Goal: Information Seeking & Learning: Learn about a topic

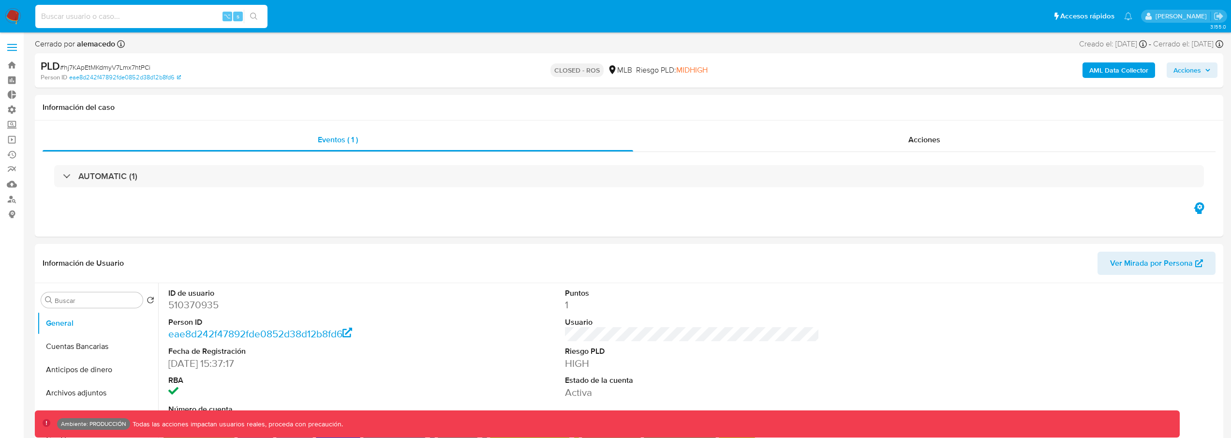
click at [163, 14] on input at bounding box center [151, 16] width 232 height 13
paste input "226726839"
type input "226726839"
select select "10"
type input "226726839"
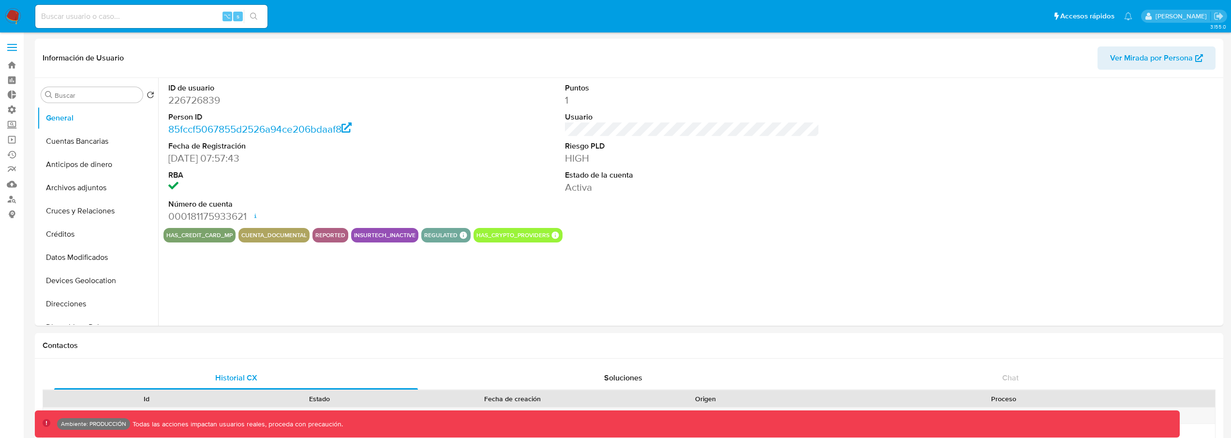
select select "10"
click at [127, 15] on input at bounding box center [151, 16] width 232 height 13
paste input "226726839"
type input "226726839"
click at [1163, 63] on span "Ver Mirada por Persona" at bounding box center [1151, 57] width 83 height 23
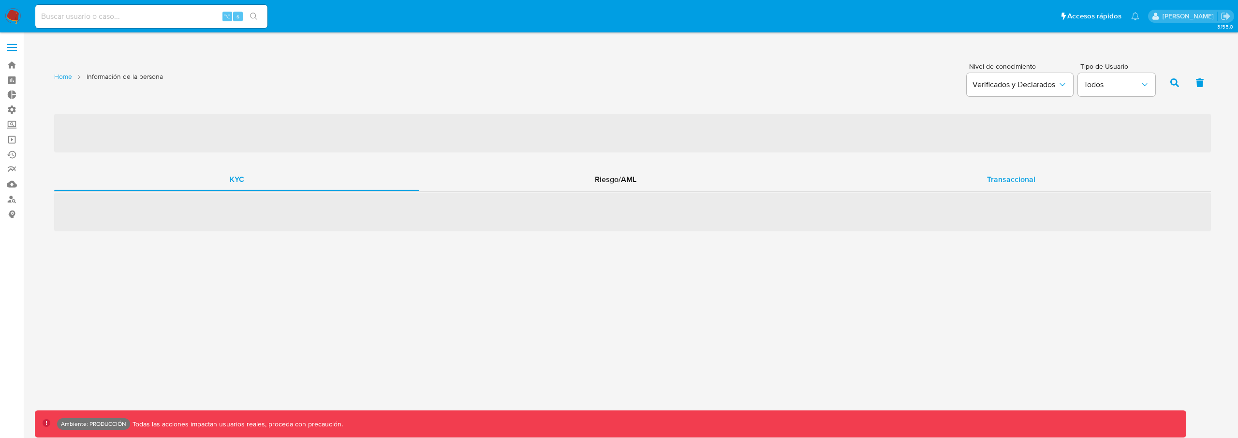
click at [989, 180] on span "Transaccional" at bounding box center [1011, 179] width 48 height 11
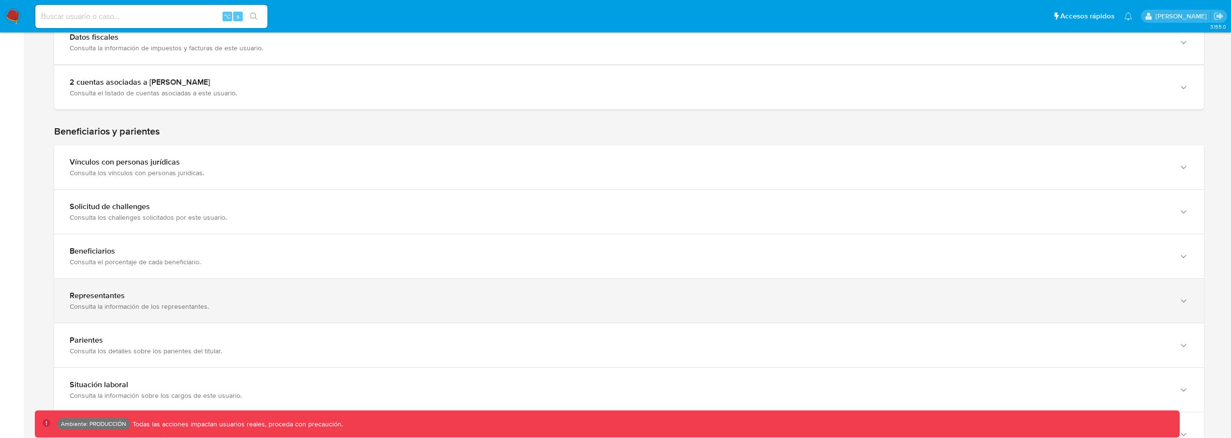
scroll to position [757, 0]
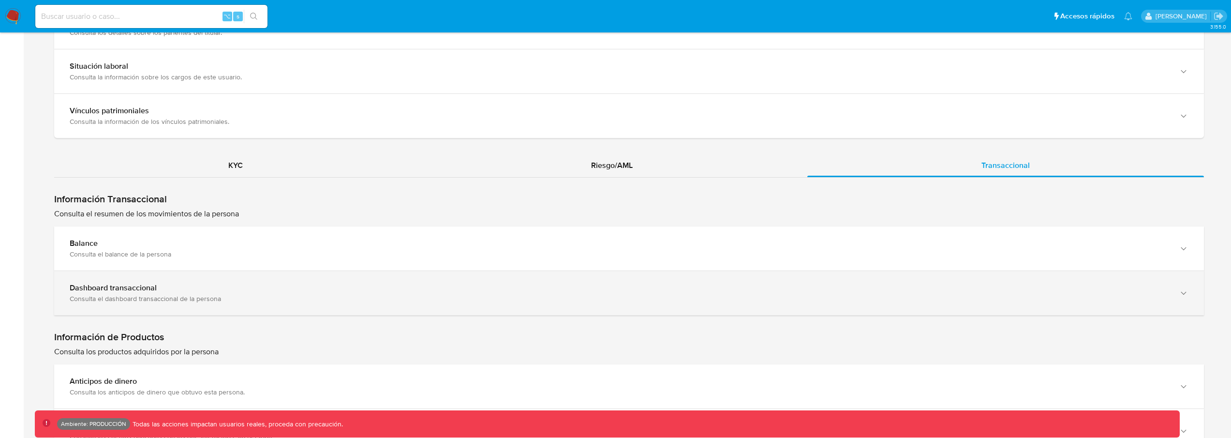
click at [430, 299] on div "Consulta el dashboard transaccional de la persona" at bounding box center [619, 298] width 1099 height 9
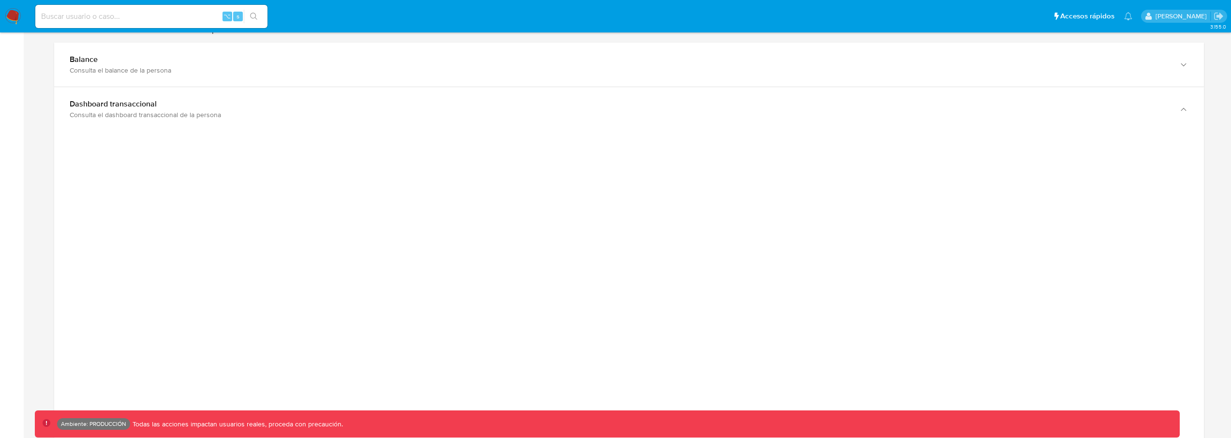
scroll to position [936, 0]
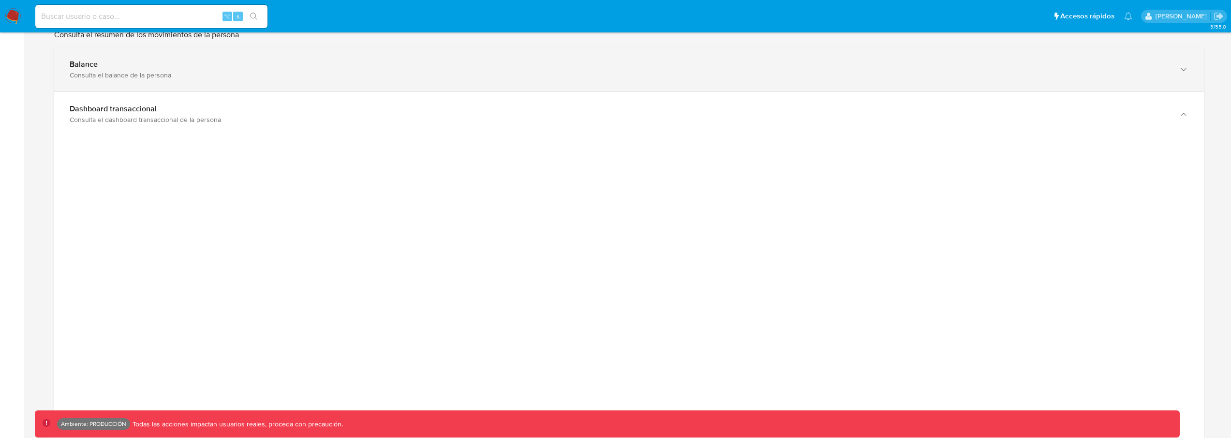
click at [429, 85] on div "Balance Consulta el balance de la persona" at bounding box center [629, 69] width 1150 height 44
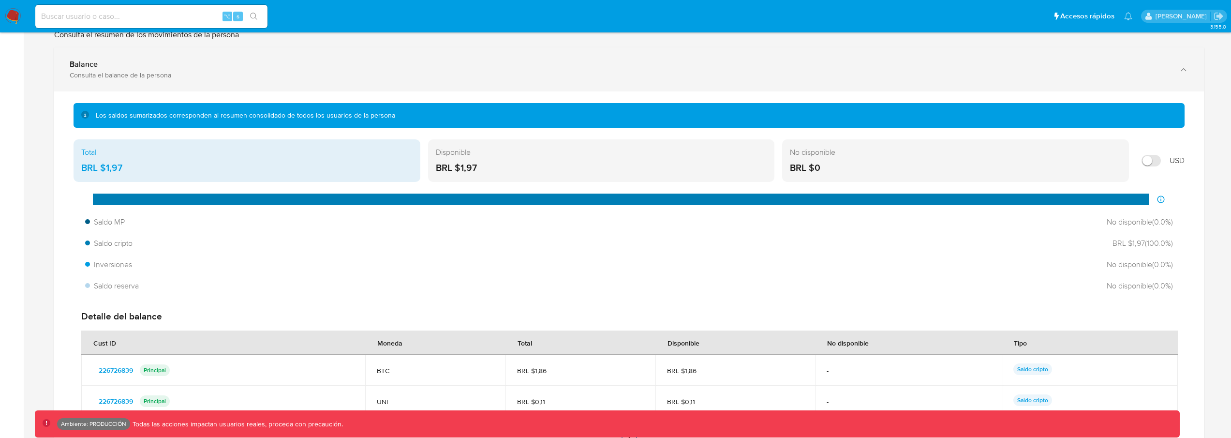
click at [430, 84] on div "Balance Consulta el balance de la persona" at bounding box center [629, 69] width 1150 height 44
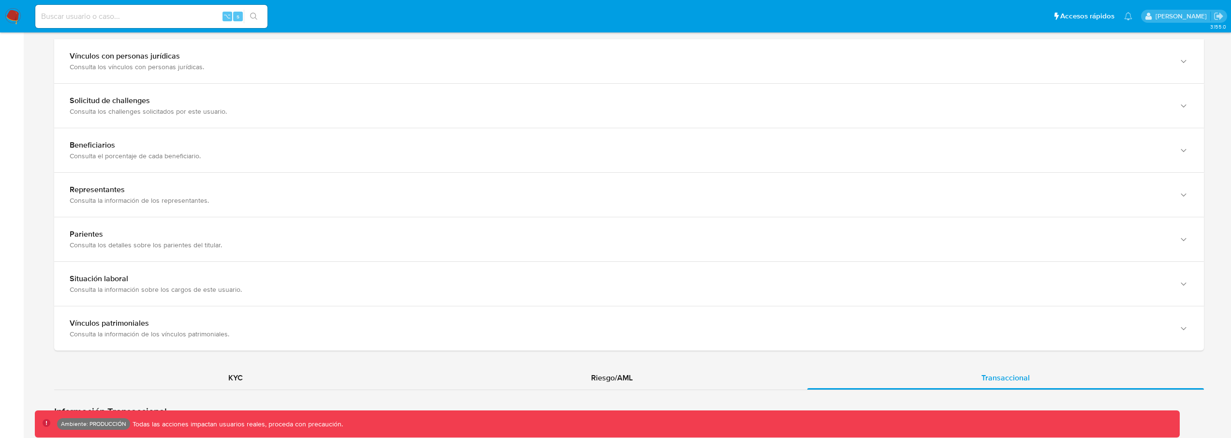
scroll to position [715, 0]
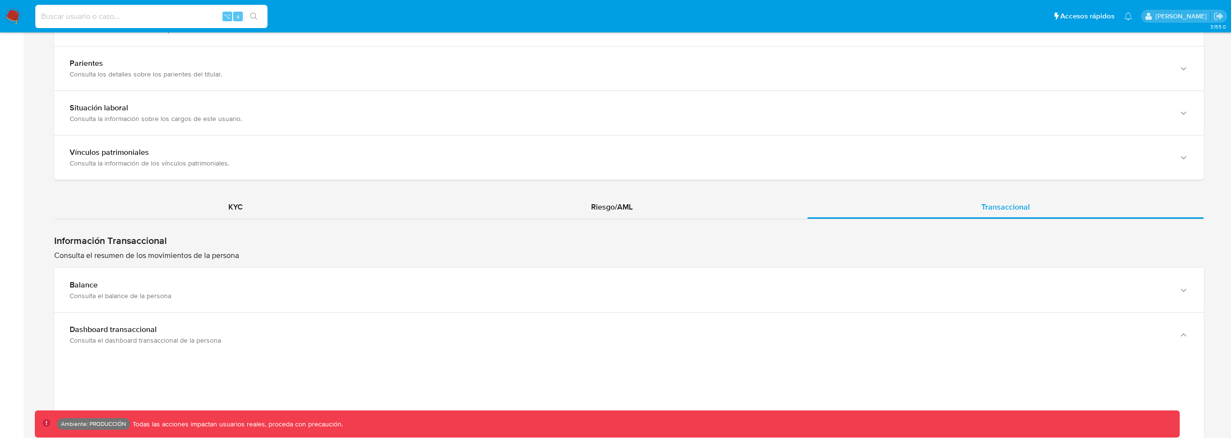
click at [123, 11] on input at bounding box center [151, 16] width 232 height 13
type input "fravega"
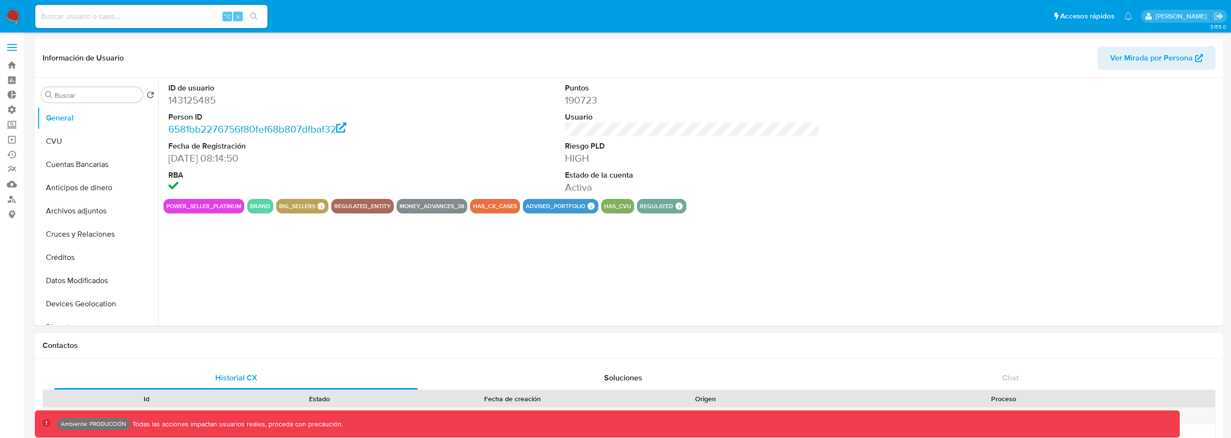
select select "10"
click at [8, 17] on img at bounding box center [13, 16] width 16 height 16
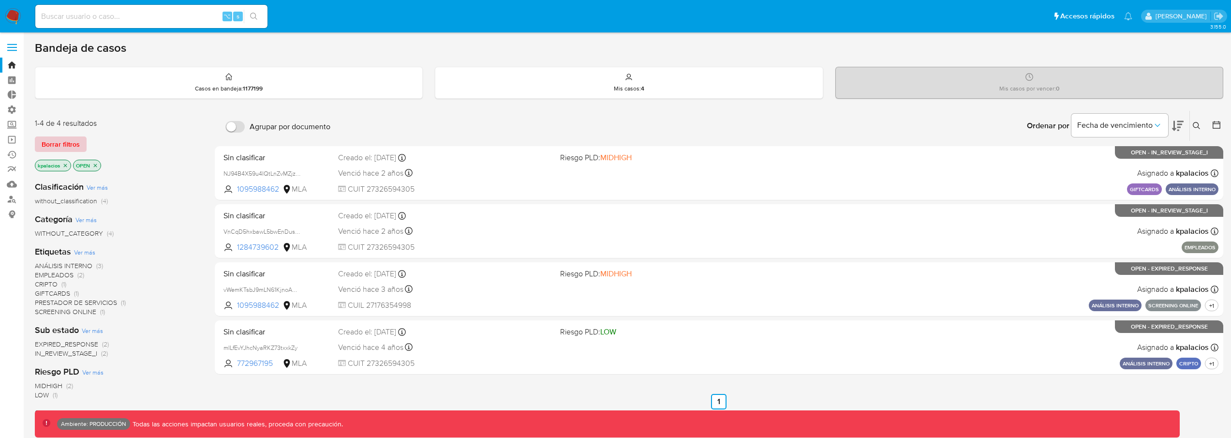
click at [70, 147] on span "Borrar filtros" at bounding box center [61, 144] width 38 height 14
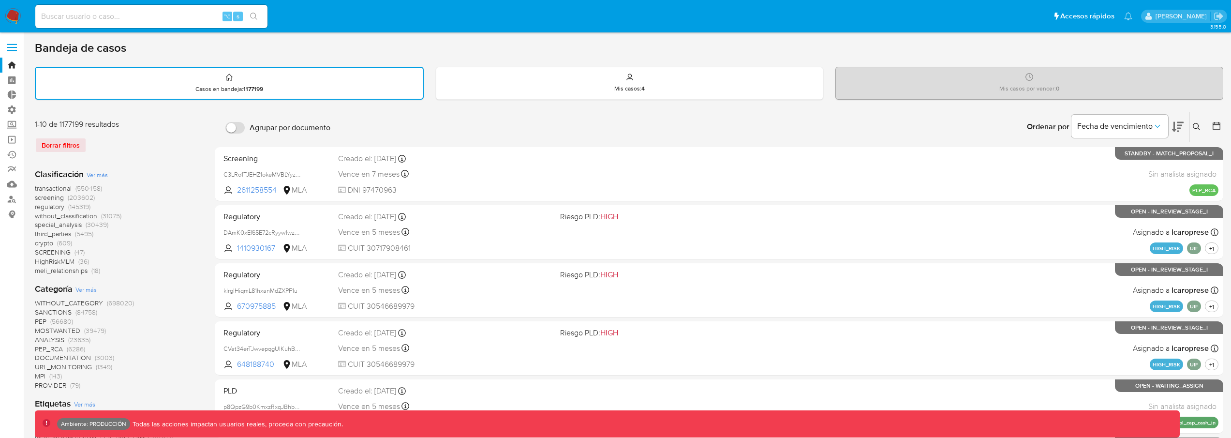
click at [80, 190] on span "(550458)" at bounding box center [88, 188] width 27 height 10
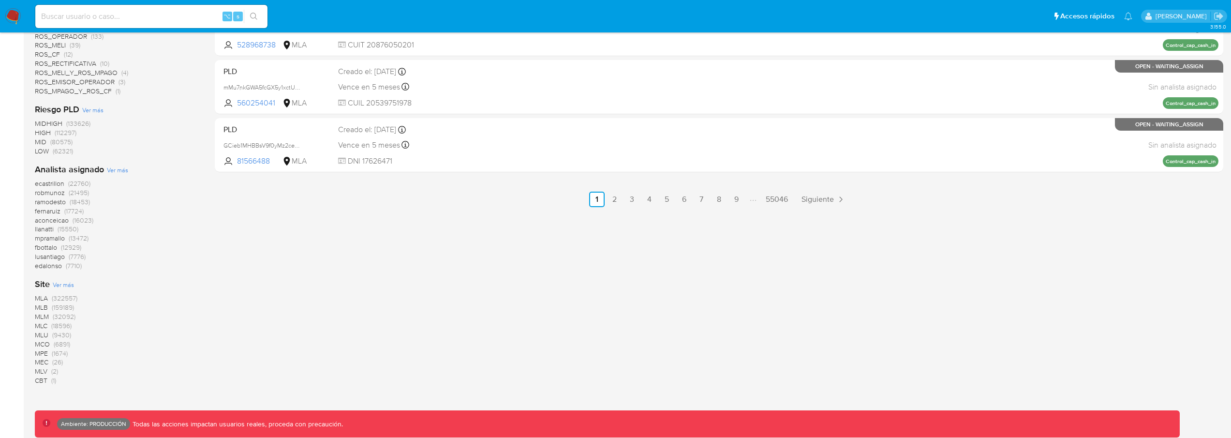
click at [69, 309] on span "(159189)" at bounding box center [63, 307] width 22 height 10
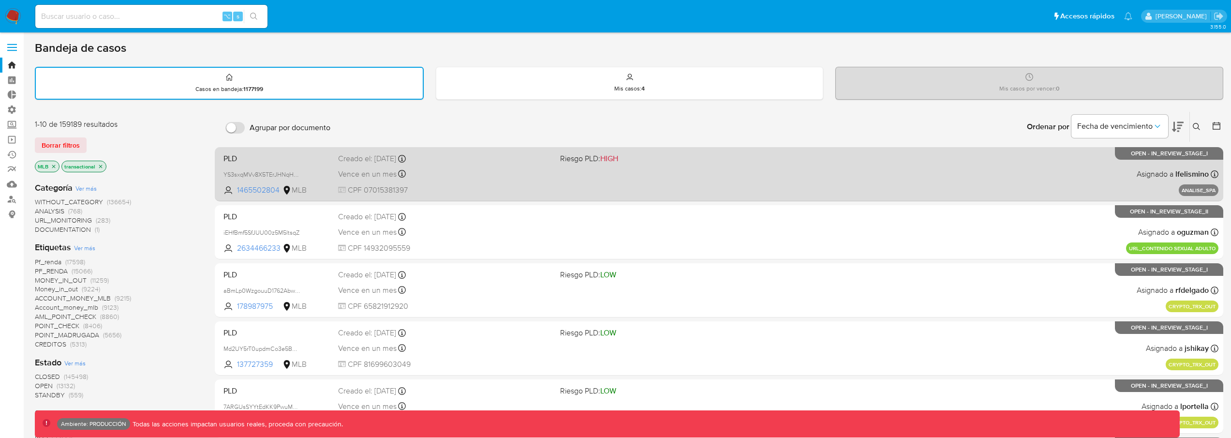
click at [503, 185] on span "CPF 07015381397" at bounding box center [445, 190] width 214 height 11
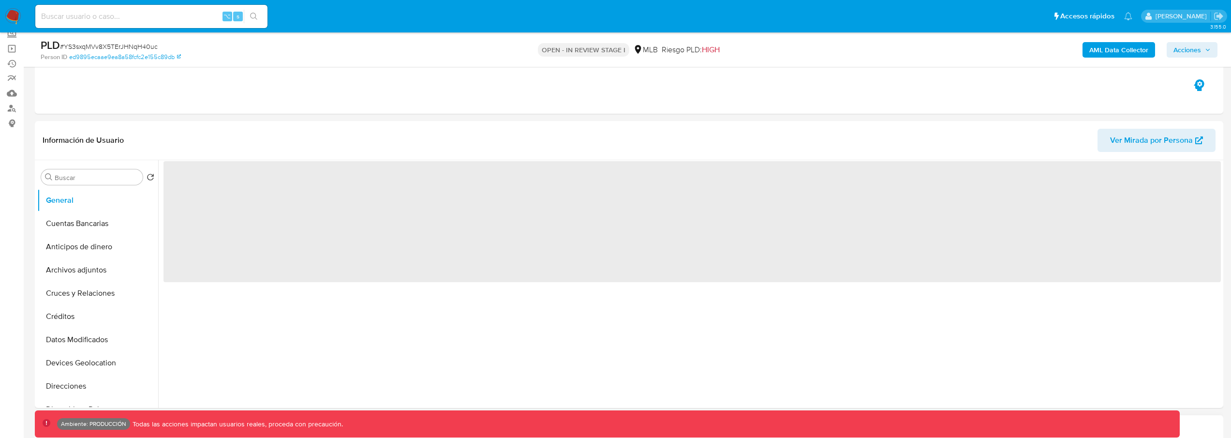
scroll to position [438, 0]
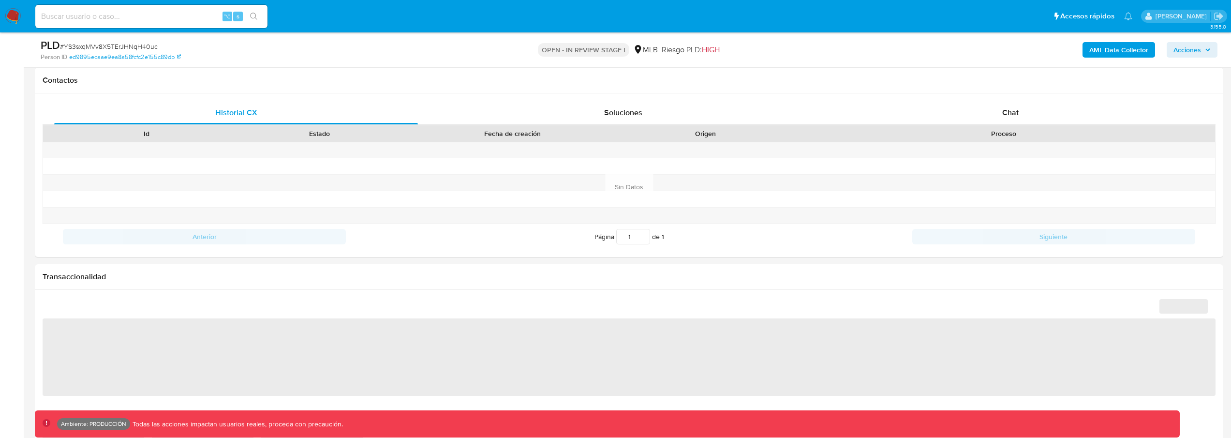
select select "10"
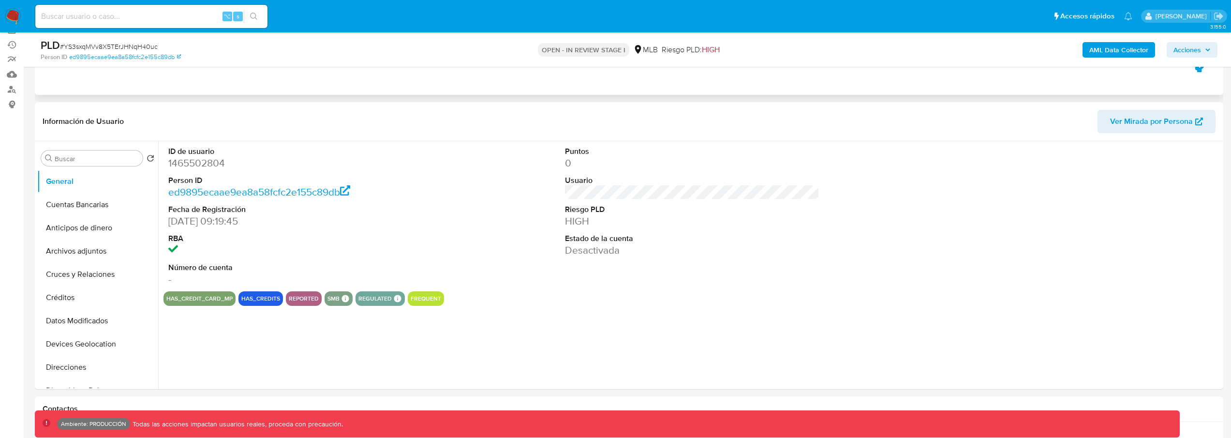
scroll to position [0, 0]
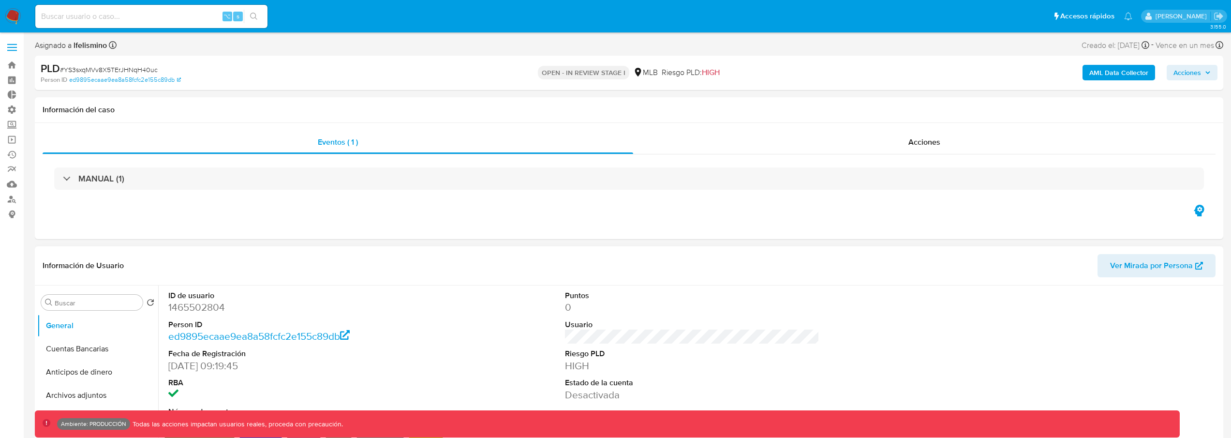
click at [187, 306] on dd "1465502804" at bounding box center [295, 307] width 255 height 14
copy dd "1465502804"
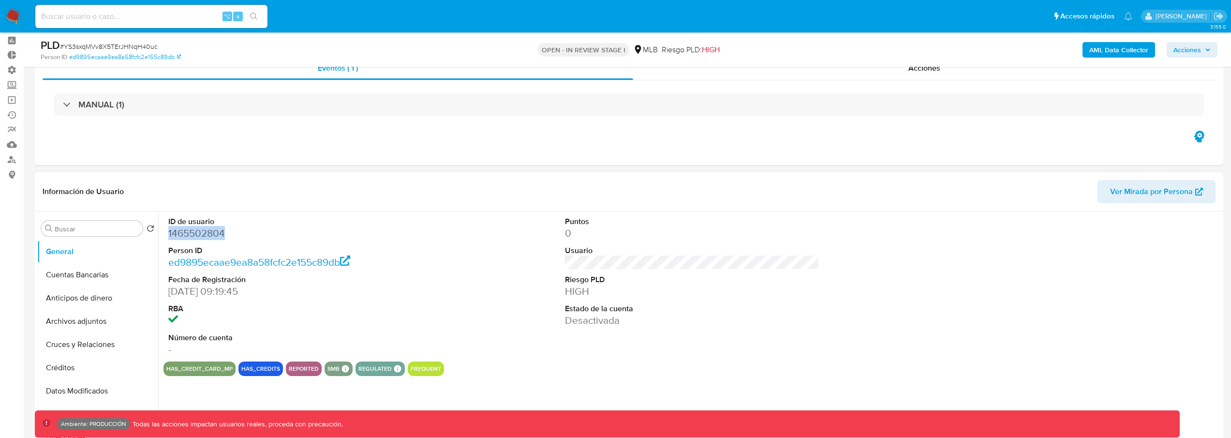
scroll to position [59, 0]
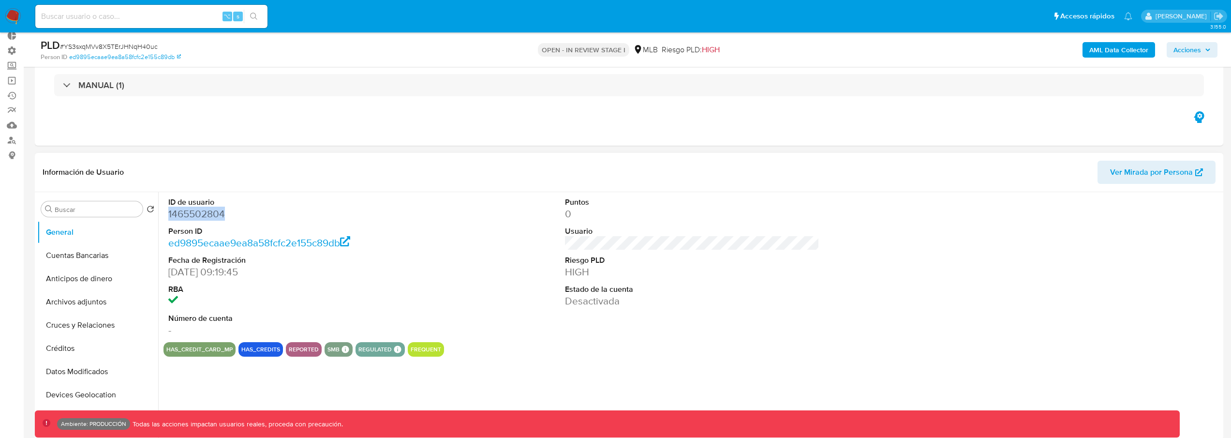
click at [1151, 173] on span "Ver Mirada por Persona" at bounding box center [1151, 172] width 83 height 23
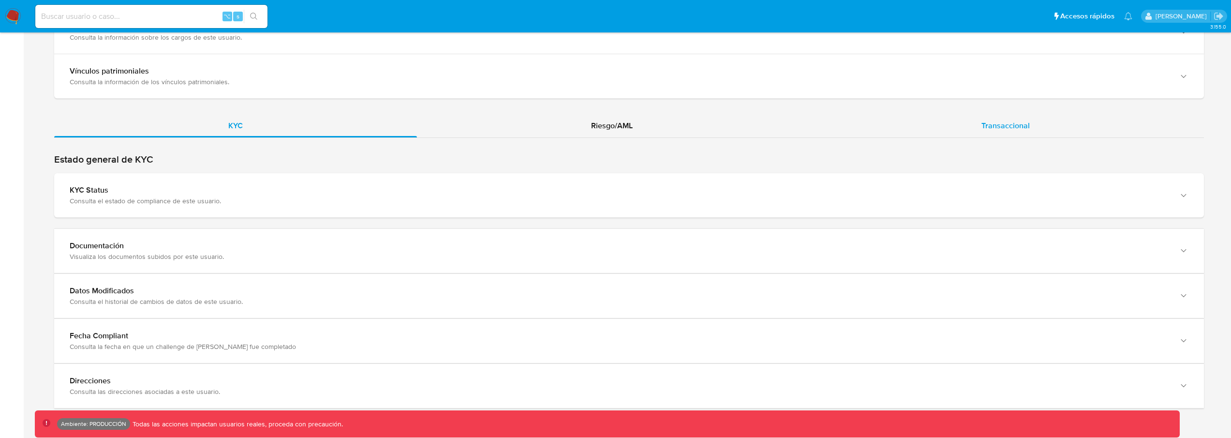
click at [1013, 118] on div "Transaccional" at bounding box center [1005, 125] width 397 height 23
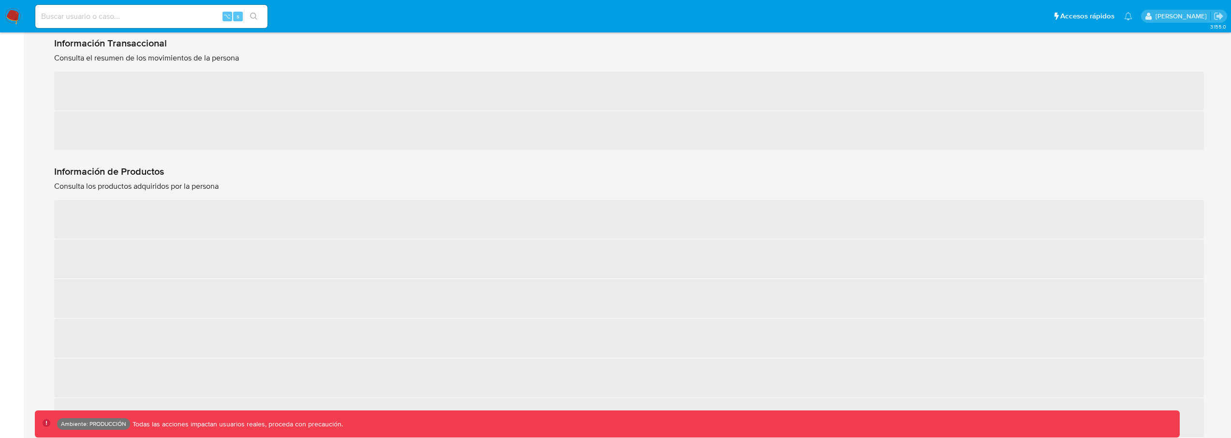
scroll to position [953, 0]
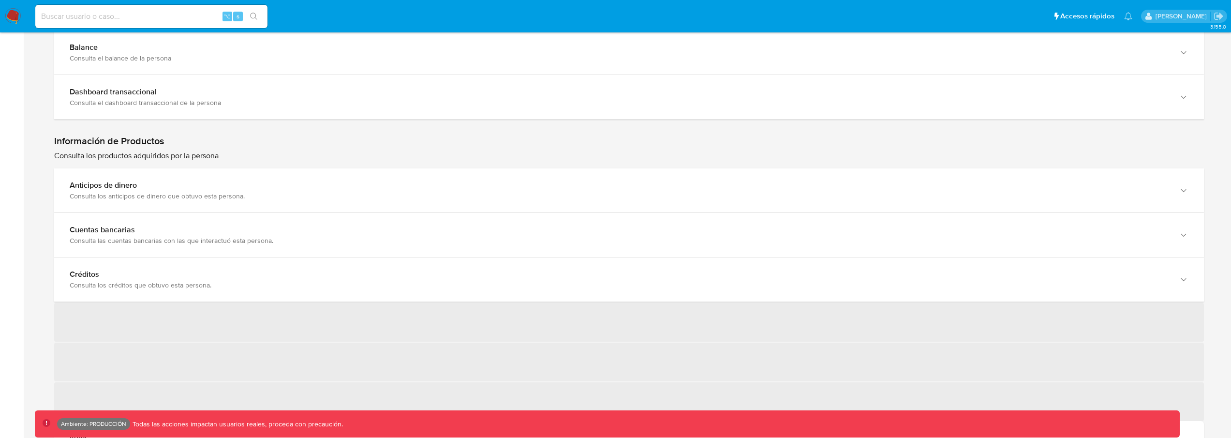
click at [395, 119] on div "Dashboard transaccional Consulta el dashboard transaccional de la persona" at bounding box center [629, 97] width 1150 height 44
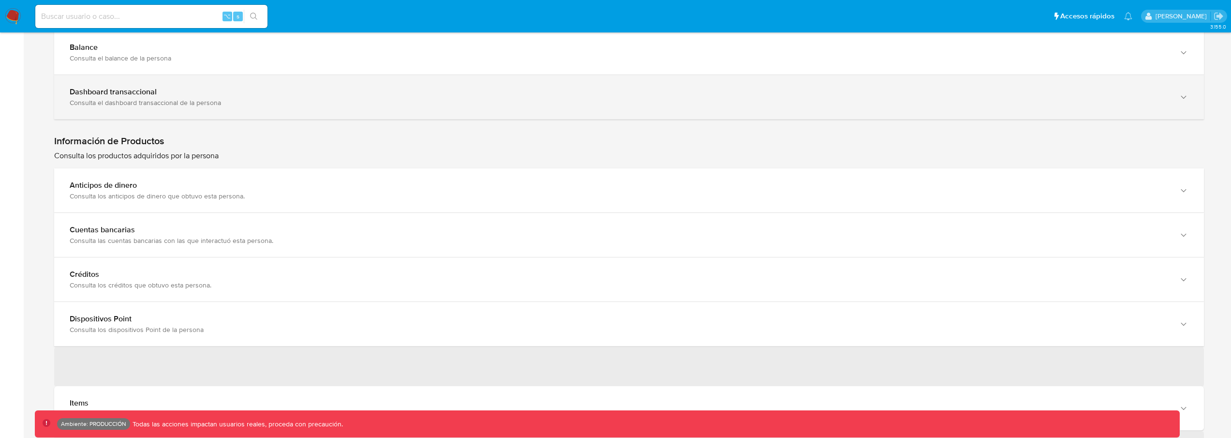
click at [401, 110] on div "Dashboard transaccional Consulta el dashboard transaccional de la persona" at bounding box center [629, 97] width 1150 height 44
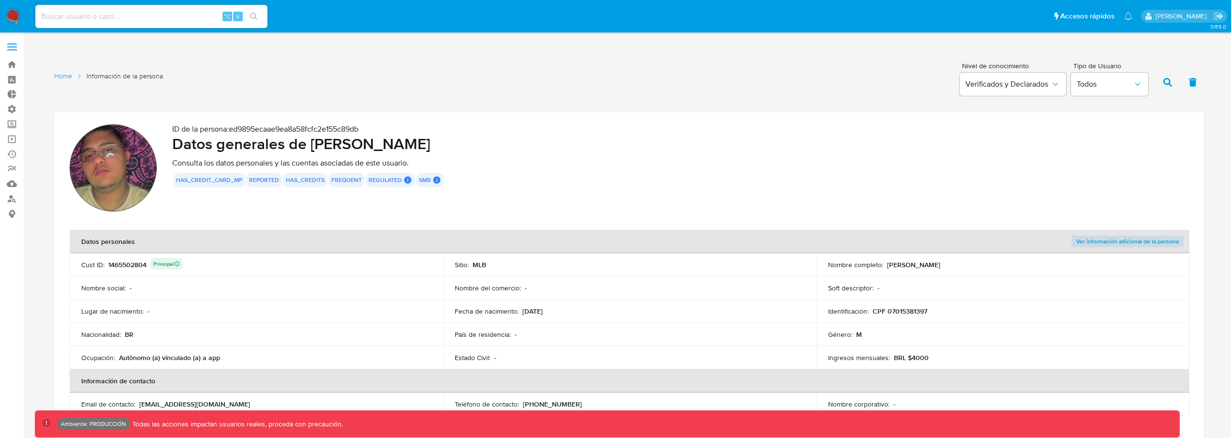
scroll to position [0, 0]
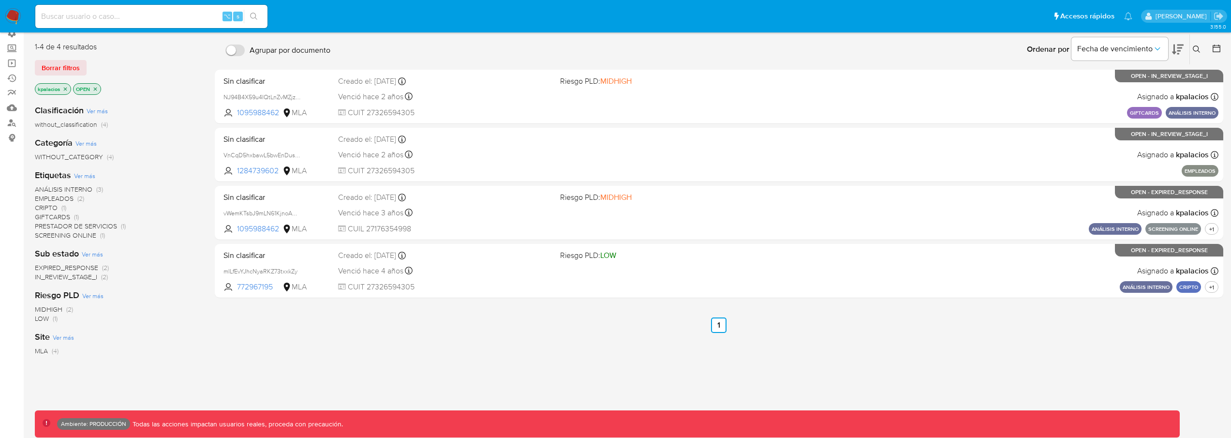
scroll to position [82, 0]
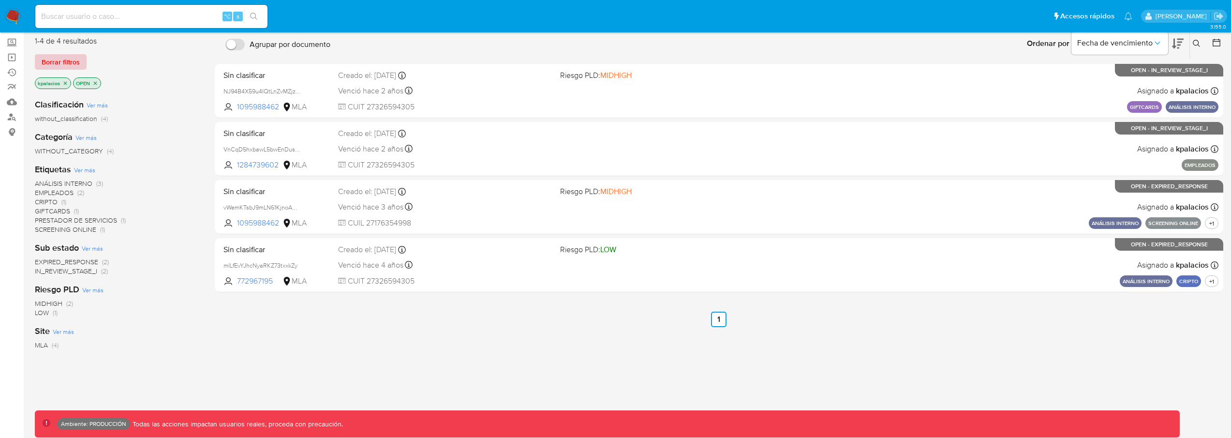
click at [78, 64] on span "Borrar filtros" at bounding box center [61, 62] width 38 height 14
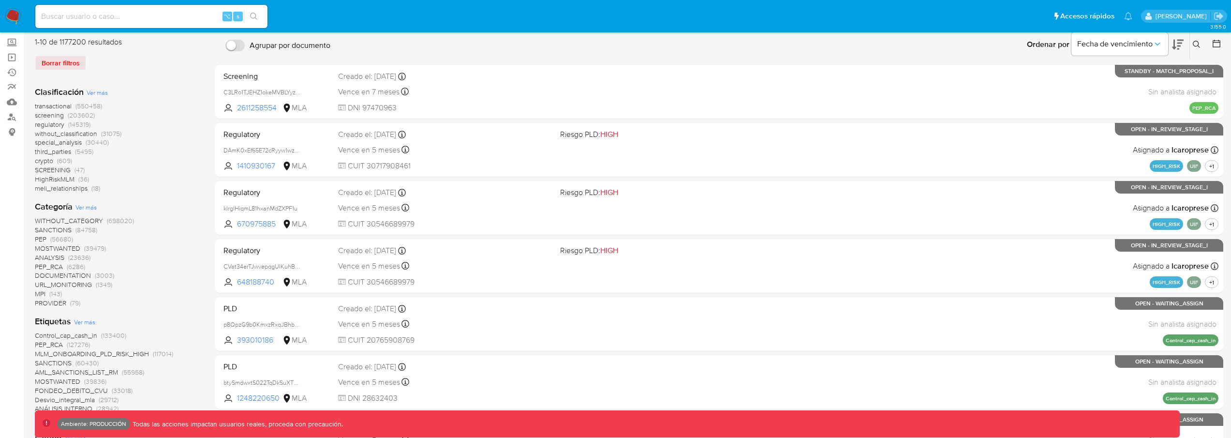
click at [74, 103] on span "transactional (550458)" at bounding box center [68, 106] width 67 height 9
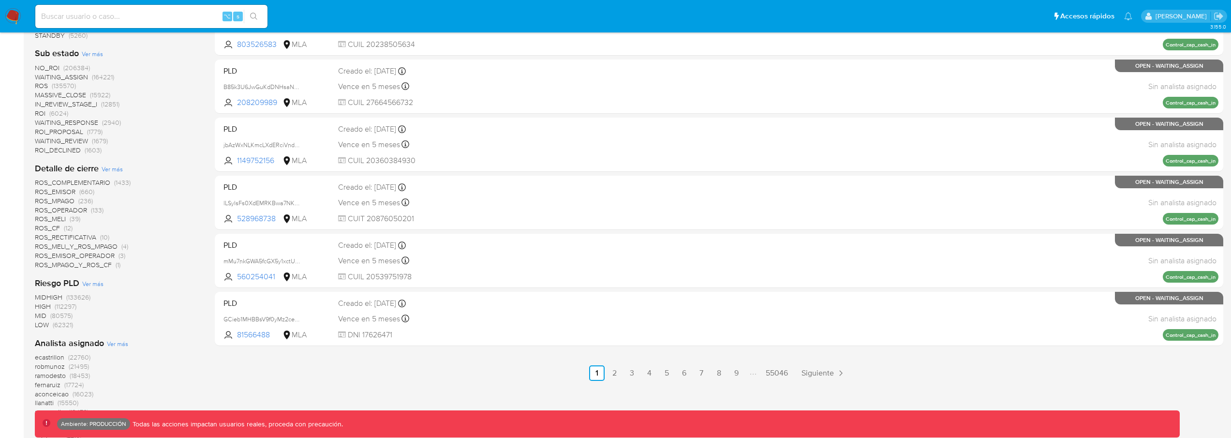
scroll to position [516, 0]
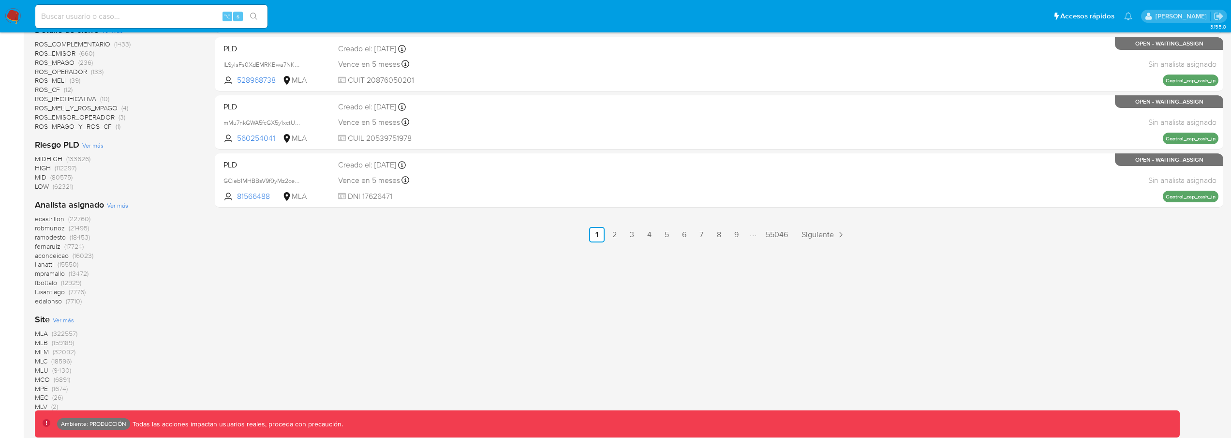
click at [64, 344] on span "(159189)" at bounding box center [63, 343] width 22 height 10
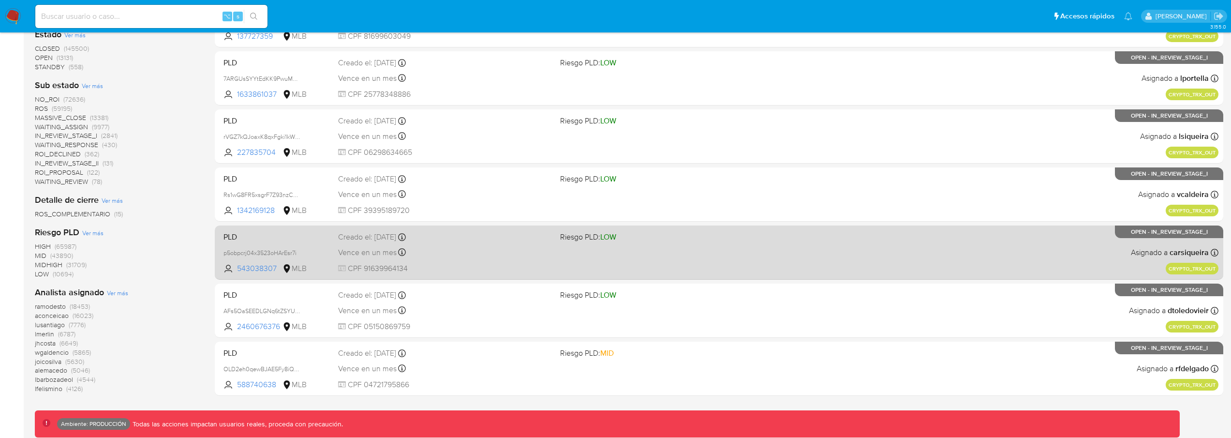
scroll to position [336, 0]
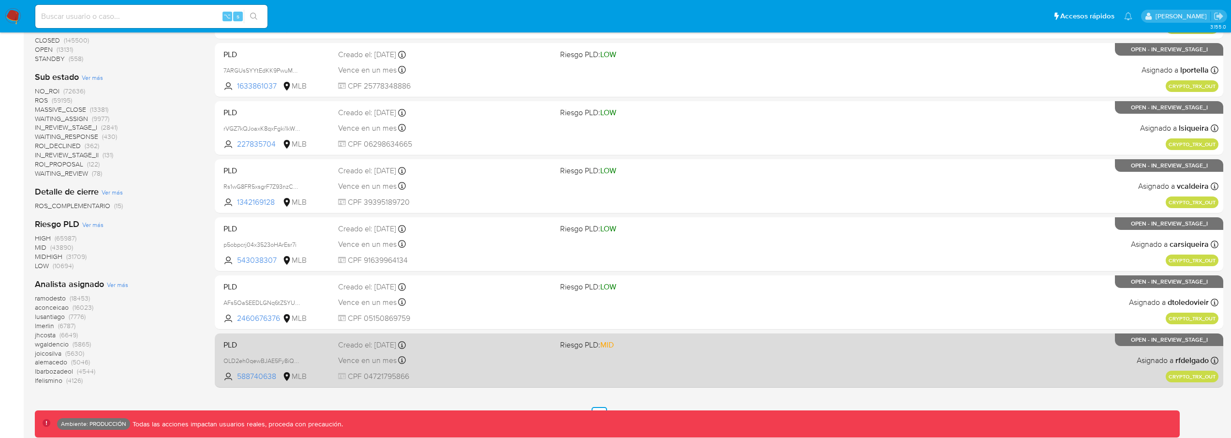
click at [585, 346] on span "Riesgo PLD: MID" at bounding box center [587, 344] width 54 height 11
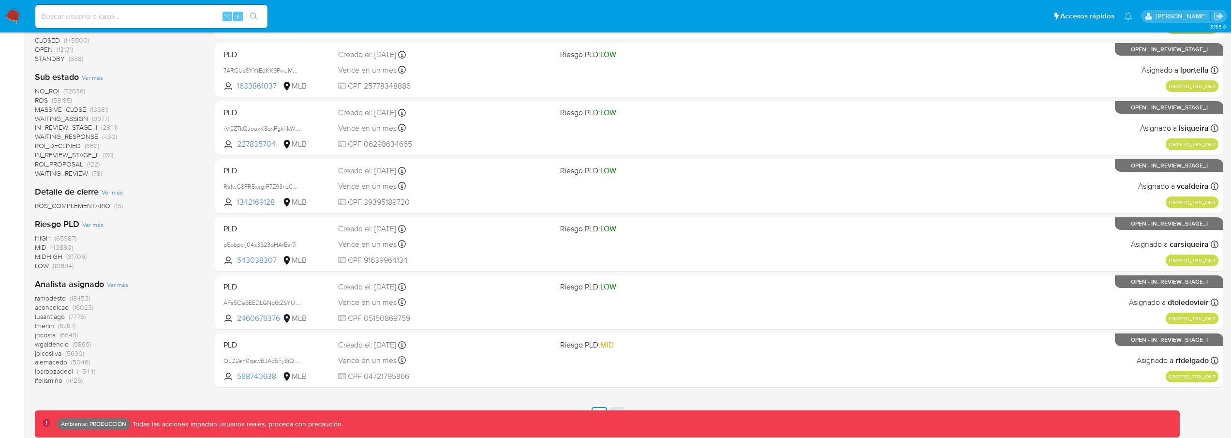
click at [611, 408] on link "2" at bounding box center [616, 414] width 15 height 15
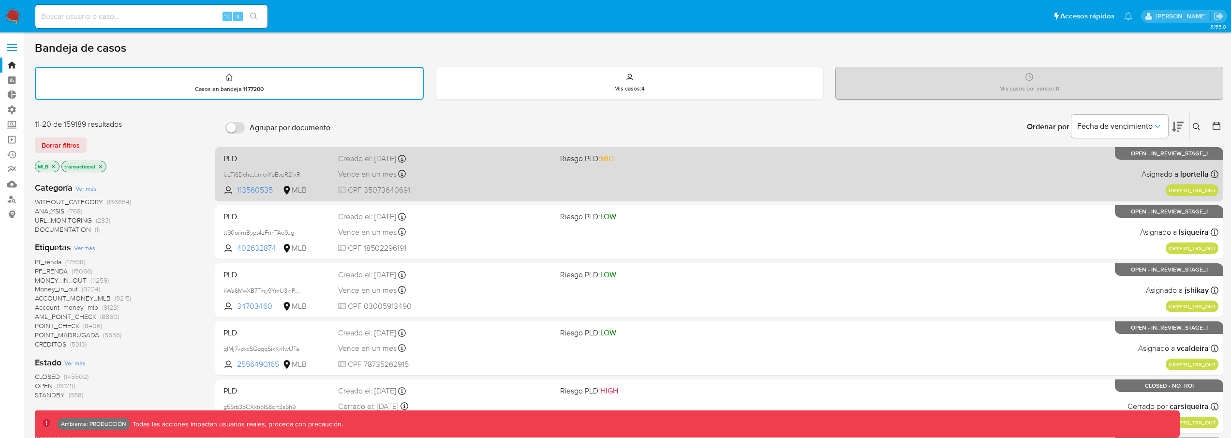
click at [653, 168] on div "PLD UzTi6DchcJJmcvYpEvpR21xR 113560535 MLB Riesgo PLD: MID Creado el: 19/08/202…" at bounding box center [719, 173] width 999 height 49
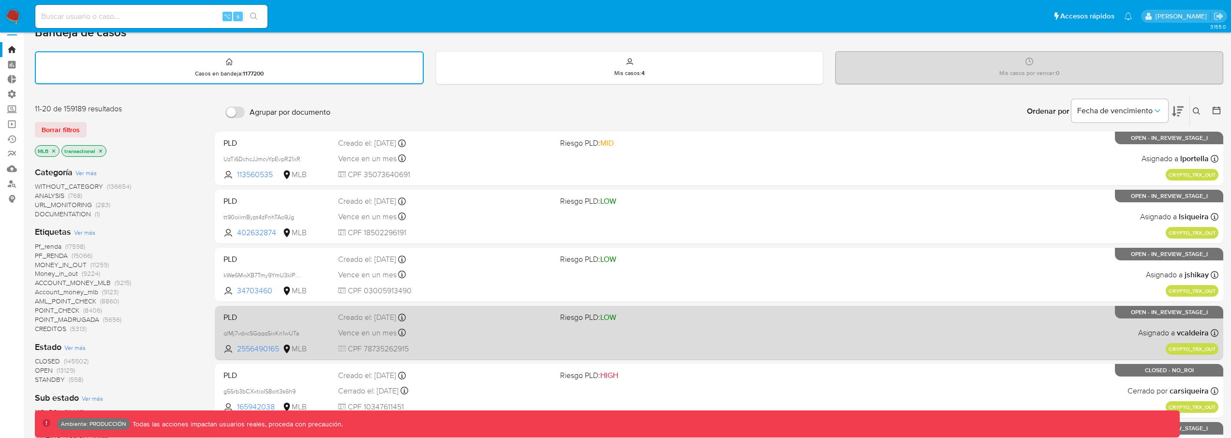
scroll to position [16, 0]
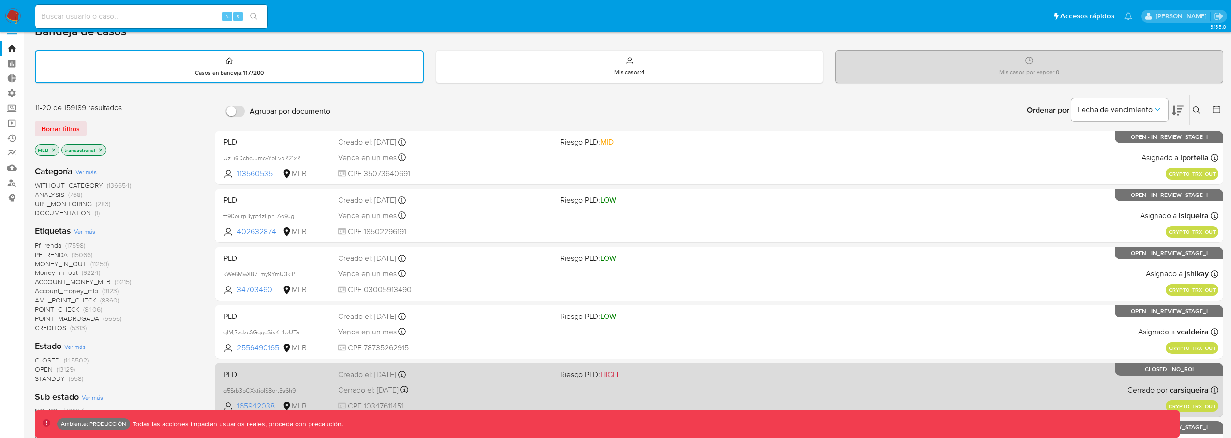
click at [612, 374] on span "HIGH" at bounding box center [609, 374] width 18 height 11
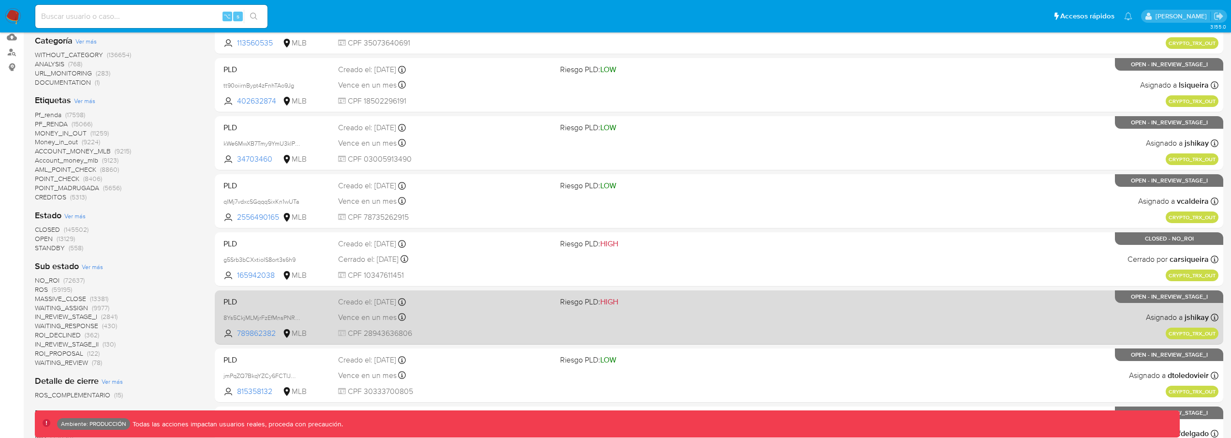
scroll to position [161, 0]
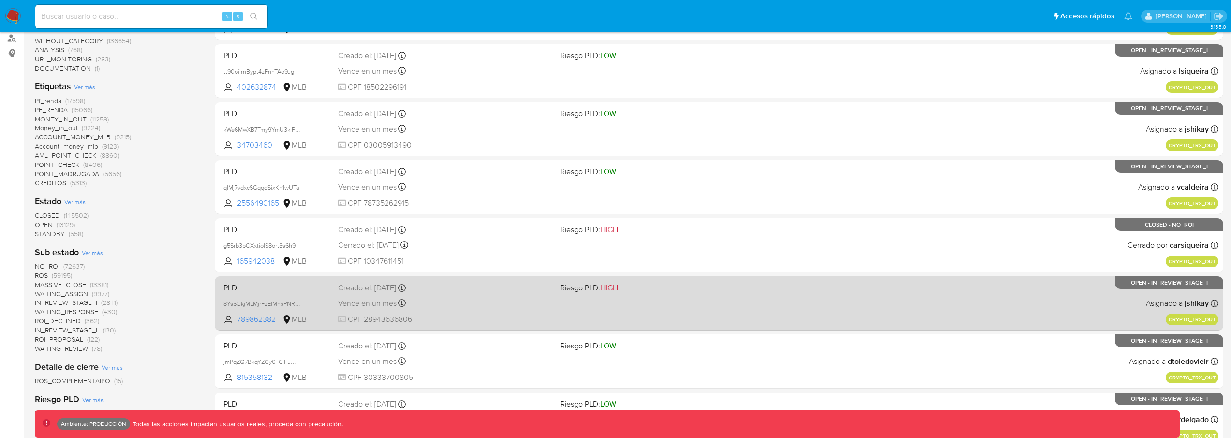
click at [664, 309] on div "PLD 8Ys5CkjMLMjrFzEfMnsPNR9Z 789862382 MLB Riesgo PLD: HIGH Creado el: 19/08/20…" at bounding box center [719, 303] width 999 height 49
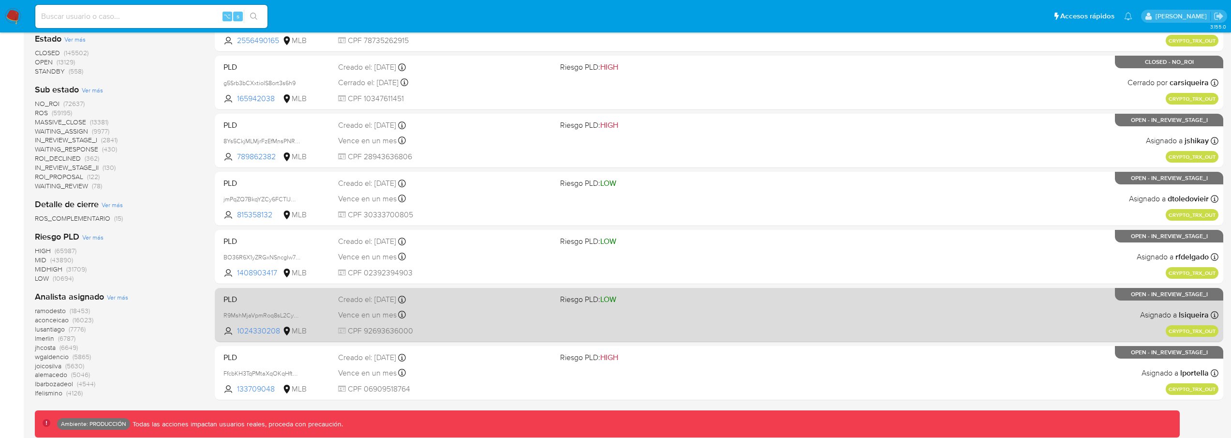
scroll to position [336, 0]
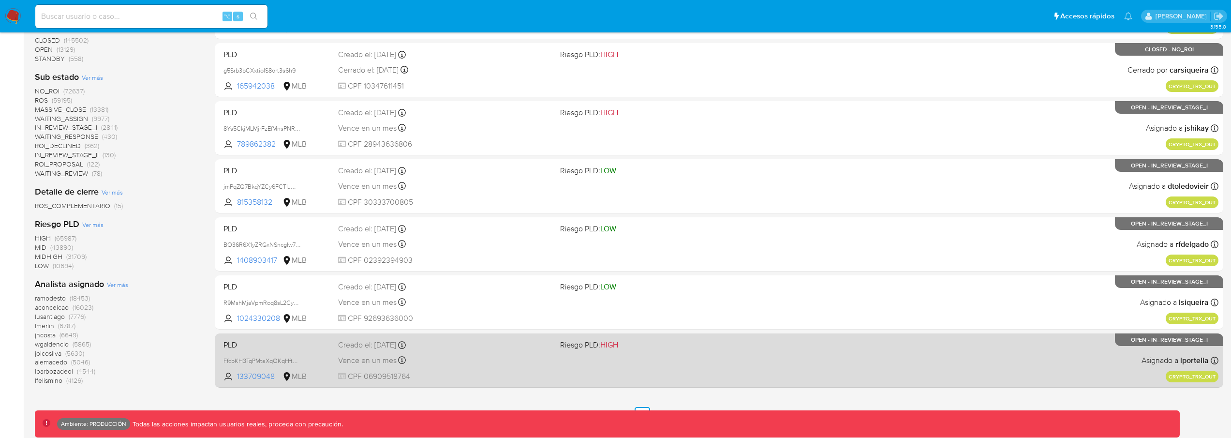
click at [656, 353] on div "PLD FfcbKH3TqPMtaXqOKqHftuOS 133709048 MLB Riesgo PLD: HIGH Creado el: 19/08/20…" at bounding box center [719, 360] width 999 height 49
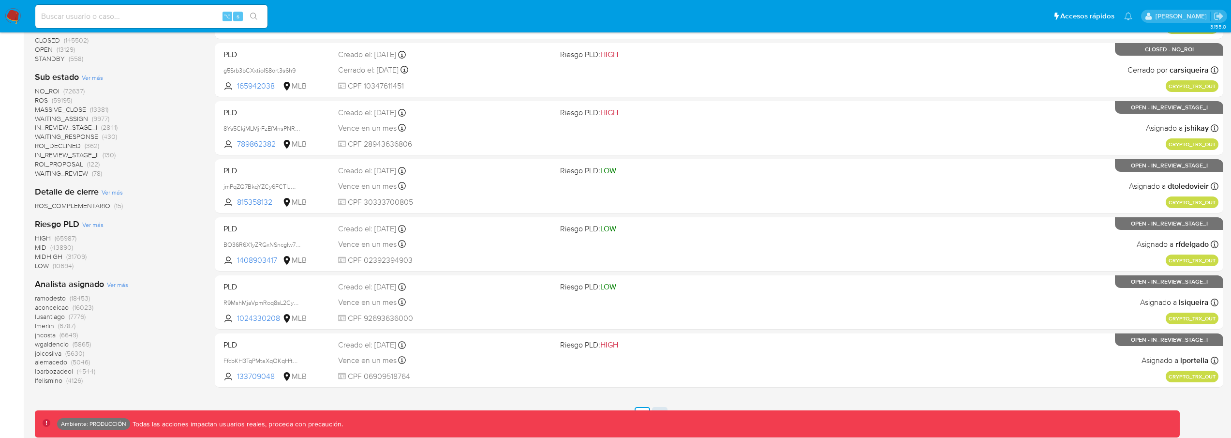
click at [658, 407] on link "3" at bounding box center [659, 414] width 15 height 15
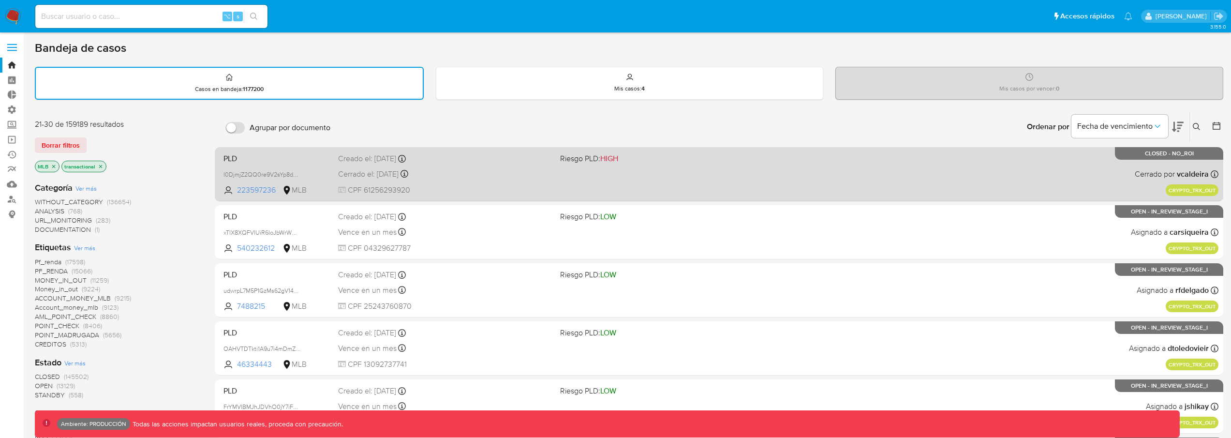
click at [673, 177] on div "PLD I0DjmjZ2QQ0re9V2sYp8dZjN 223597236 MLB Riesgo PLD: HIGH Creado el: 19/08/20…" at bounding box center [719, 173] width 999 height 49
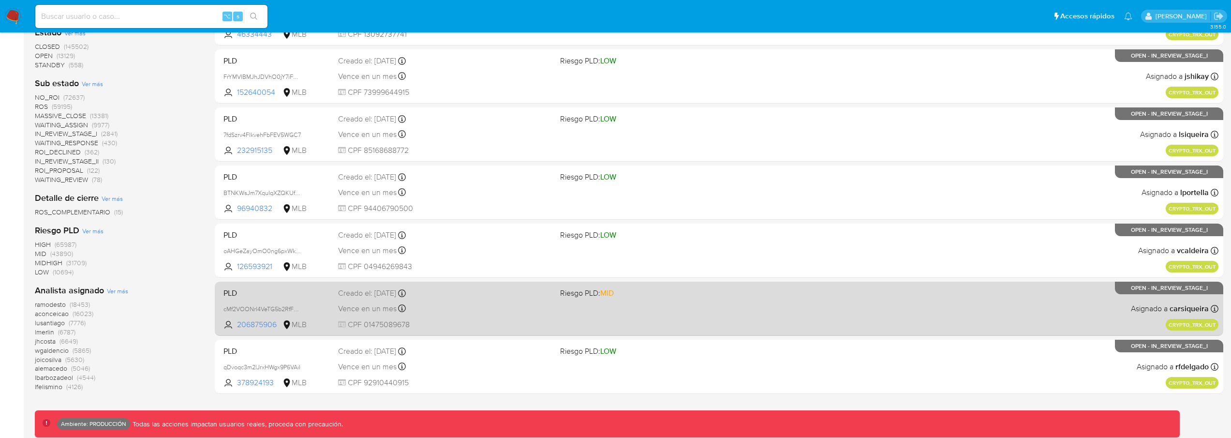
scroll to position [336, 0]
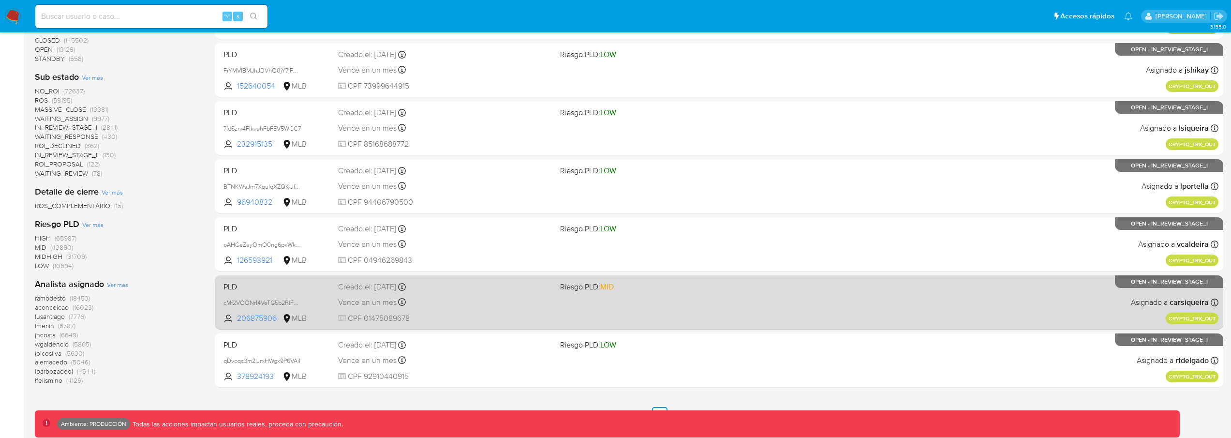
click at [644, 306] on div "PLD cMf2VOONrI4VeTG5b2RfFZHq 206875906 MLB Riesgo PLD: MID Creado el: 19/08/202…" at bounding box center [719, 302] width 999 height 49
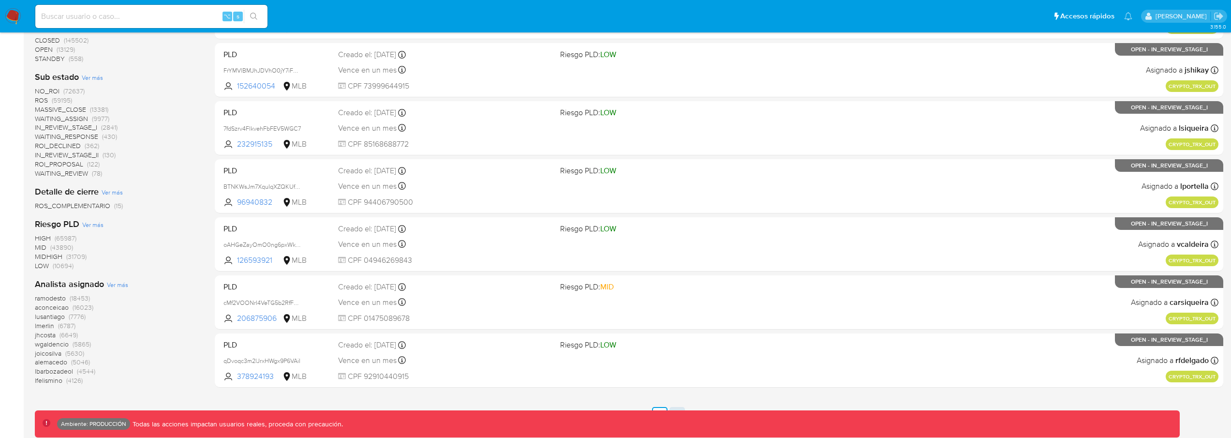
click at [674, 407] on link "4" at bounding box center [676, 414] width 15 height 15
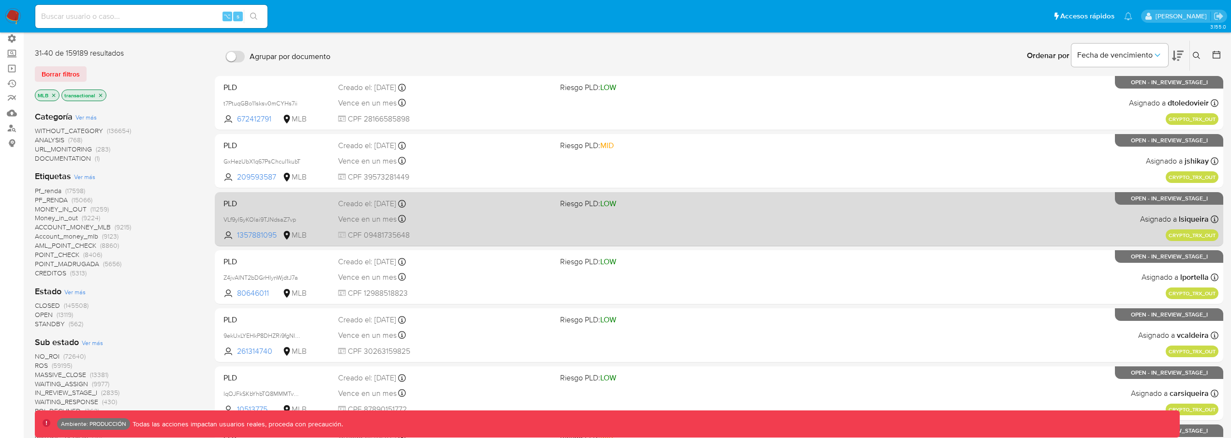
scroll to position [315, 0]
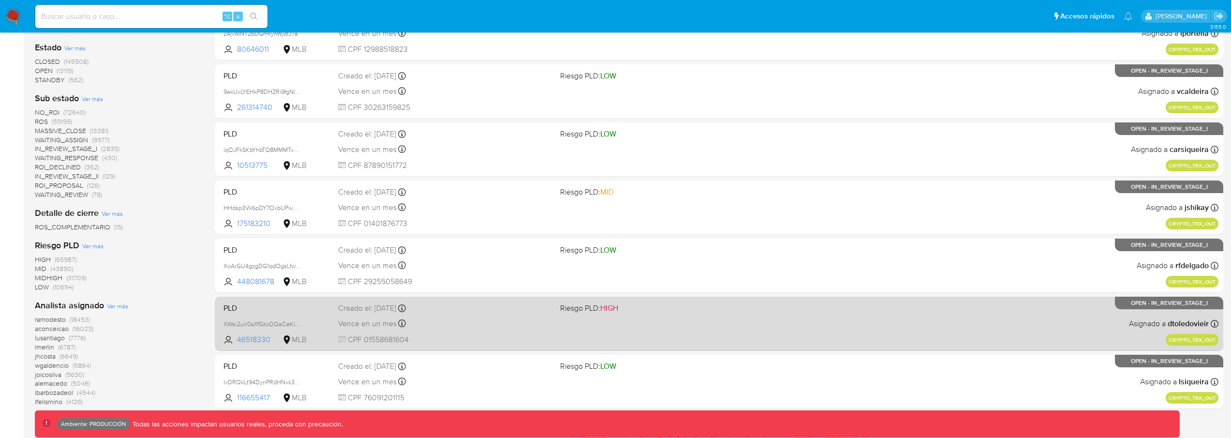
click at [582, 309] on span "Riesgo PLD: HIGH" at bounding box center [589, 307] width 58 height 11
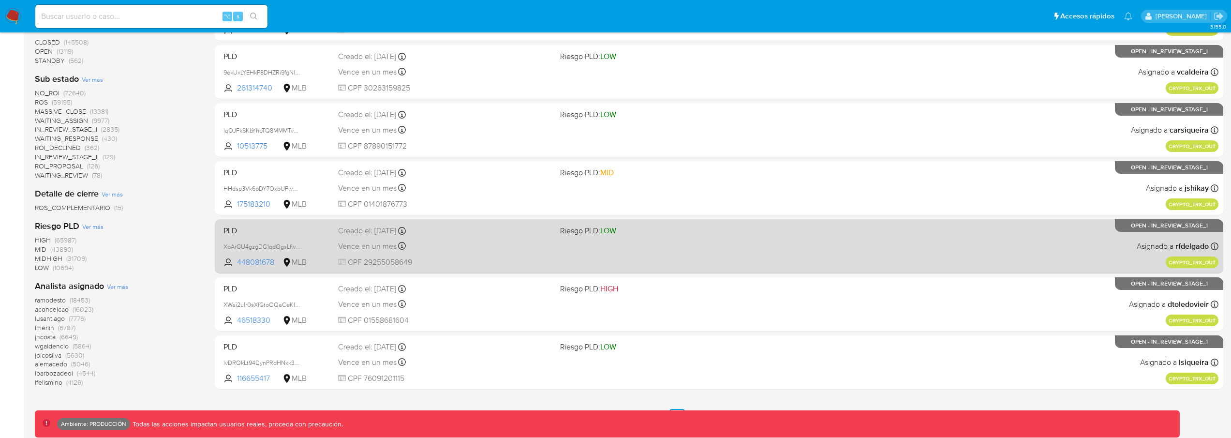
scroll to position [336, 0]
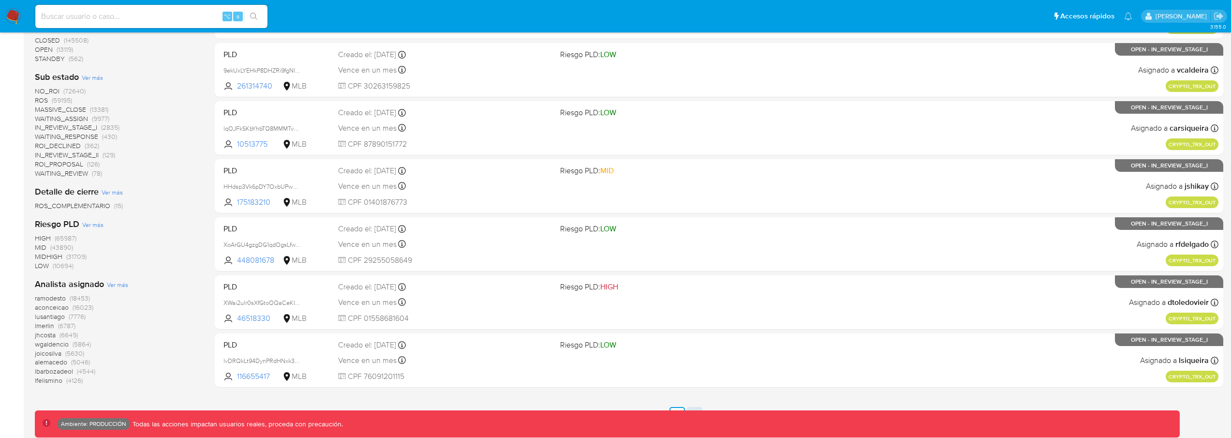
click at [693, 409] on link "5" at bounding box center [694, 414] width 15 height 15
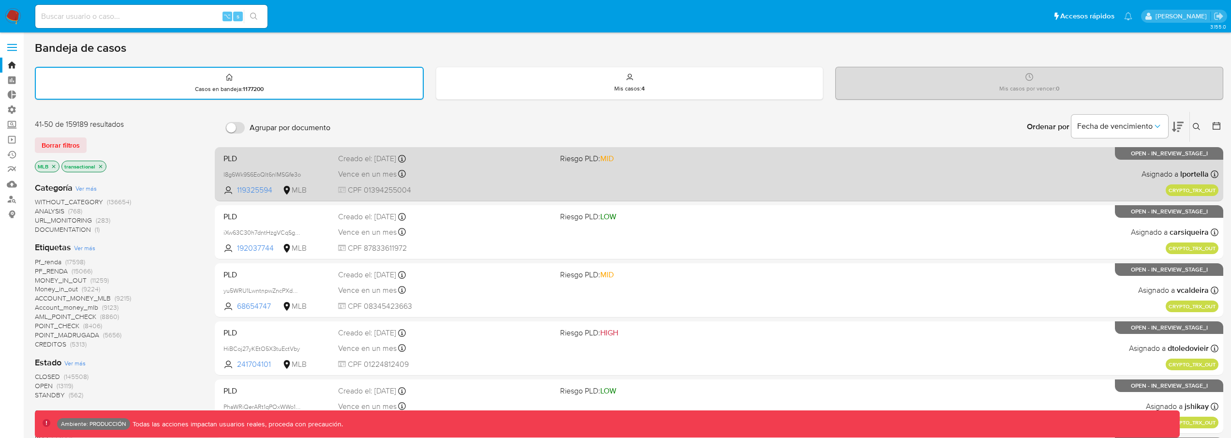
click at [650, 186] on div "PLD I8g6Wk9S6EoQlt6nlMSGfe3o 119325594 MLB Riesgo PLD: MID Creado el: 19/08/202…" at bounding box center [719, 173] width 999 height 49
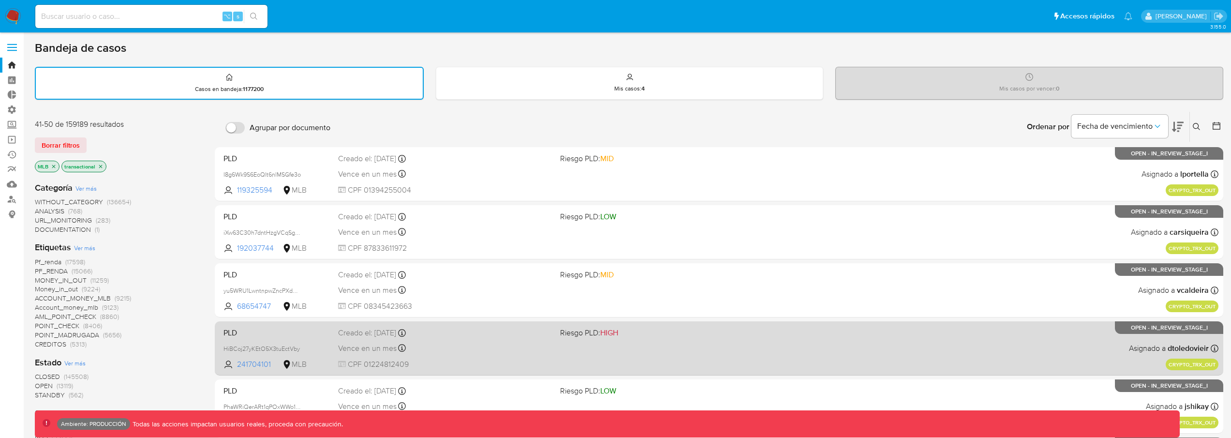
click at [632, 330] on span "Riesgo PLD: HIGH" at bounding box center [667, 331] width 214 height 13
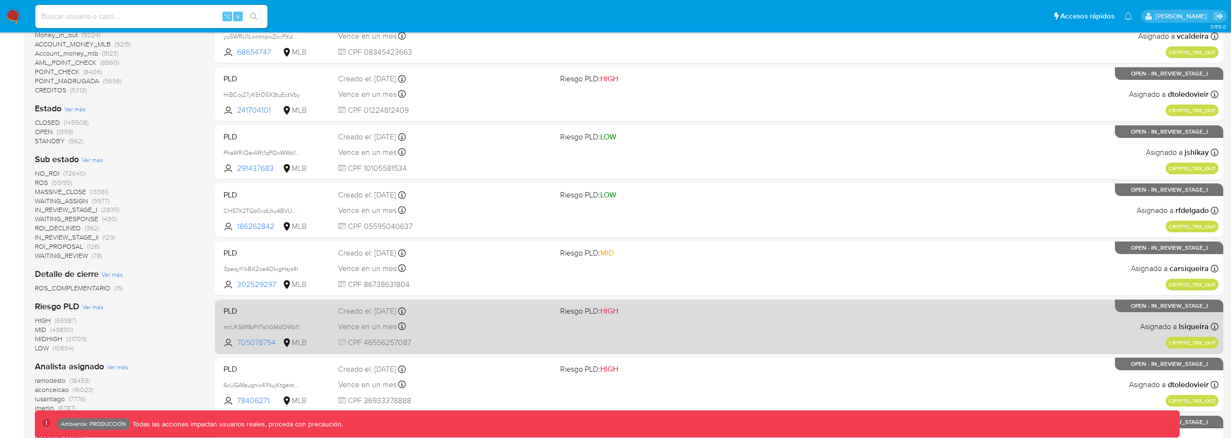
scroll to position [267, 0]
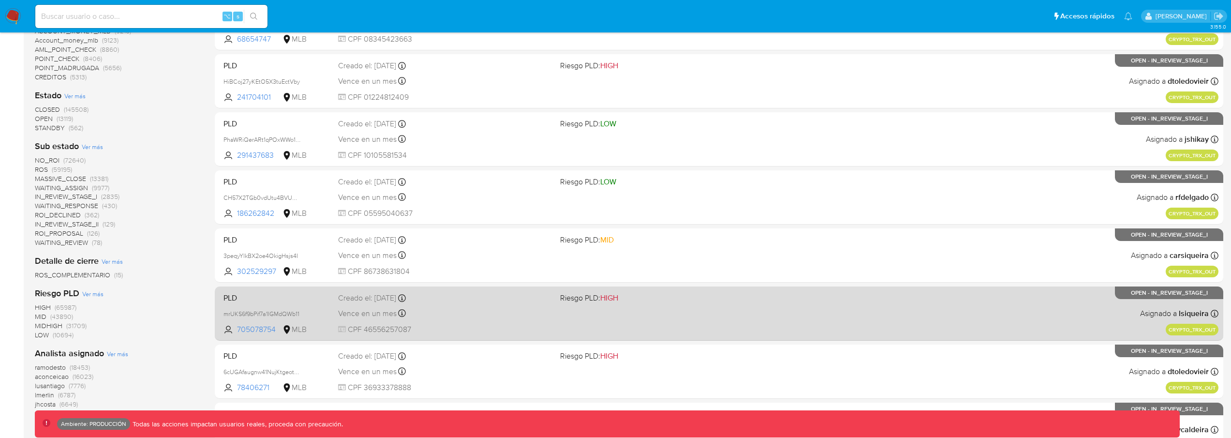
click at [630, 310] on div "PLD mrUKS6f9bPif7a1IGMdQWb11 705078754 MLB Riesgo PLD: HIGH Creado el: 19/08/20…" at bounding box center [719, 313] width 999 height 49
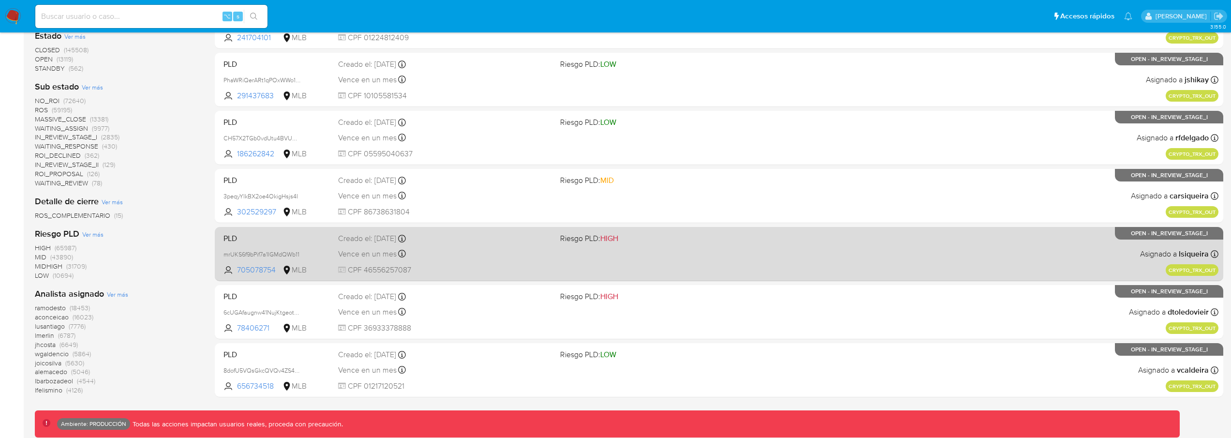
scroll to position [336, 0]
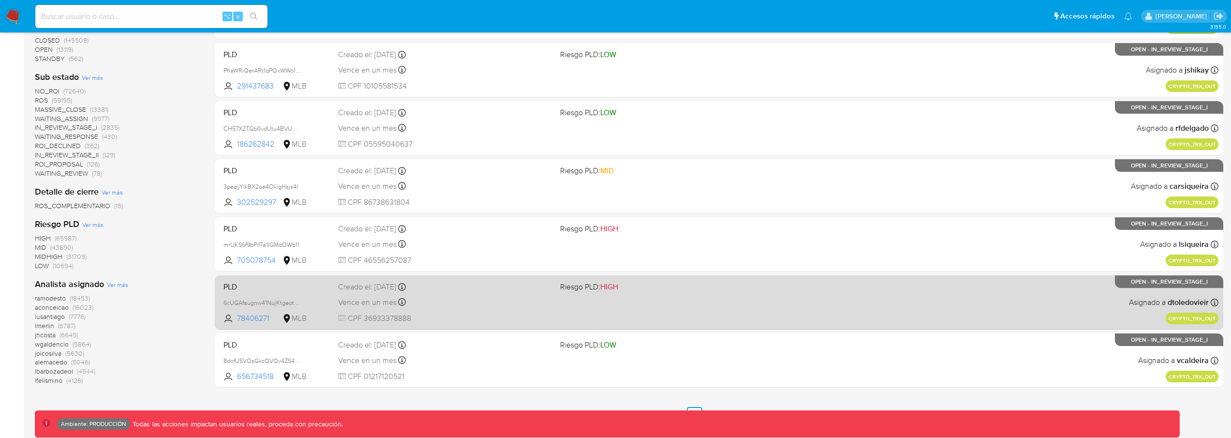
click at [677, 302] on div "PLD 6cUGAfaugnw41NujKtgeotY3 78406271 MLB Riesgo PLD: HIGH Creado el: 19/08/202…" at bounding box center [719, 302] width 999 height 49
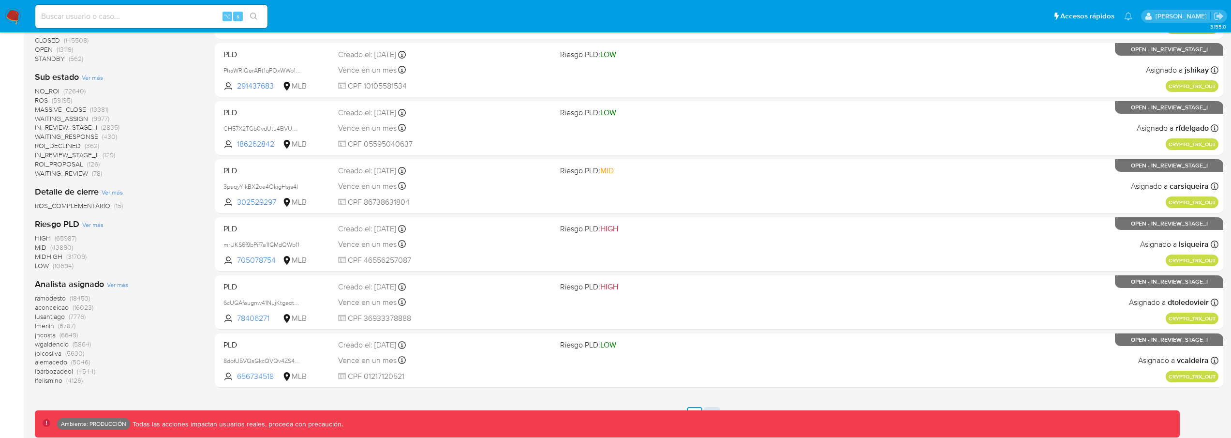
click at [716, 409] on link "6" at bounding box center [711, 414] width 15 height 15
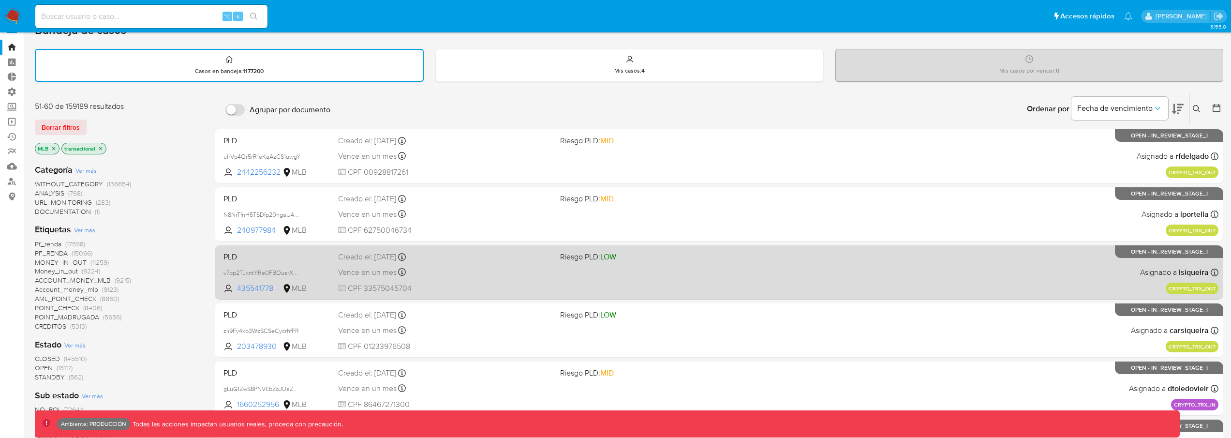
scroll to position [18, 0]
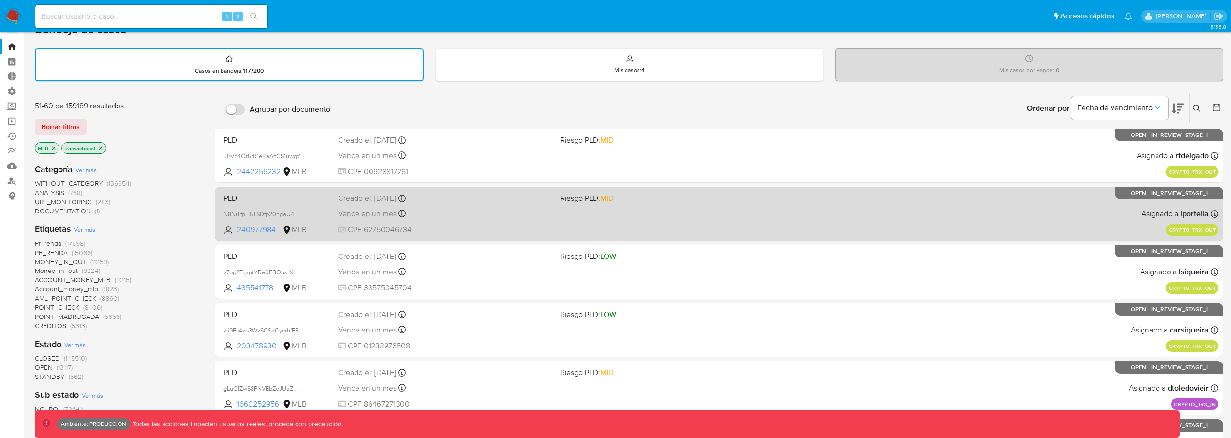
click at [606, 198] on span "MID" at bounding box center [607, 197] width 14 height 11
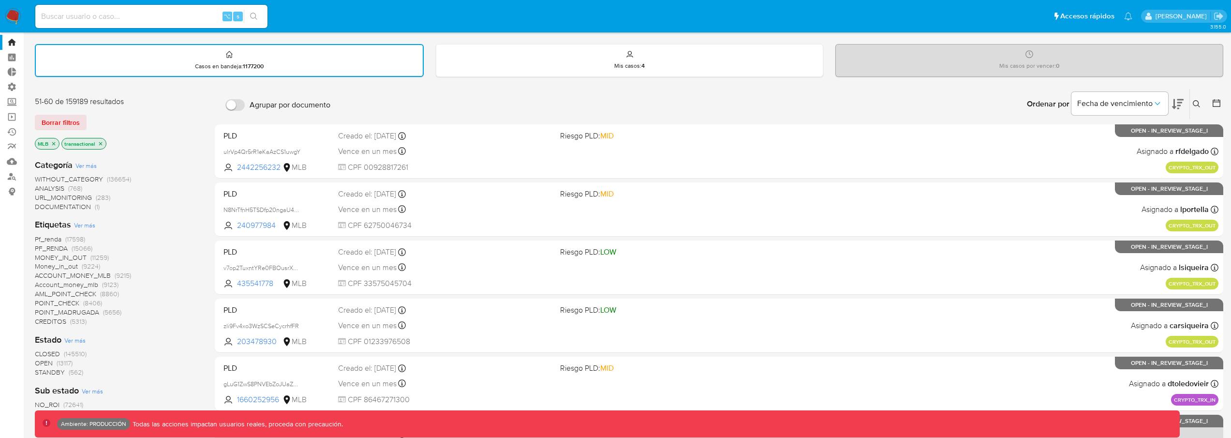
scroll to position [173, 0]
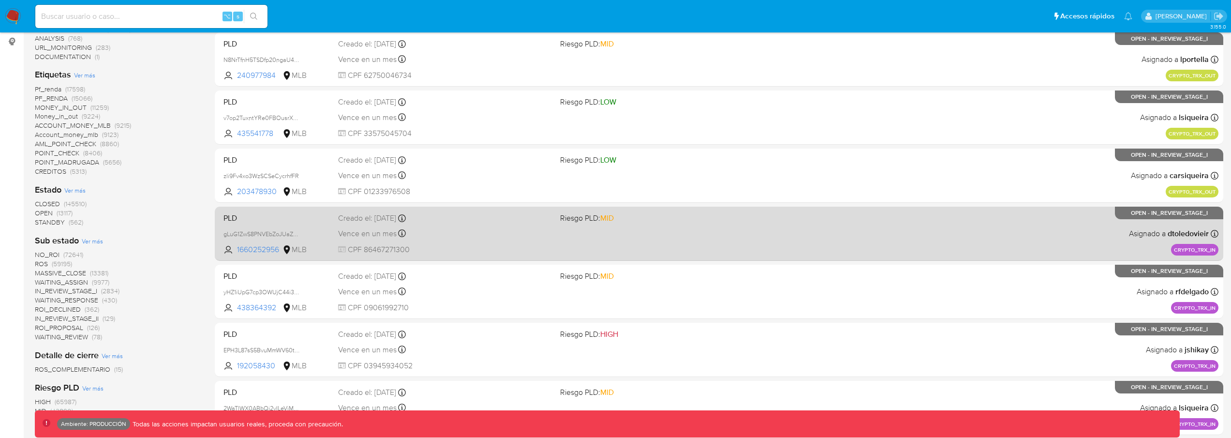
click at [651, 244] on div "PLD gLuG1ZwS8PNVEbZoJUaZgaN7 1660252956 MLB Riesgo PLD: MID Creado el: 19/08/20…" at bounding box center [719, 233] width 999 height 49
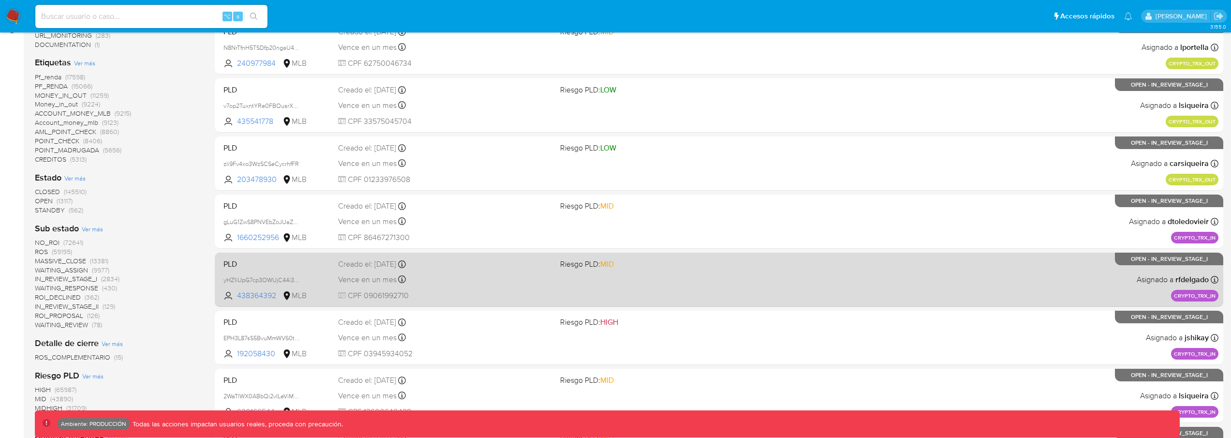
scroll to position [336, 0]
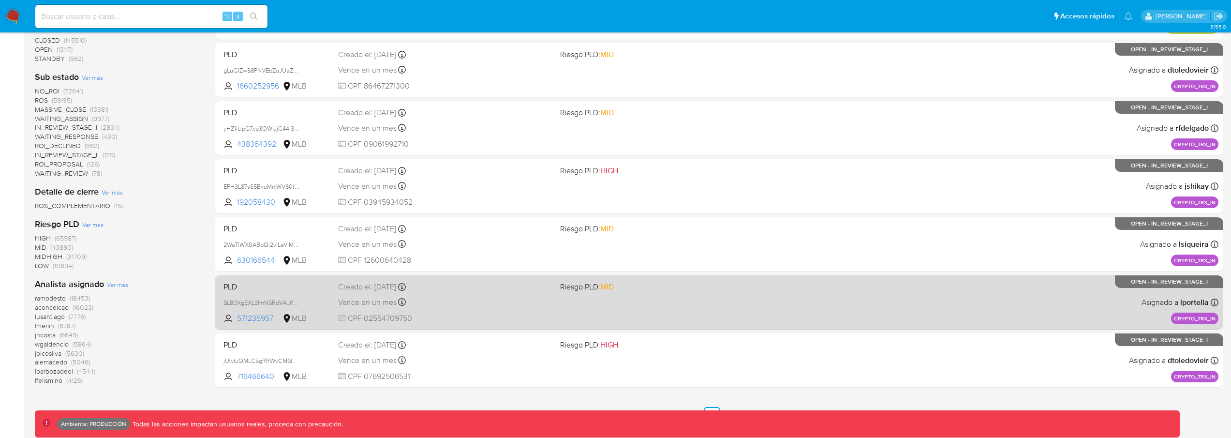
click at [625, 293] on div "PLD 5L80XgEXL3fmN5RdV4uffeDm 571235957 MLB Riesgo PLD: MID Creado el: 19/08/202…" at bounding box center [719, 302] width 999 height 49
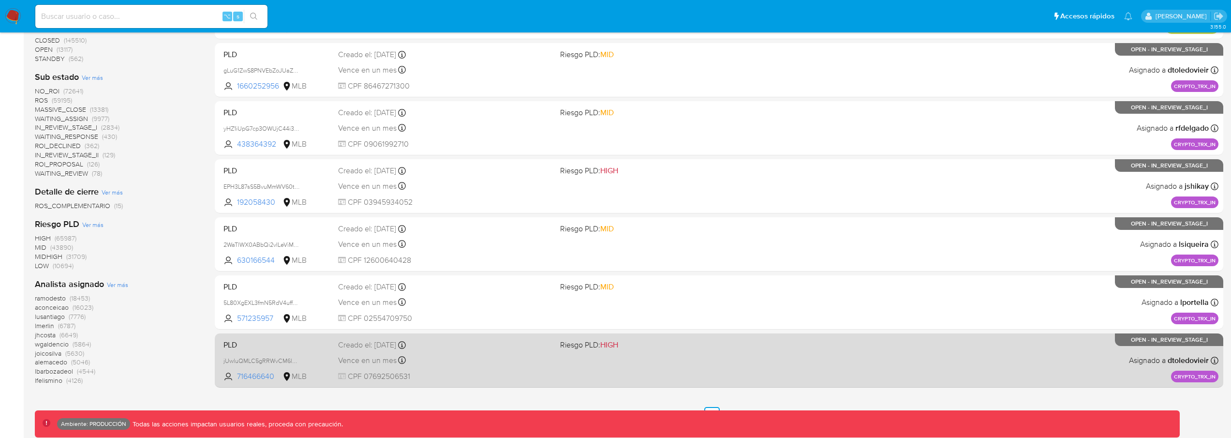
click at [632, 348] on span "Riesgo PLD: HIGH" at bounding box center [667, 344] width 214 height 13
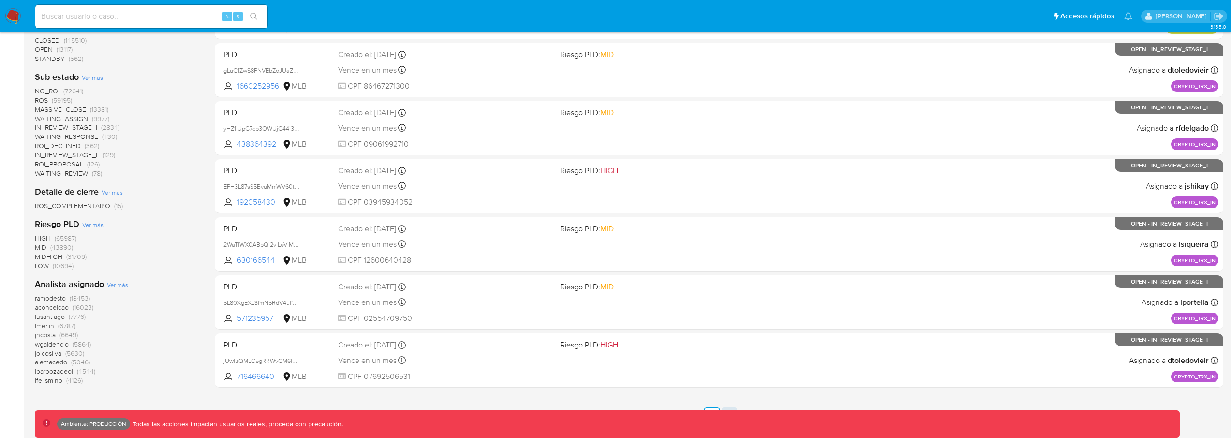
click at [723, 407] on link "7" at bounding box center [729, 414] width 15 height 15
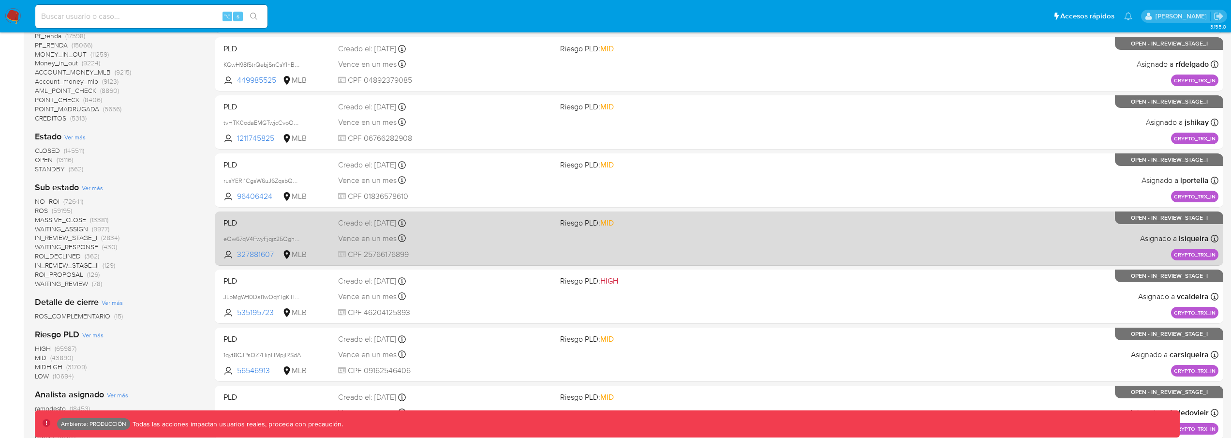
scroll to position [201, 0]
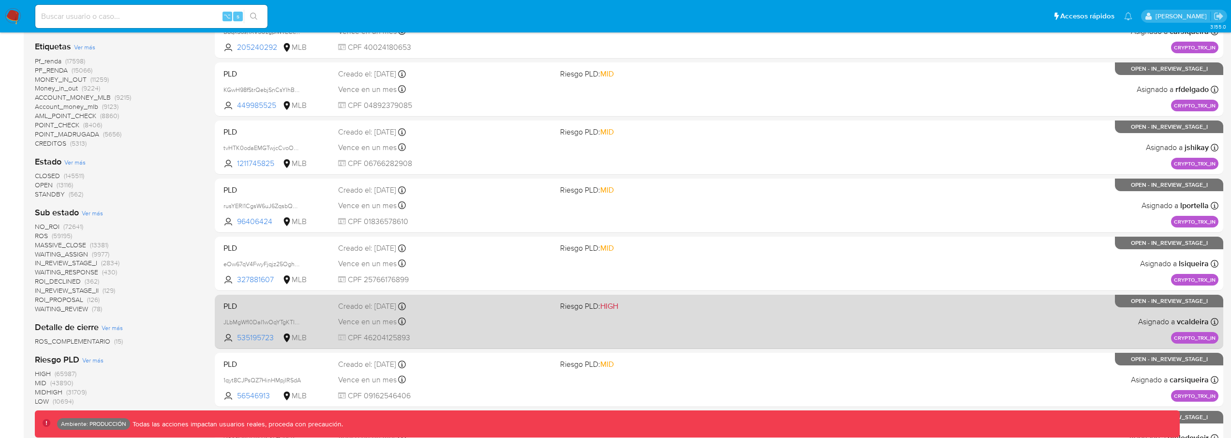
click at [576, 301] on span "Riesgo PLD: HIGH" at bounding box center [589, 305] width 58 height 11
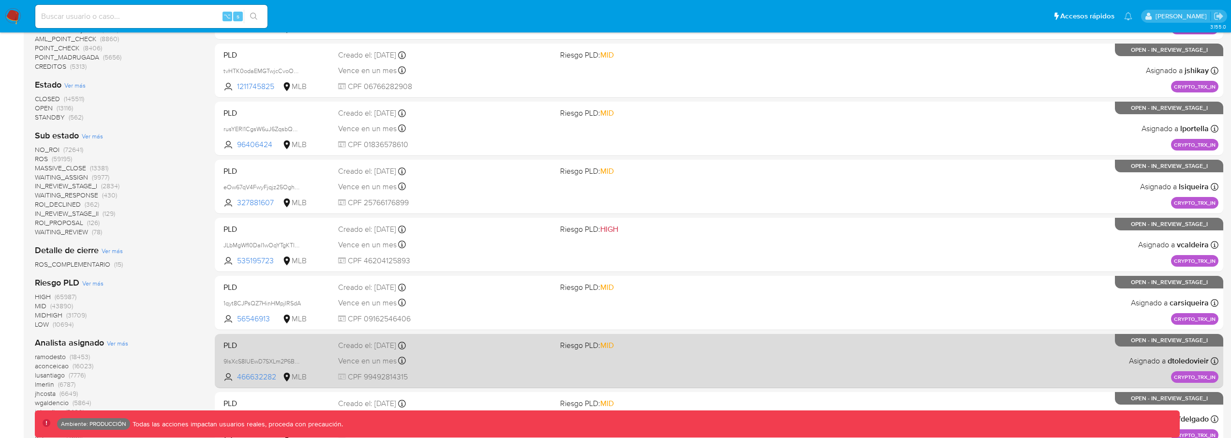
scroll to position [336, 0]
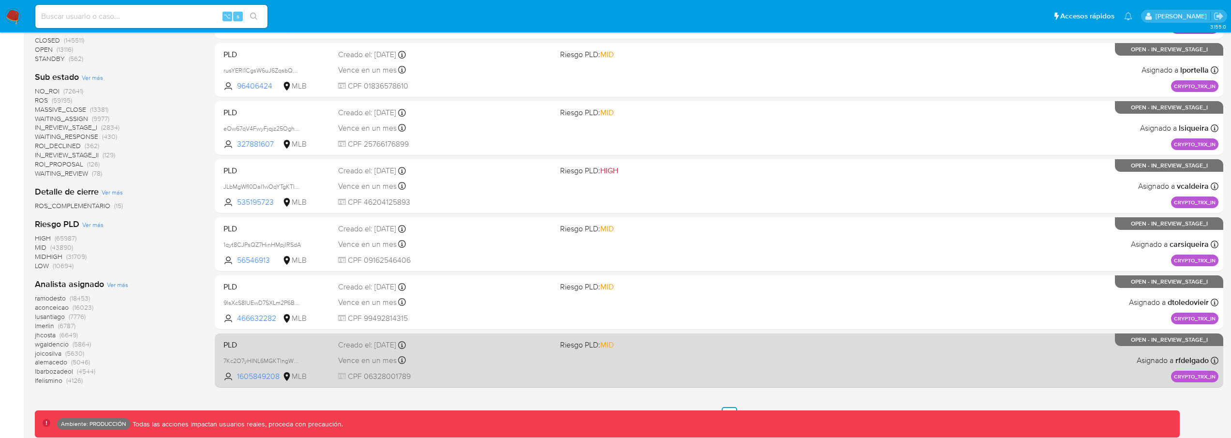
click at [688, 361] on div "PLD 7Kc2O7yHINL6MGKTlngWpadH 1605849208 MLB Riesgo PLD: MID Creado el: 19/08/20…" at bounding box center [719, 360] width 999 height 49
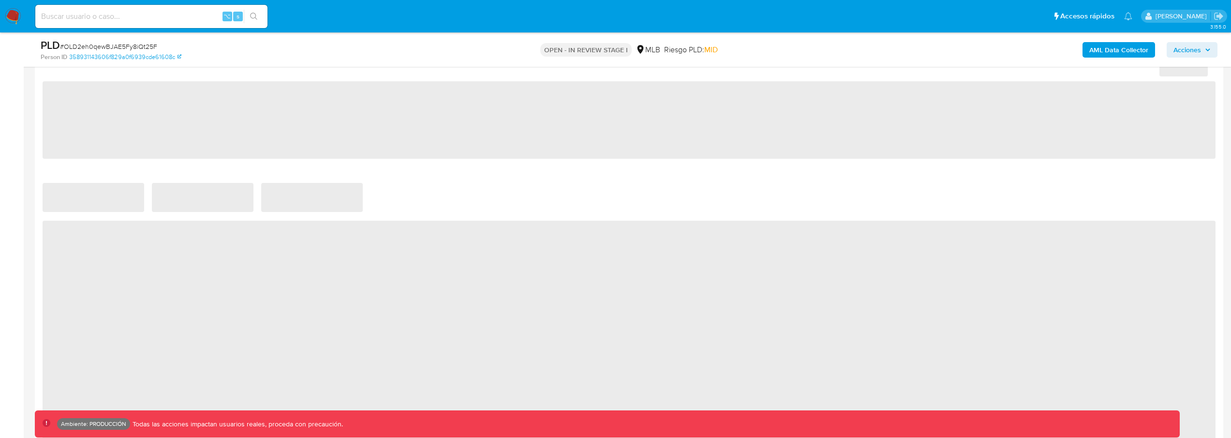
scroll to position [574, 0]
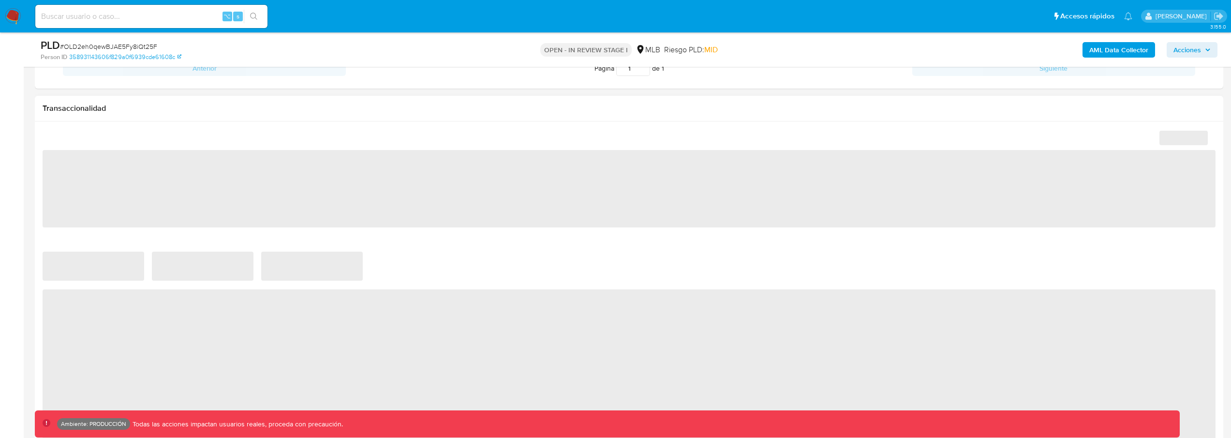
select select "10"
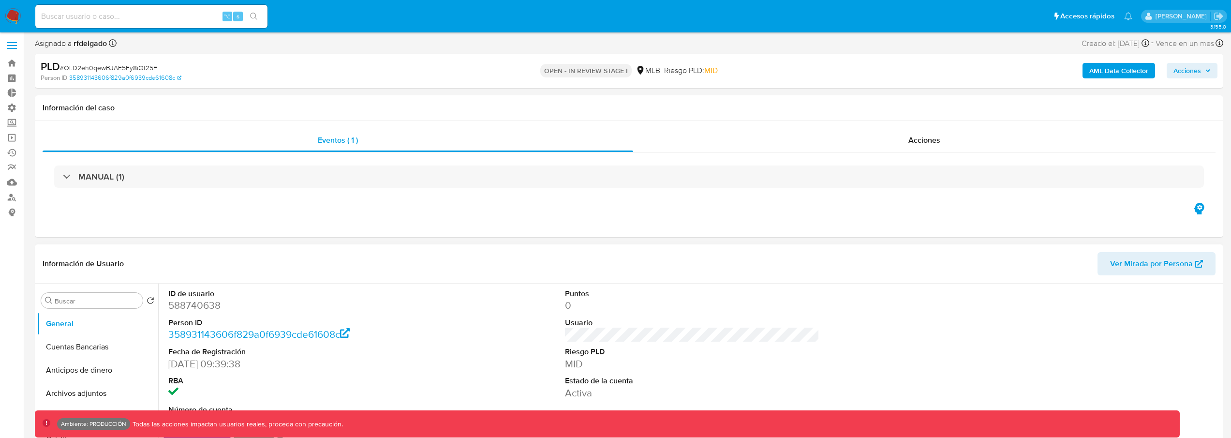
scroll to position [0, 0]
click at [199, 305] on dd "588740638" at bounding box center [295, 307] width 255 height 14
copy dd "588740638"
click at [1137, 266] on span "Ver Mirada por Persona" at bounding box center [1151, 265] width 83 height 23
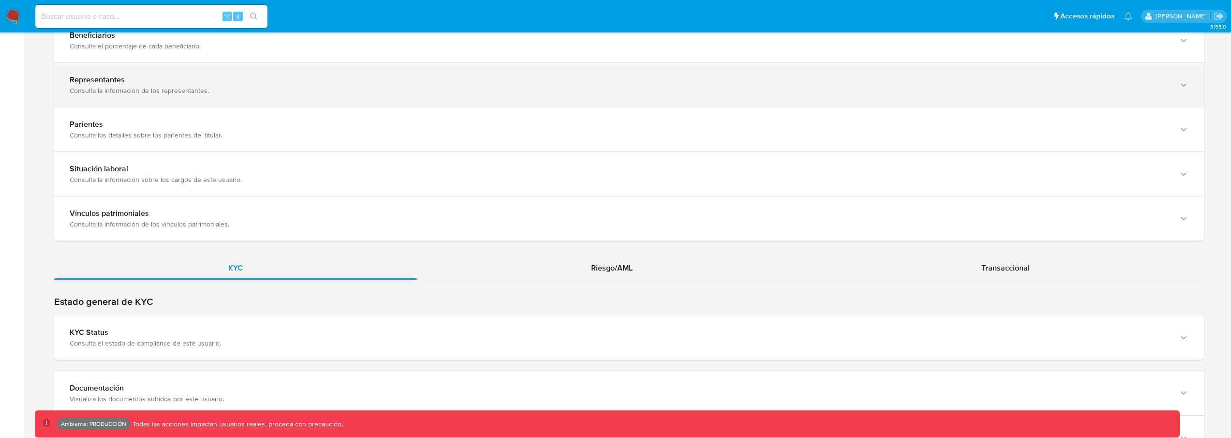
scroll to position [659, 0]
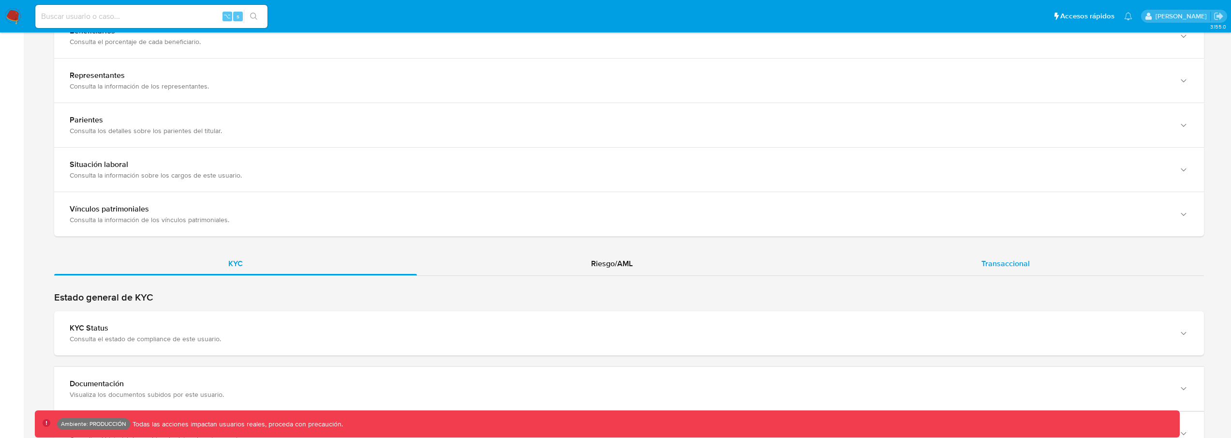
click at [951, 264] on div "Transaccional" at bounding box center [1005, 263] width 397 height 23
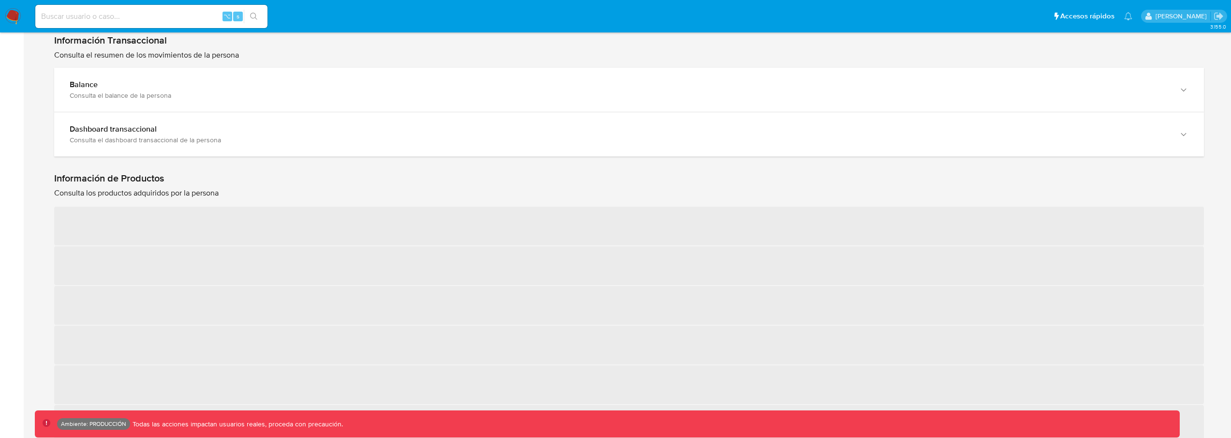
scroll to position [914, 0]
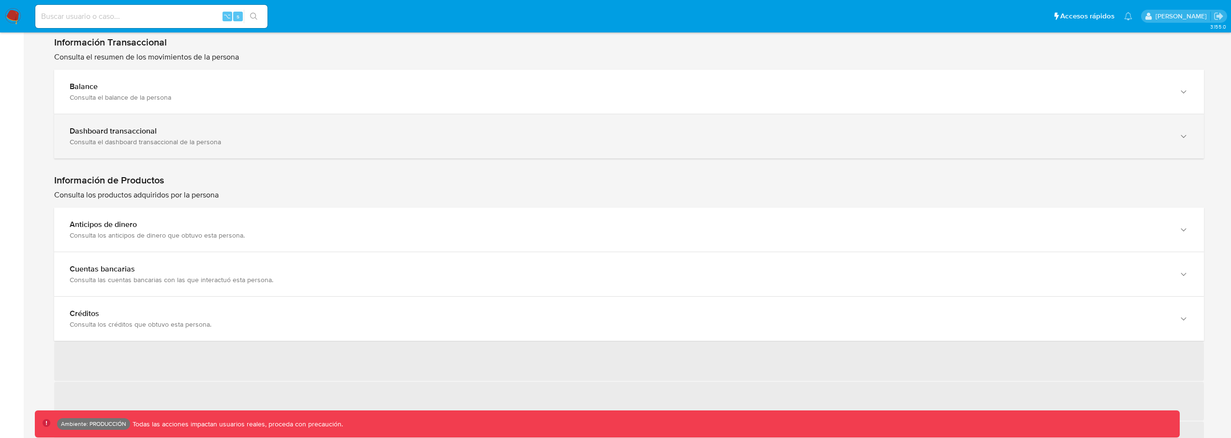
click at [534, 145] on div "Consulta el dashboard transaccional de la persona" at bounding box center [619, 141] width 1099 height 9
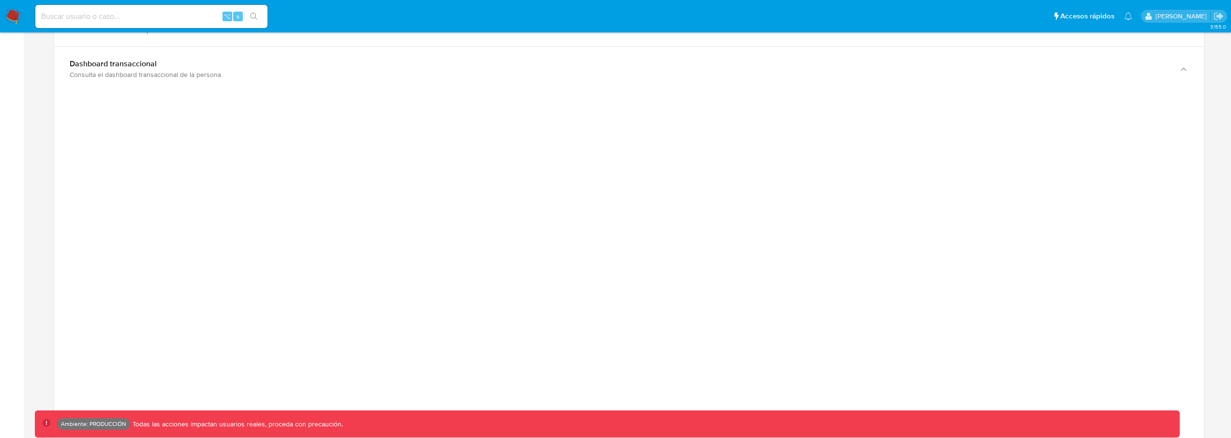
scroll to position [999, 0]
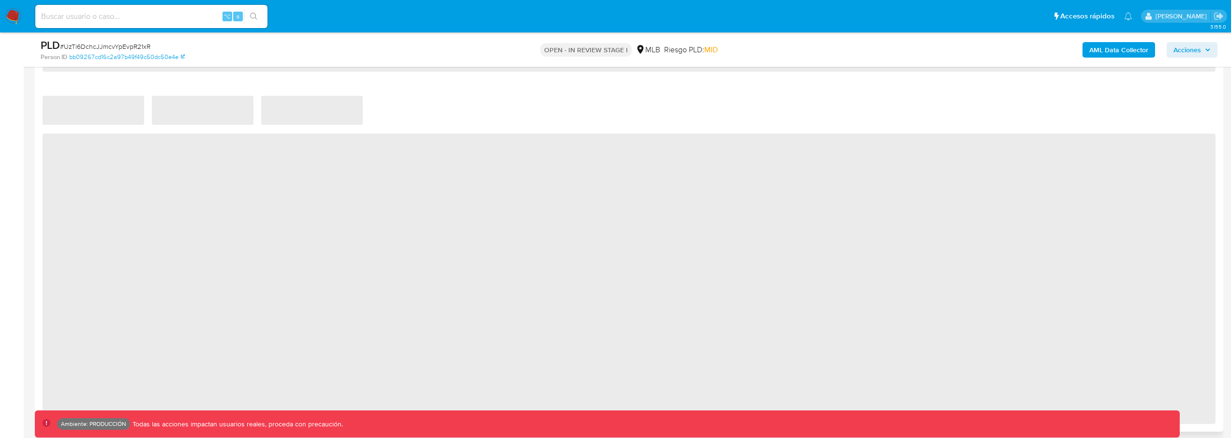
scroll to position [714, 0]
select select "10"
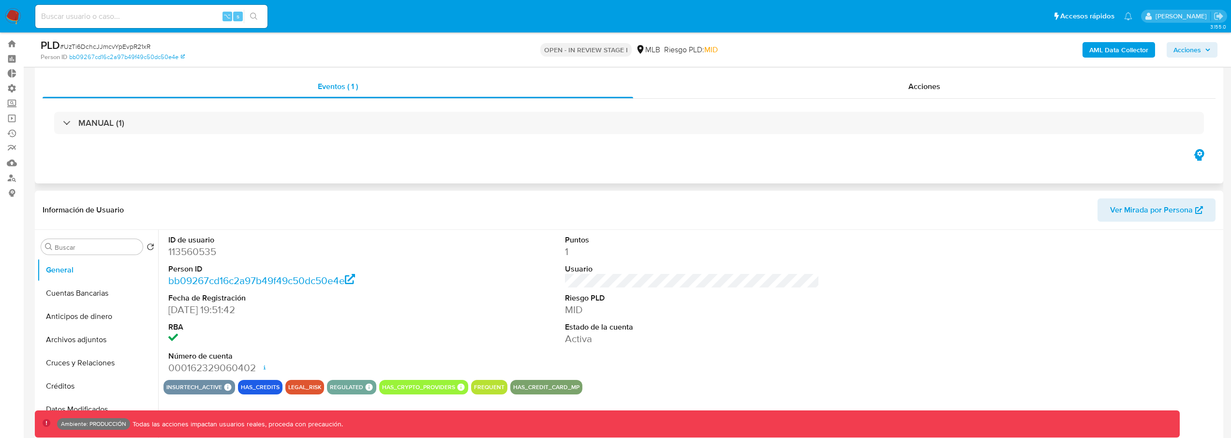
scroll to position [0, 0]
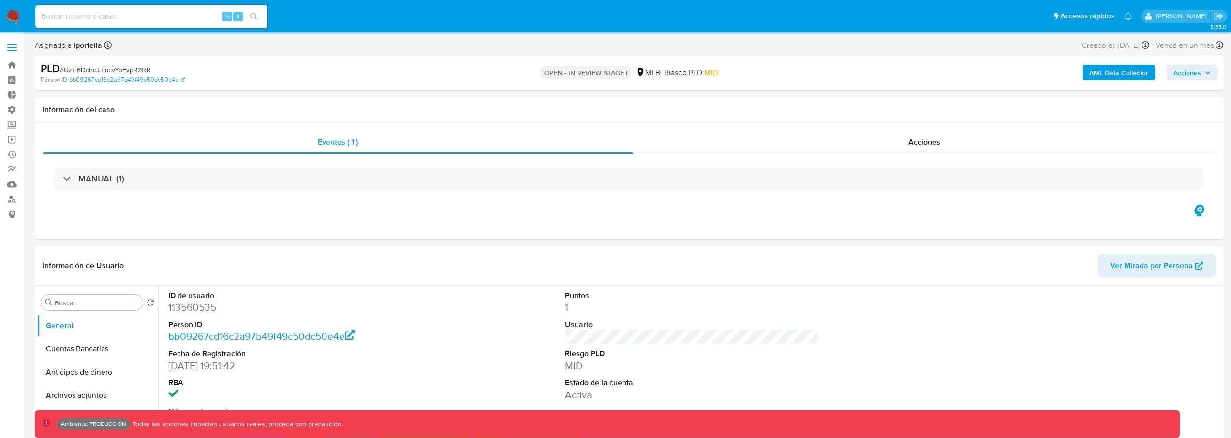
click at [188, 308] on dd "113560535" at bounding box center [295, 307] width 255 height 14
copy dd "113560535"
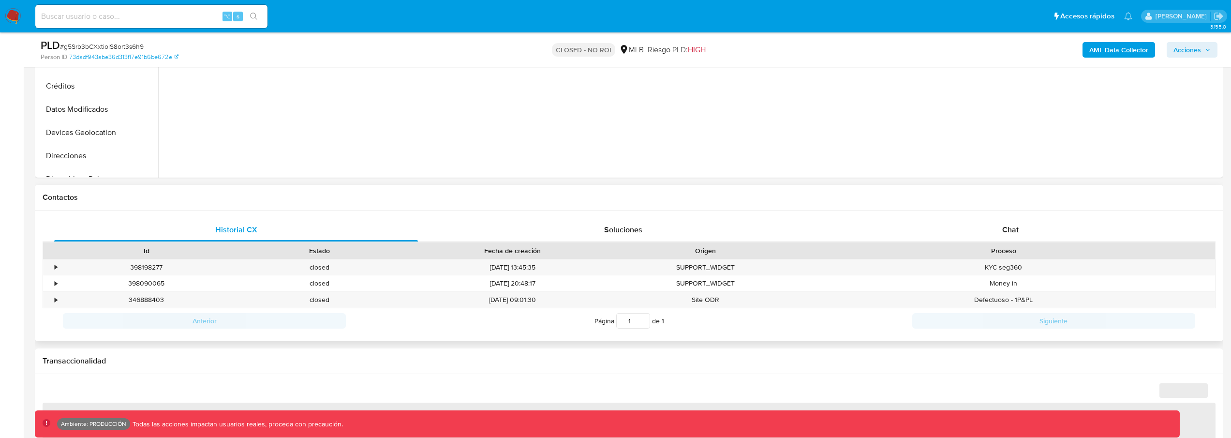
scroll to position [710, 0]
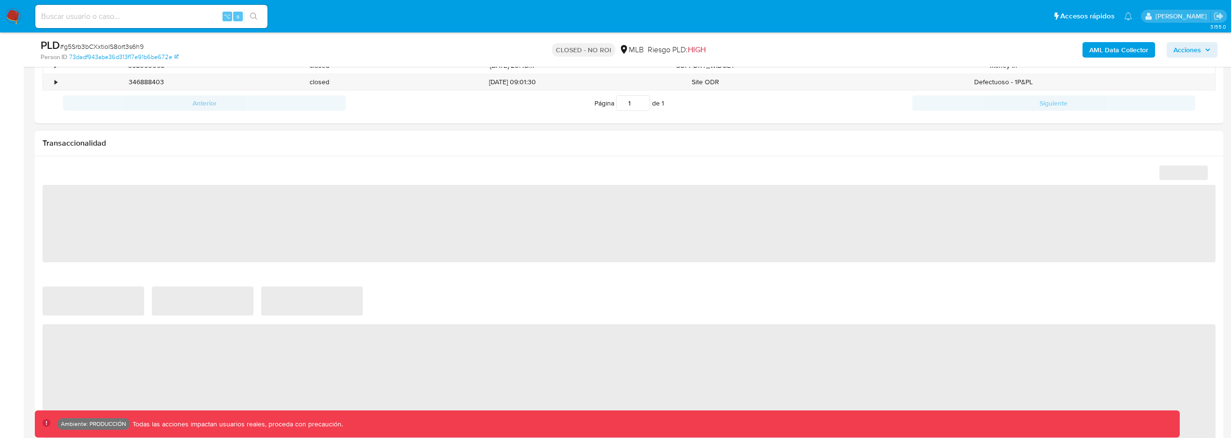
select select "10"
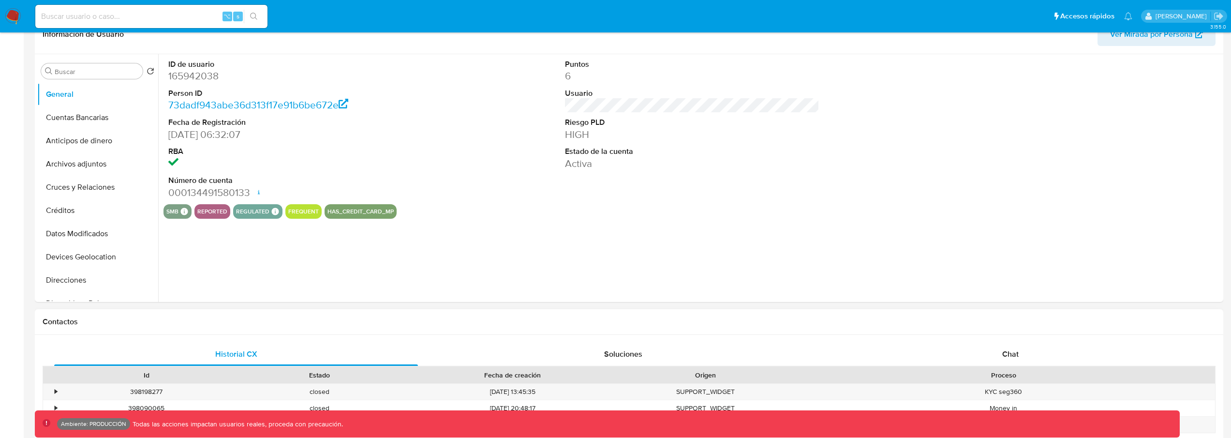
scroll to position [7, 0]
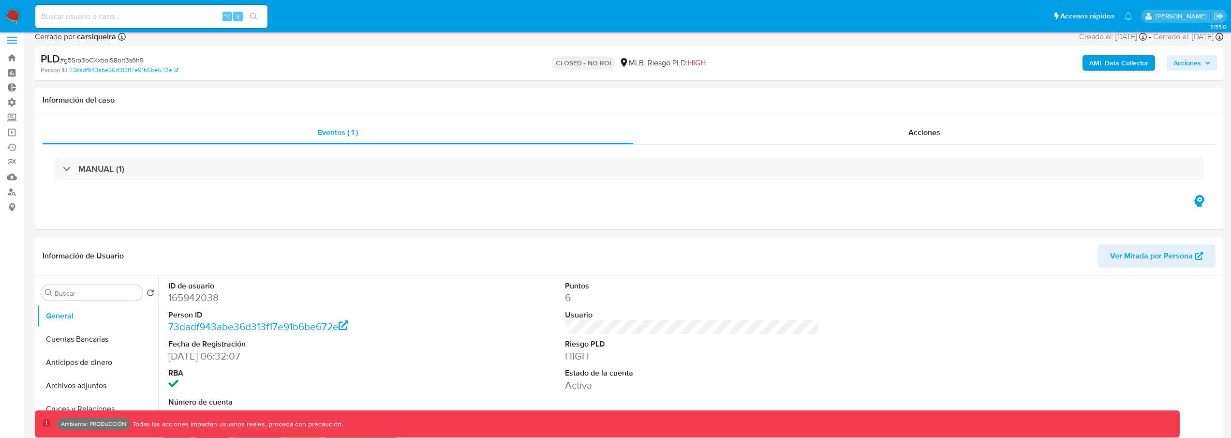
click at [211, 297] on dd "165942038" at bounding box center [295, 298] width 255 height 14
copy dd "165942038"
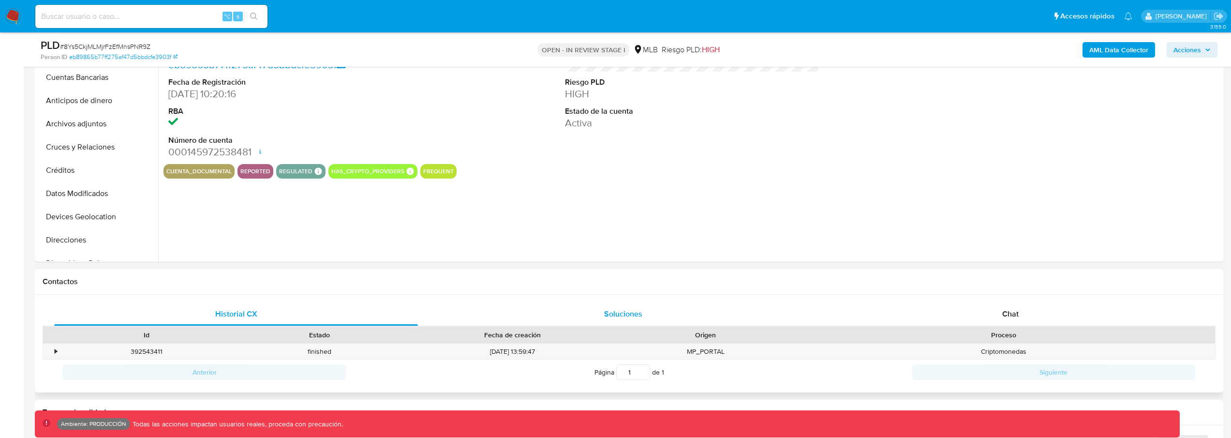
select select "10"
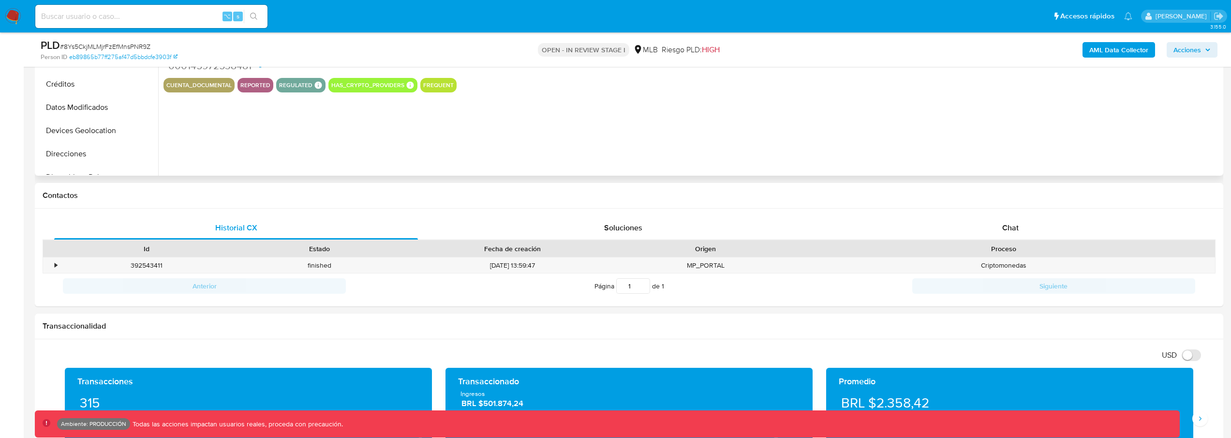
scroll to position [85, 0]
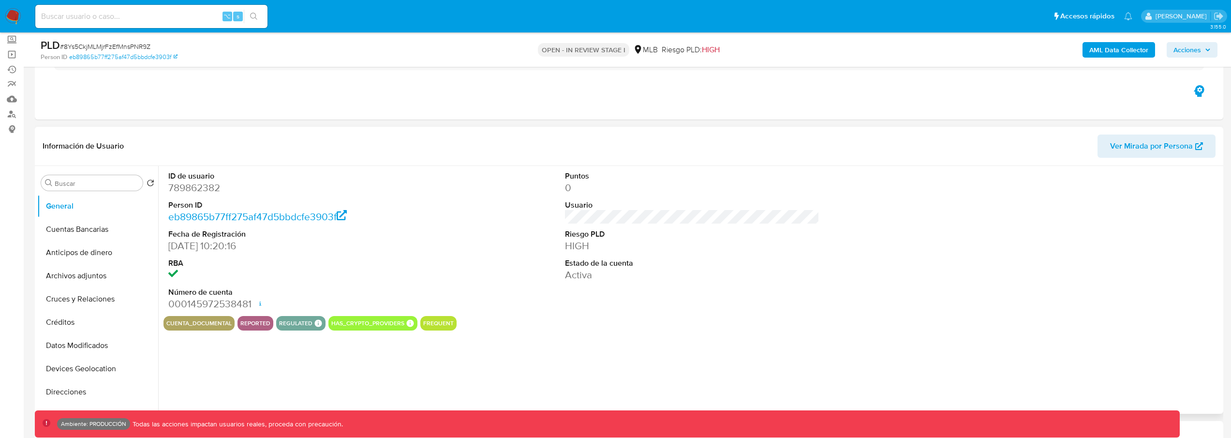
click at [1147, 145] on span "Ver Mirada por Persona" at bounding box center [1151, 145] width 83 height 23
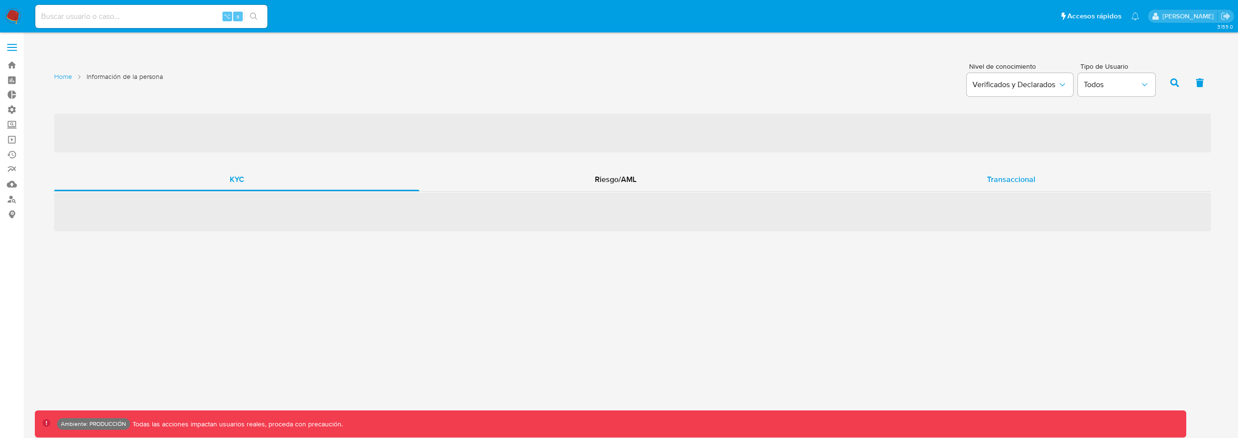
click at [960, 177] on div "Transaccional" at bounding box center [1011, 179] width 399 height 23
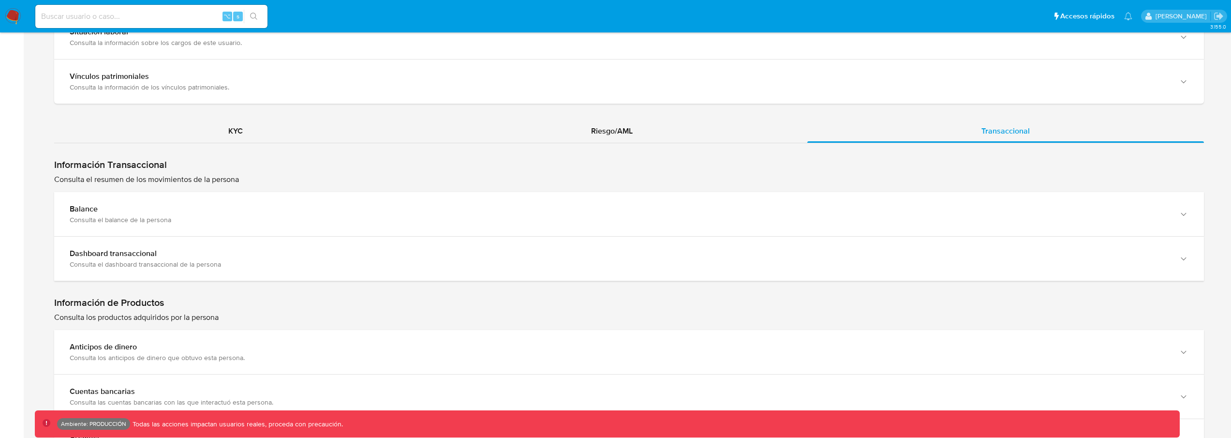
scroll to position [793, 0]
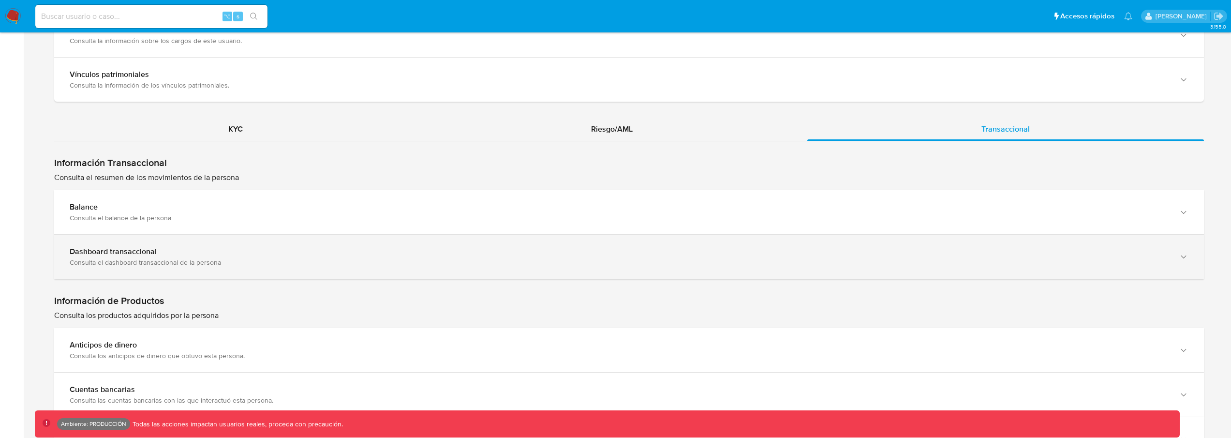
click at [279, 244] on div "Dashboard transaccional Consulta el dashboard transaccional de la persona" at bounding box center [629, 257] width 1150 height 44
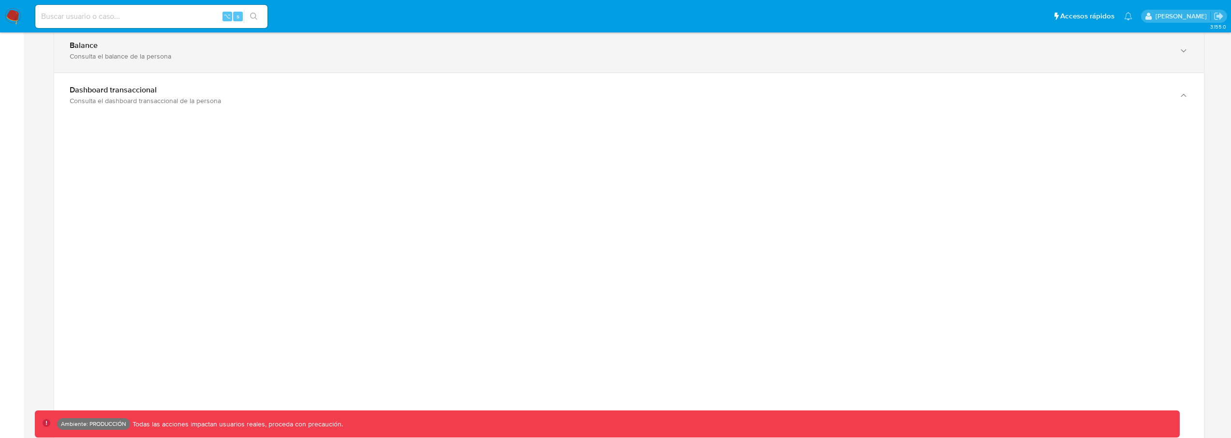
scroll to position [960, 0]
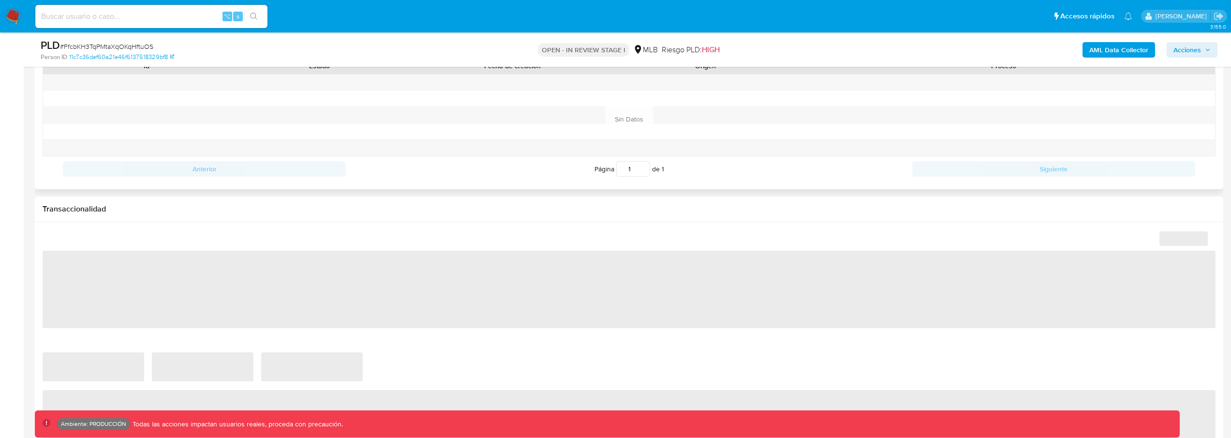
scroll to position [508, 0]
select select "10"
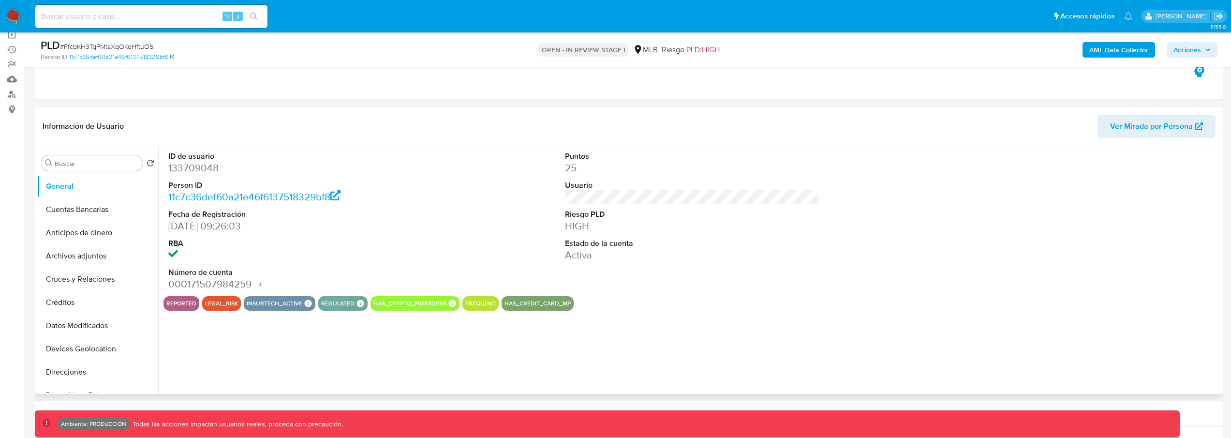
scroll to position [91, 0]
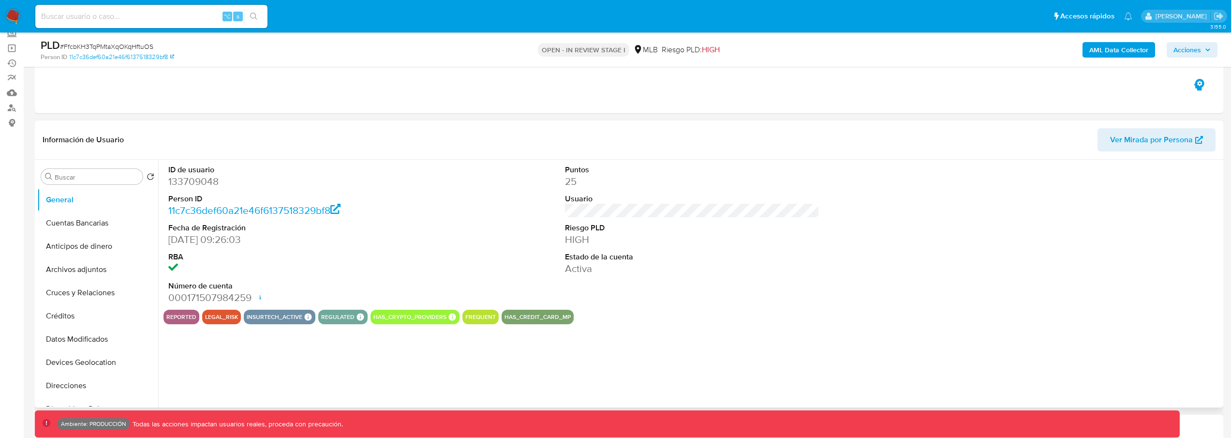
click at [1140, 138] on span "Ver Mirada por Persona" at bounding box center [1151, 139] width 83 height 23
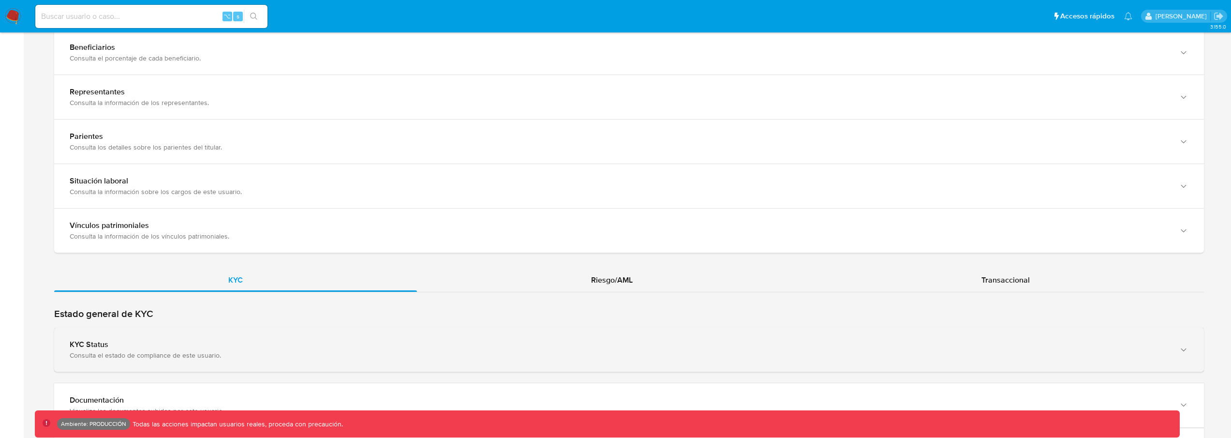
scroll to position [705, 0]
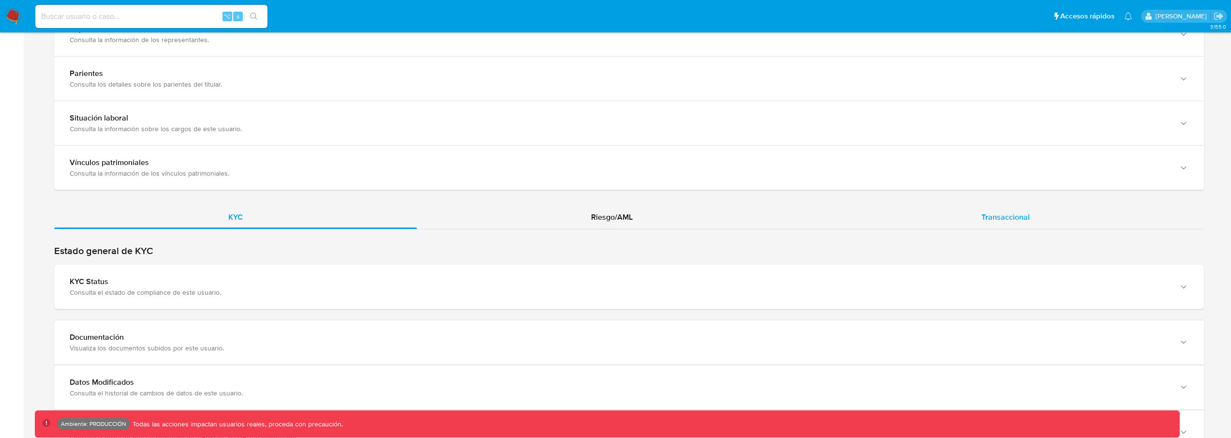
click at [1021, 206] on div "Transaccional" at bounding box center [1005, 217] width 397 height 23
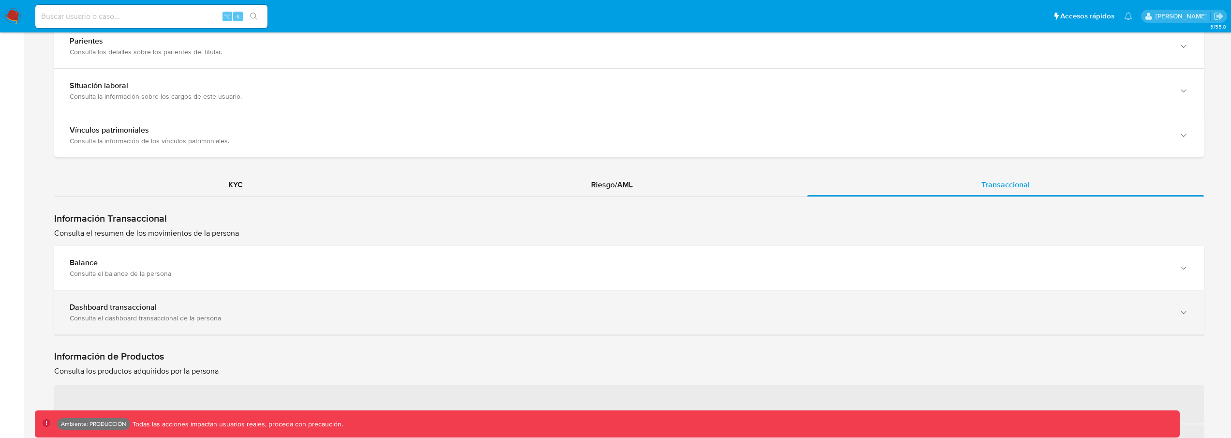
scroll to position [758, 0]
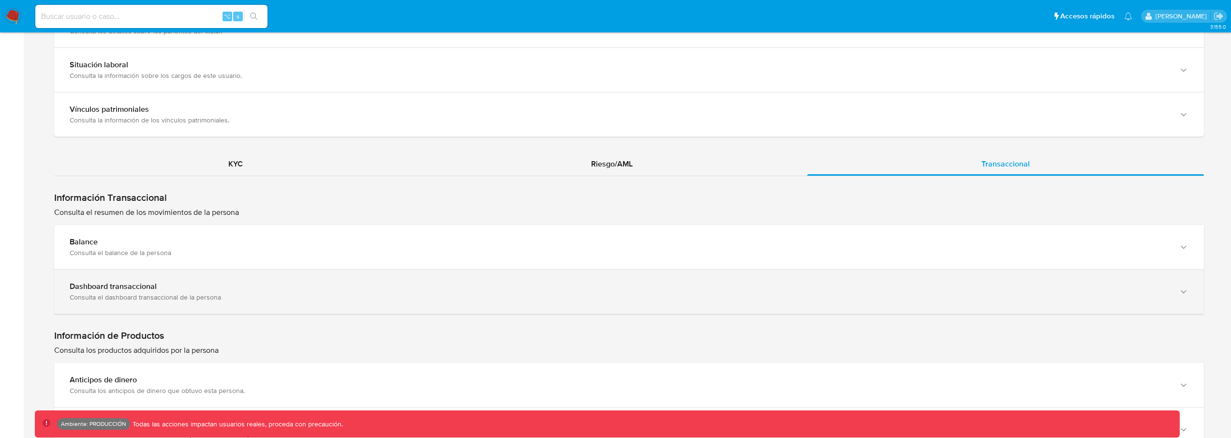
click at [430, 300] on div "Consulta el dashboard transaccional de la persona" at bounding box center [619, 297] width 1099 height 9
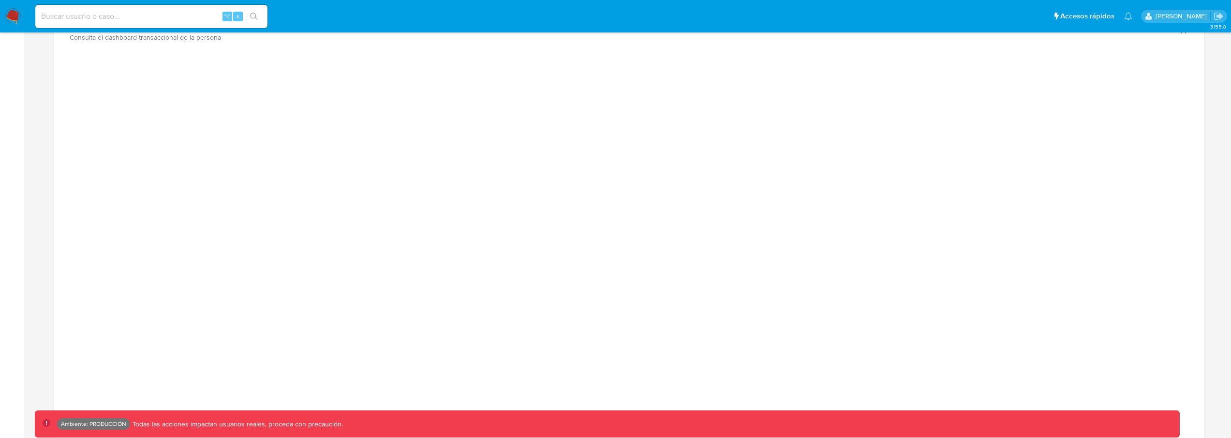
scroll to position [1018, 0]
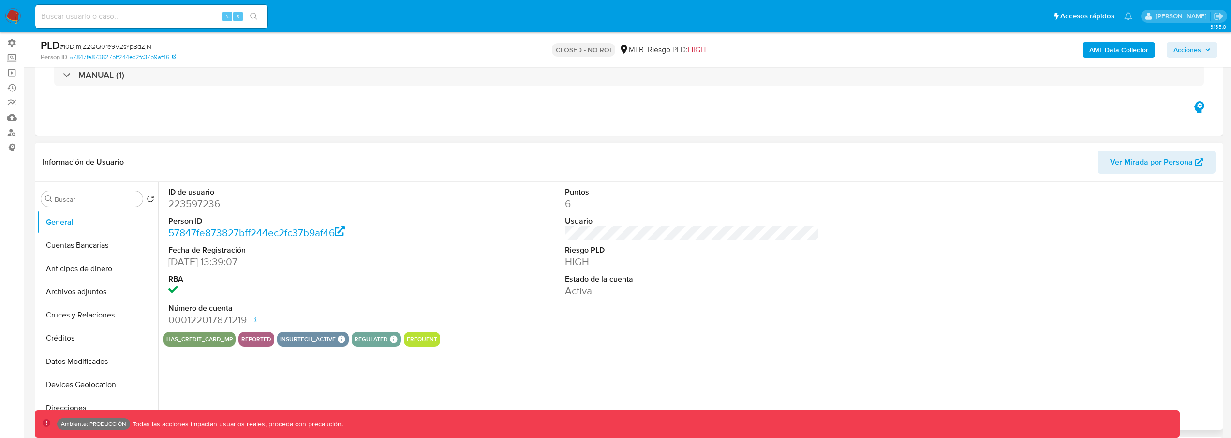
select select "10"
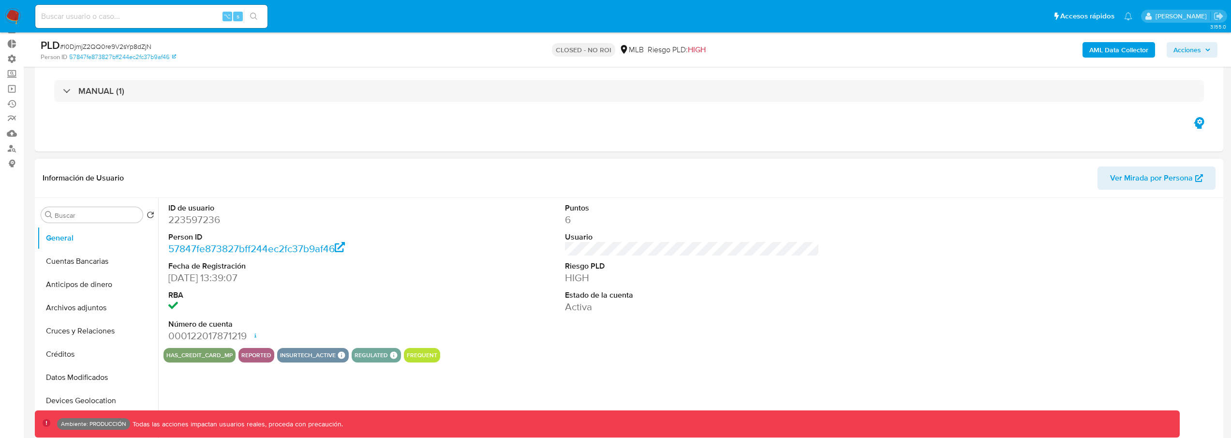
scroll to position [82, 0]
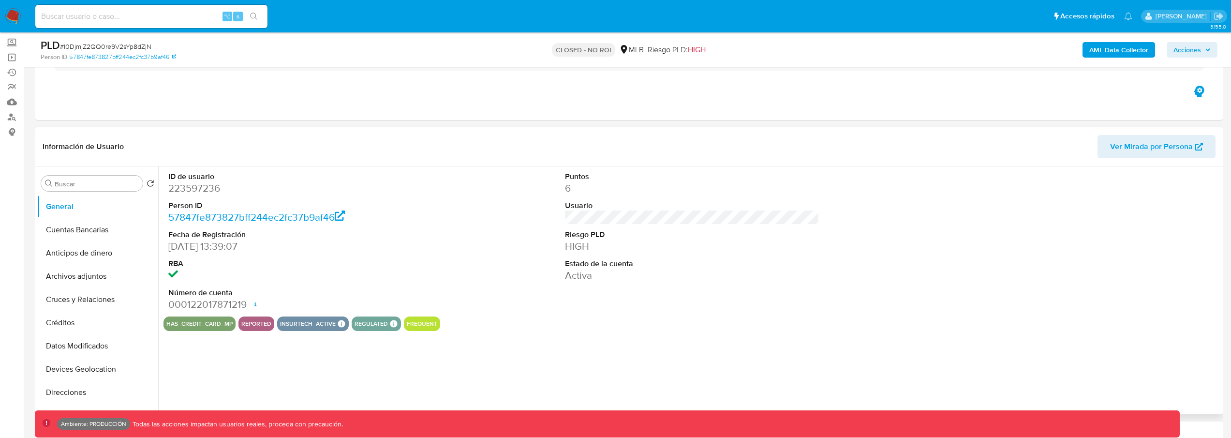
click at [217, 185] on dd "223597236" at bounding box center [295, 188] width 255 height 14
copy dd "223597236"
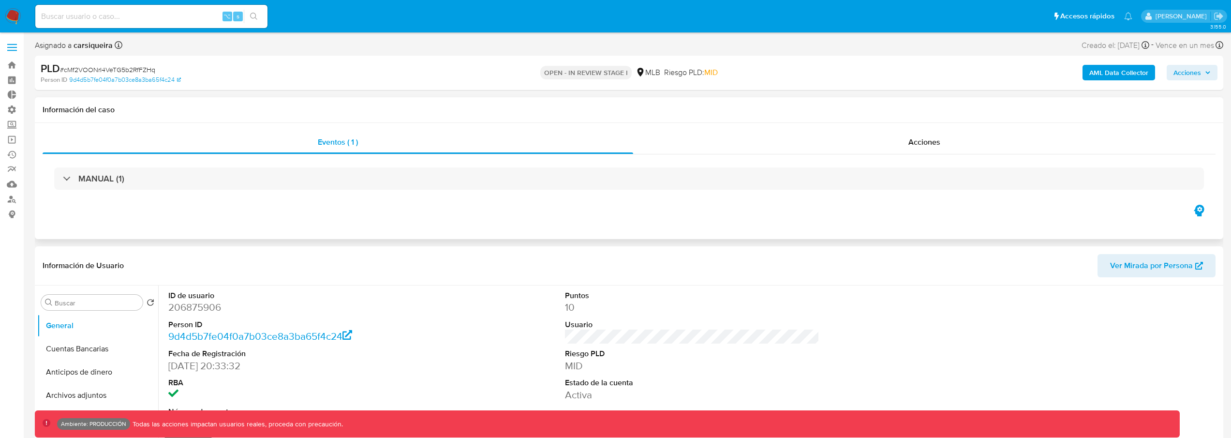
select select "10"
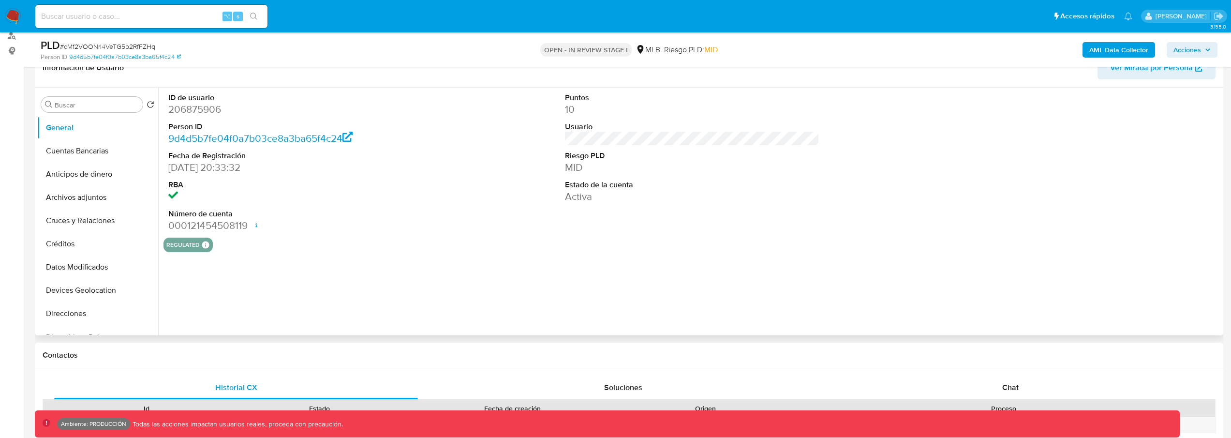
scroll to position [51, 0]
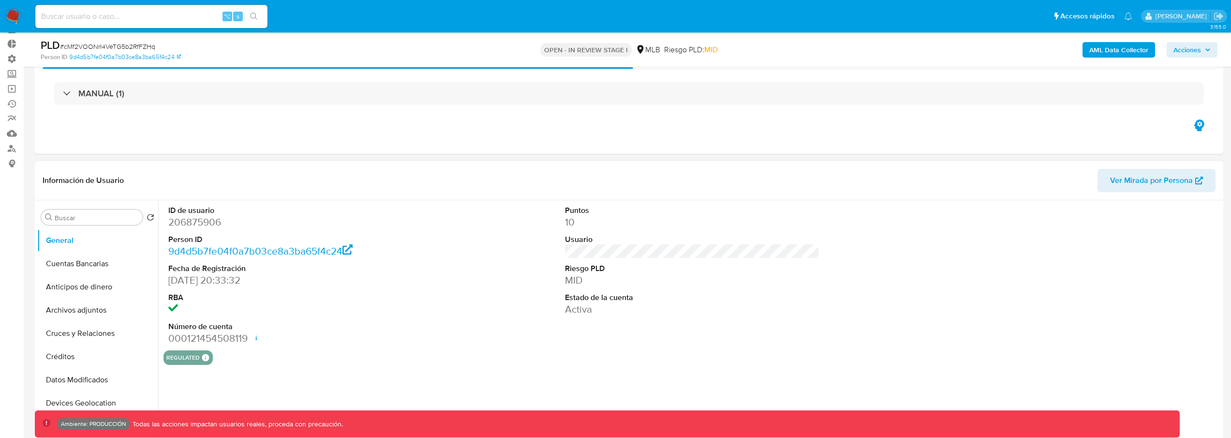
click at [194, 222] on dd "206875906" at bounding box center [295, 222] width 255 height 14
click at [194, 221] on dd "206875906" at bounding box center [295, 222] width 255 height 14
copy dd "206875906"
click at [1132, 180] on span "Ver Mirada por Persona" at bounding box center [1151, 180] width 83 height 23
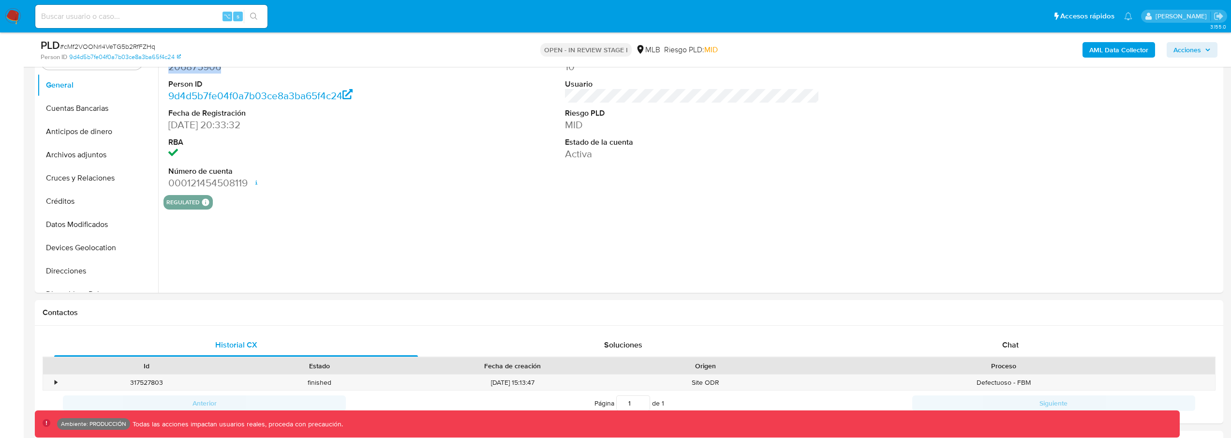
scroll to position [11, 0]
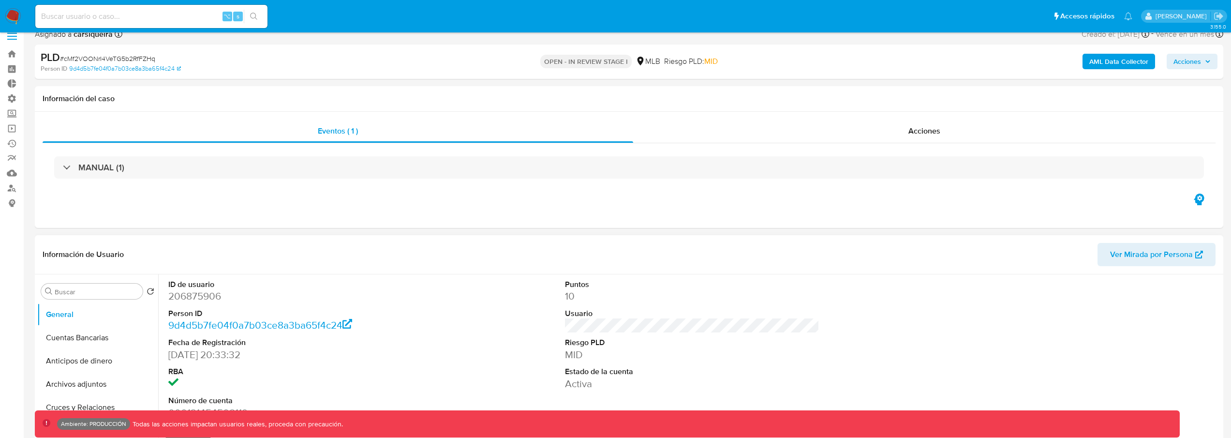
click at [208, 301] on dd "206875906" at bounding box center [295, 296] width 255 height 14
copy dd "206875906"
click at [205, 297] on dd "206875906" at bounding box center [295, 296] width 255 height 14
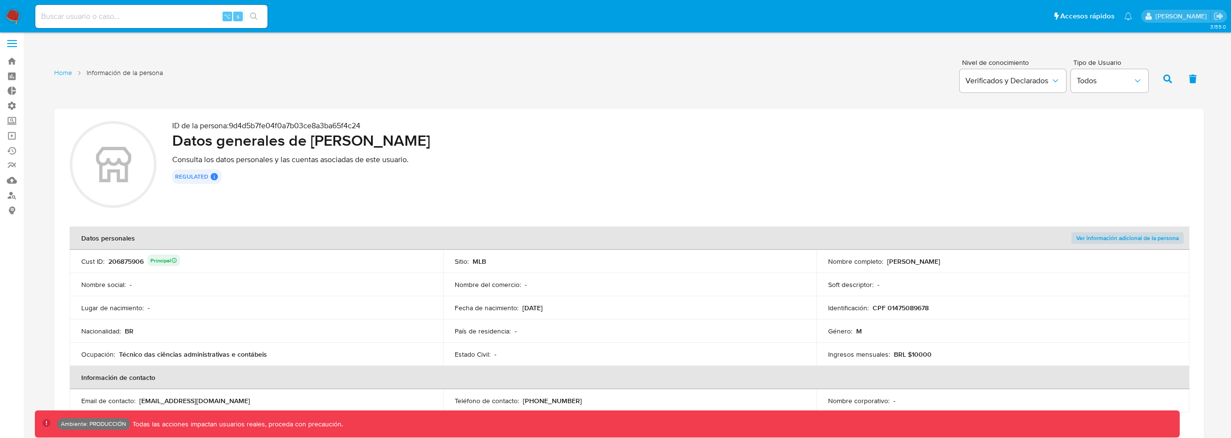
scroll to position [11, 0]
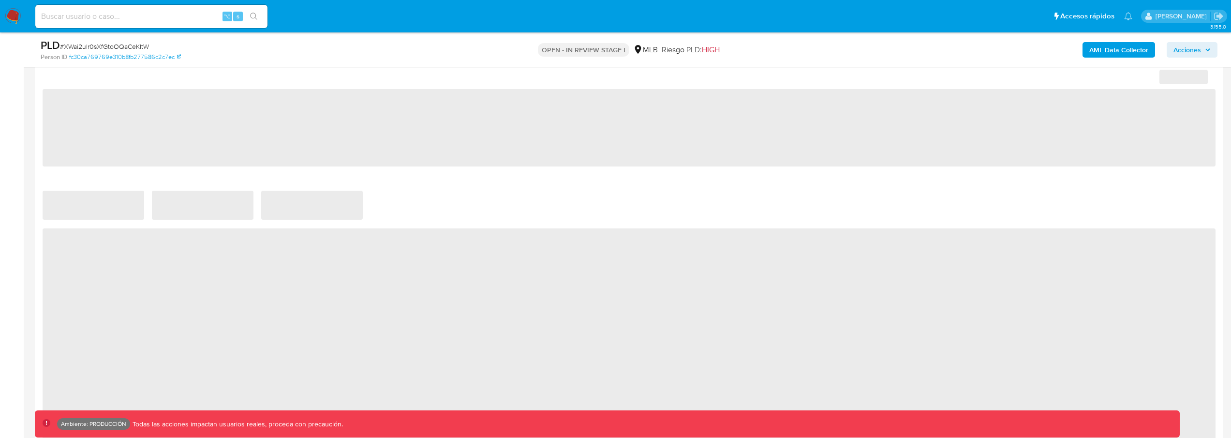
scroll to position [638, 0]
select select "10"
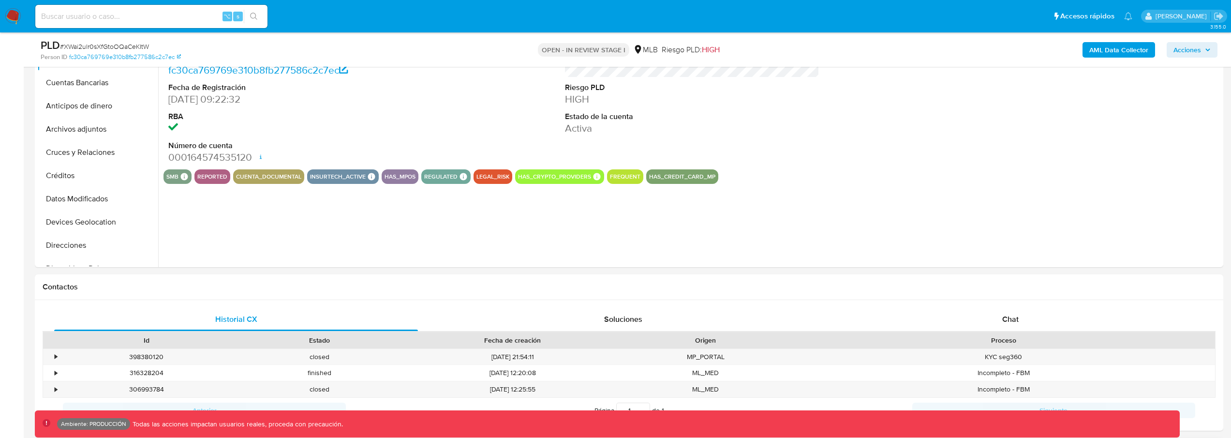
scroll to position [0, 0]
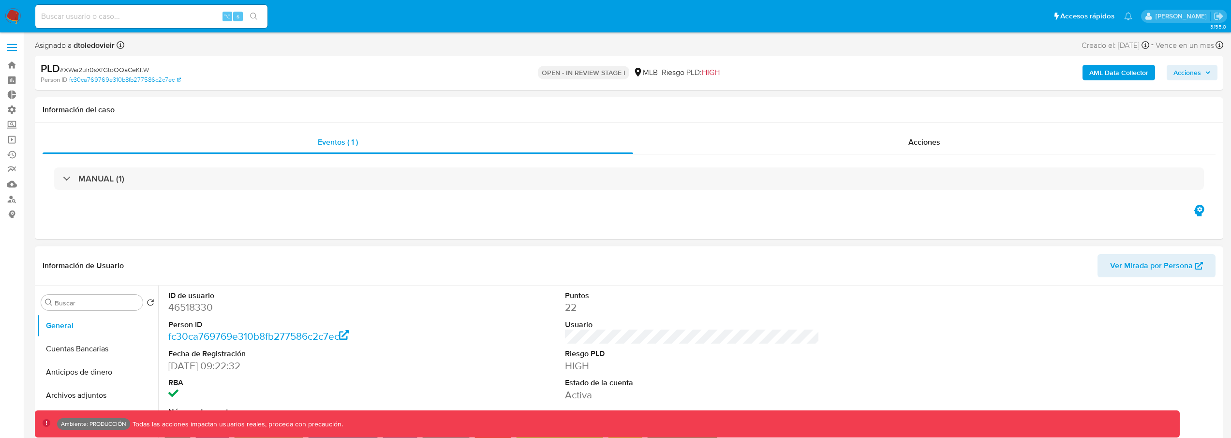
click at [193, 310] on dd "46518330" at bounding box center [295, 307] width 255 height 14
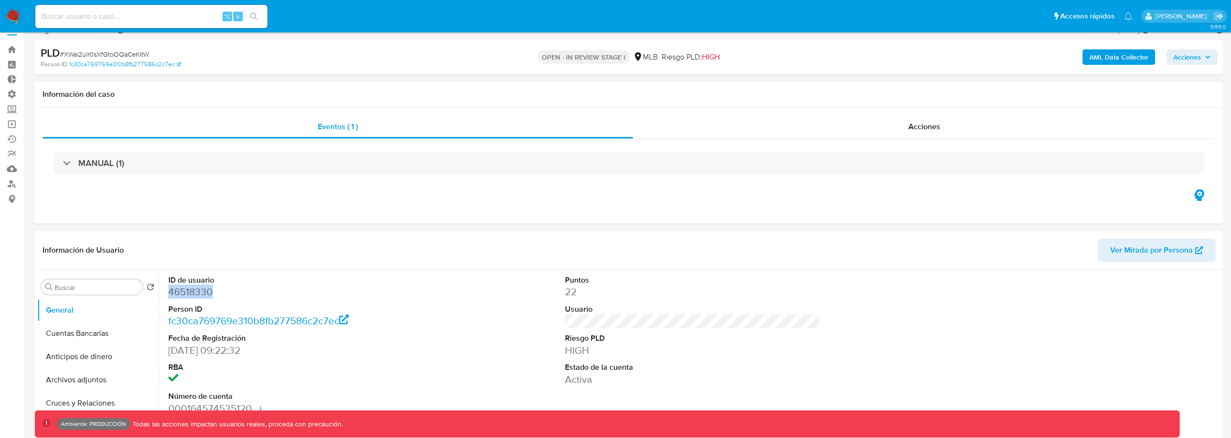
scroll to position [16, 0]
copy dd "46518330"
click at [1137, 248] on span "Ver Mirada por Persona" at bounding box center [1151, 248] width 83 height 23
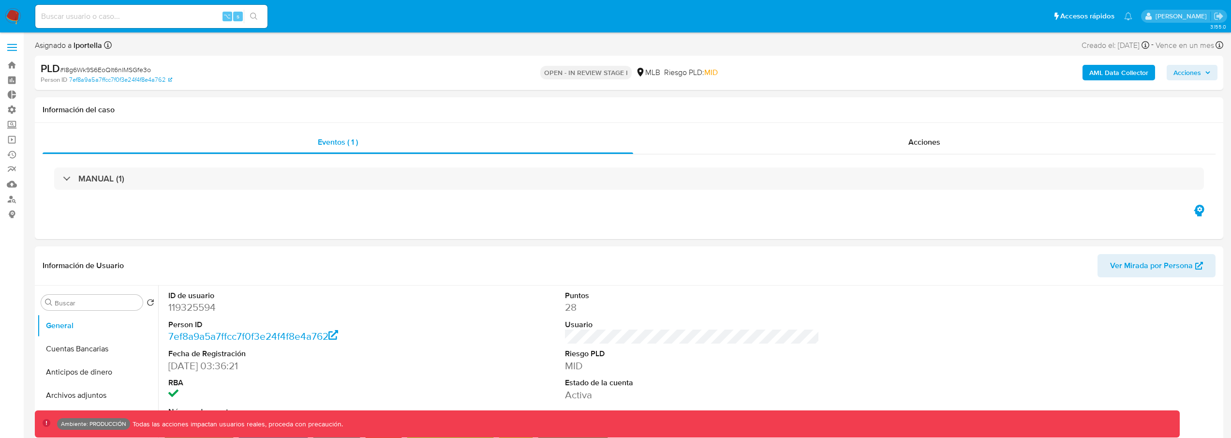
select select "10"
click at [1126, 261] on span "Ver Mirada por Persona" at bounding box center [1151, 265] width 83 height 23
click at [202, 307] on dd "119325594" at bounding box center [295, 307] width 255 height 14
copy dd "119325594"
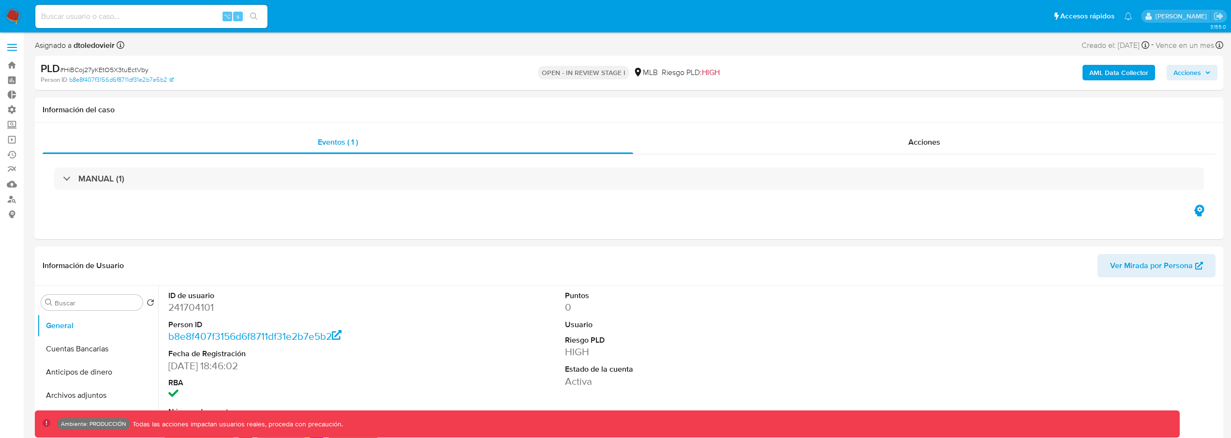
select select "10"
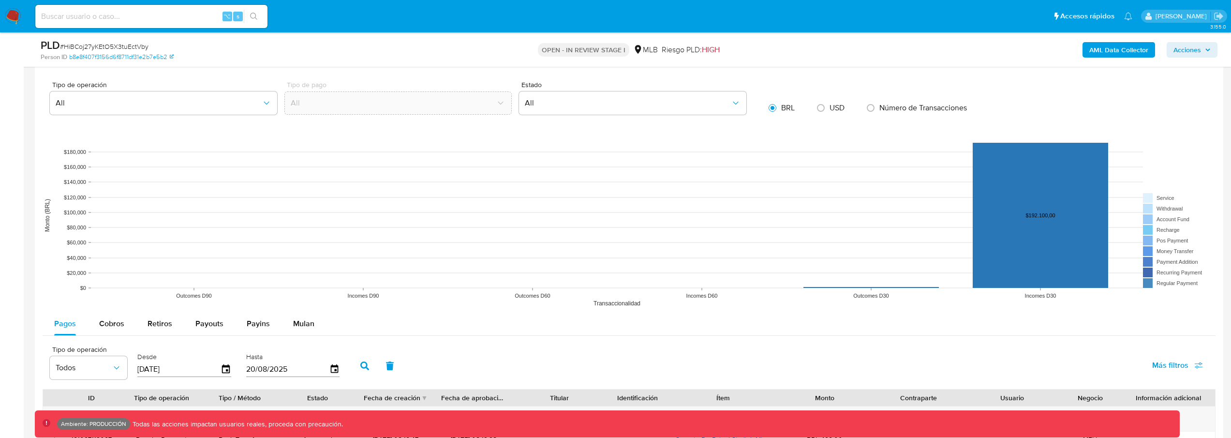
scroll to position [807, 0]
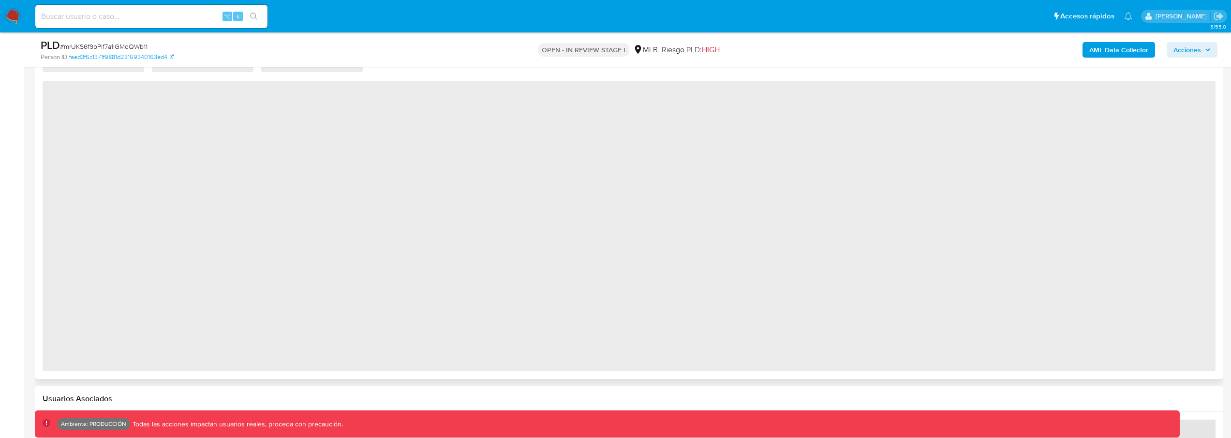
select select "10"
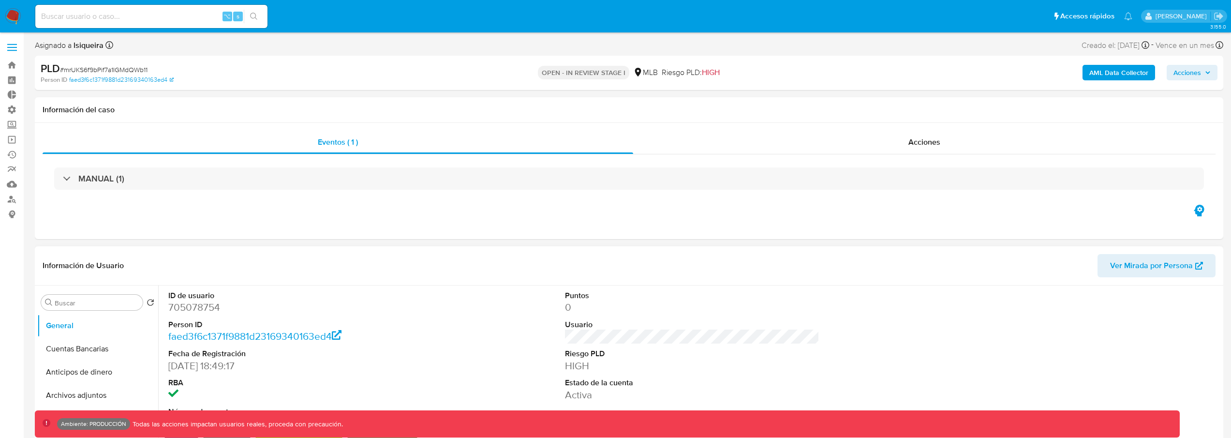
click at [207, 309] on dd "705078754" at bounding box center [295, 307] width 255 height 14
copy dd "705078754"
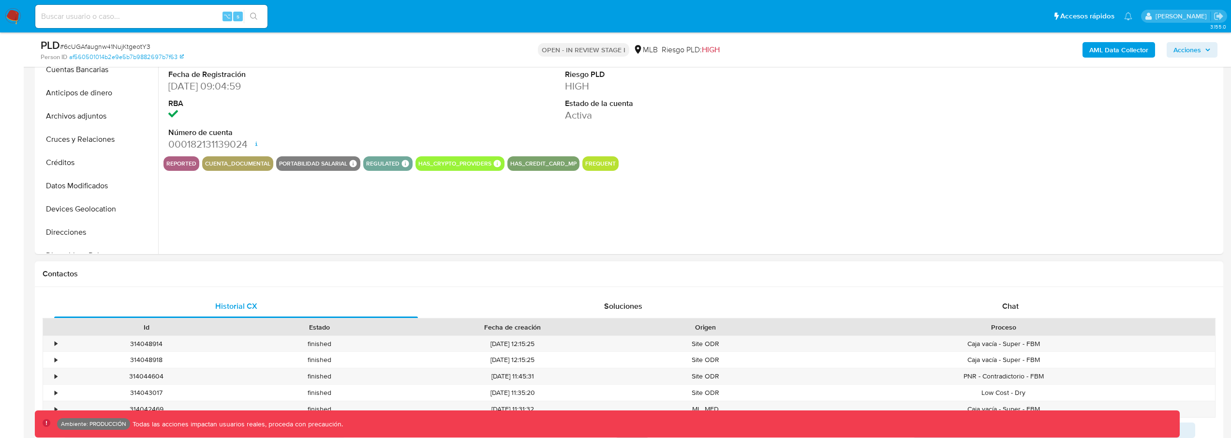
select select "10"
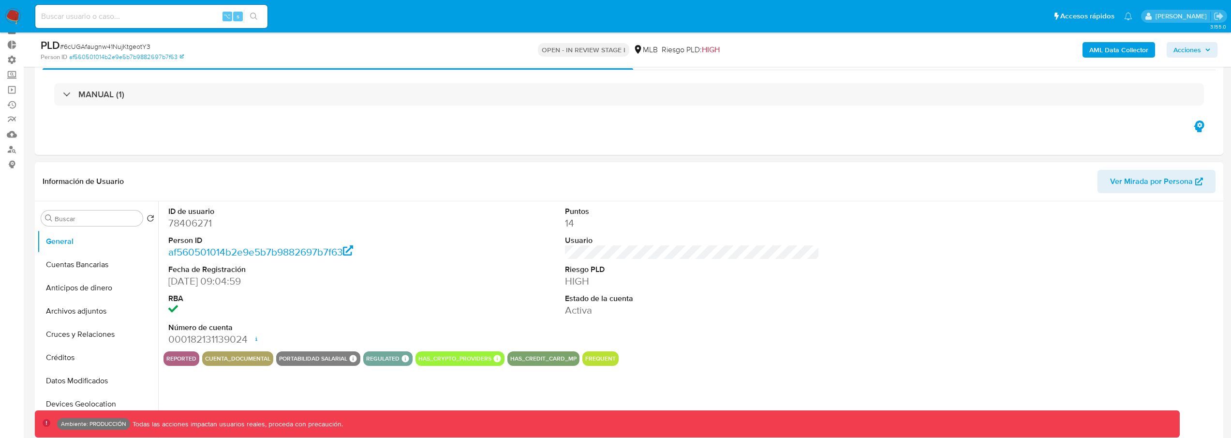
click at [203, 224] on dd "78406271" at bounding box center [295, 223] width 255 height 14
copy dd "78406271"
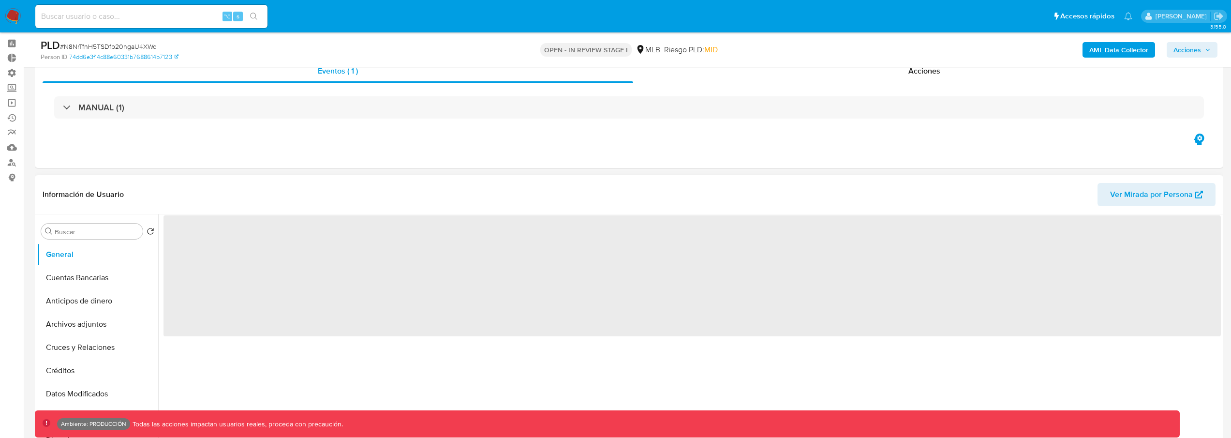
scroll to position [89, 0]
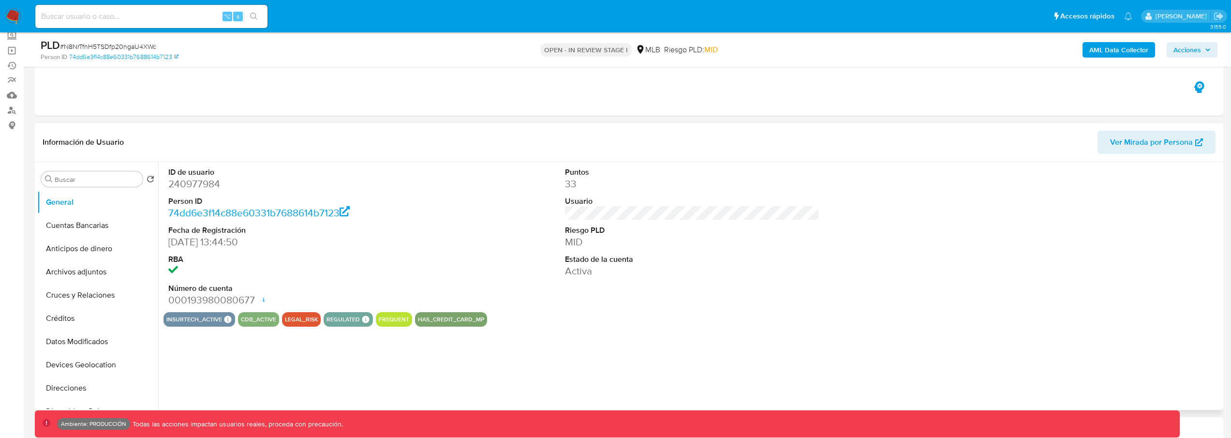
click at [211, 188] on dd "240977984" at bounding box center [295, 184] width 255 height 14
select select "10"
click at [211, 188] on dd "240977984" at bounding box center [295, 184] width 255 height 14
copy dd "240977984"
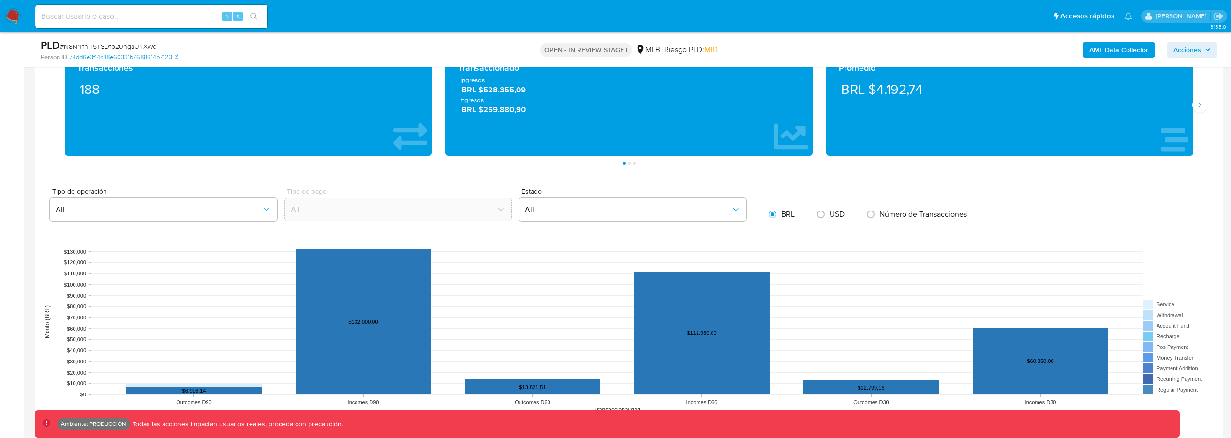
scroll to position [917, 0]
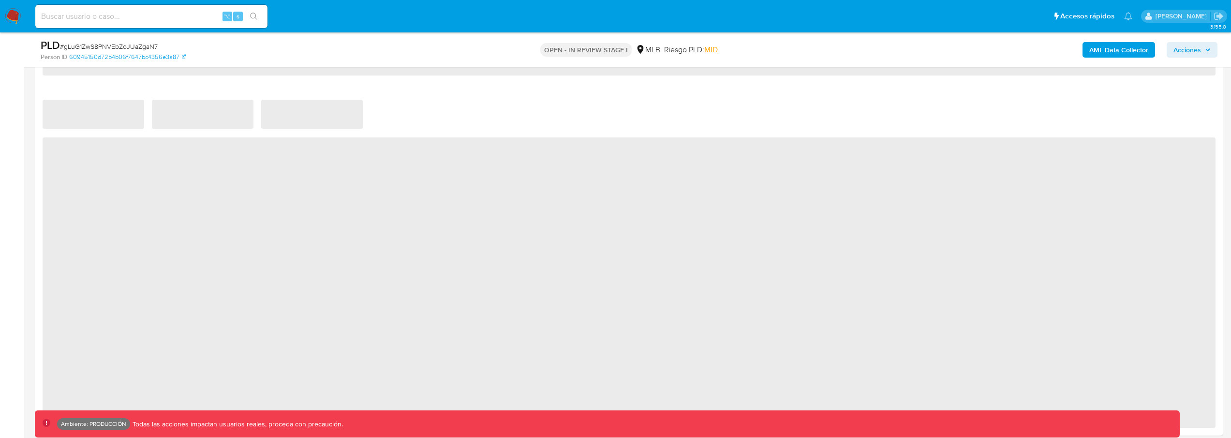
select select "10"
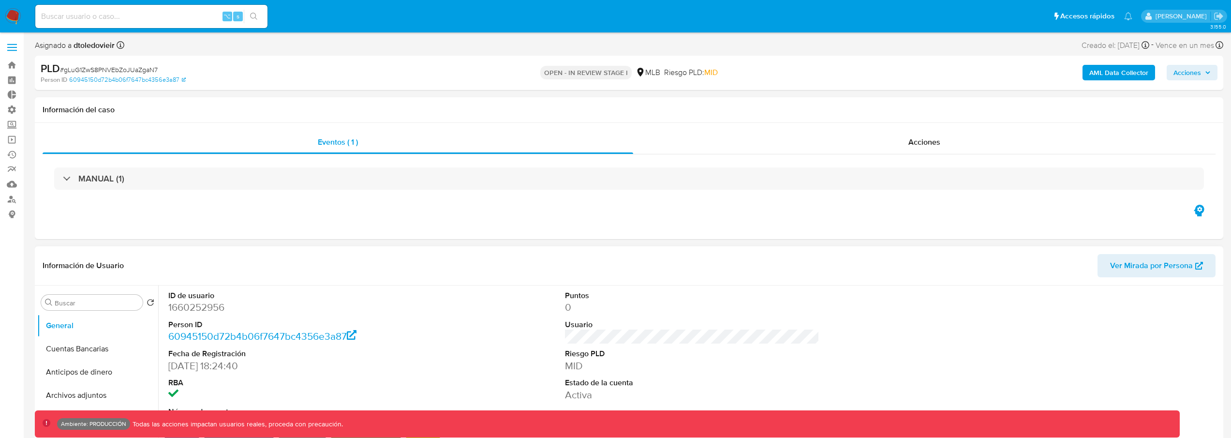
click at [207, 307] on dd "1660252956" at bounding box center [295, 307] width 255 height 14
copy dd "1660252956"
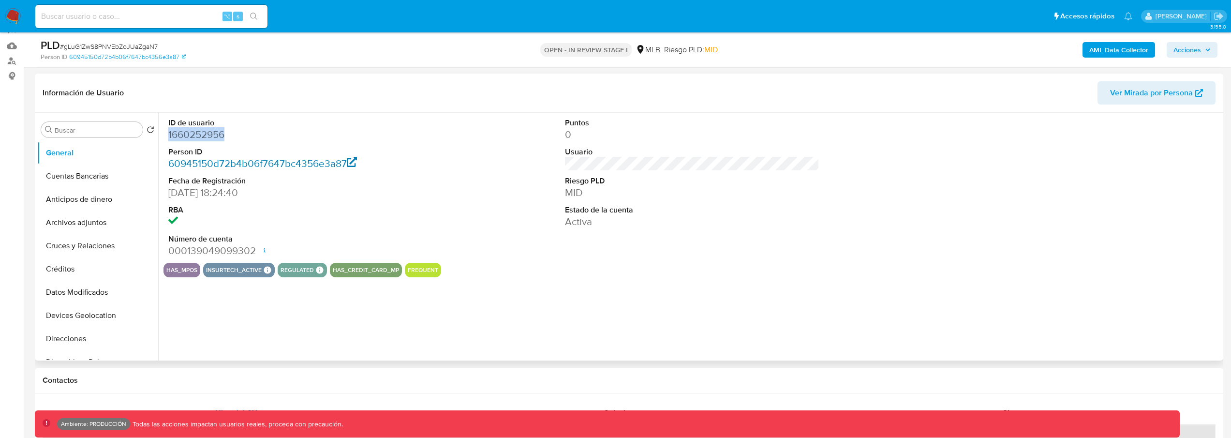
scroll to position [131, 0]
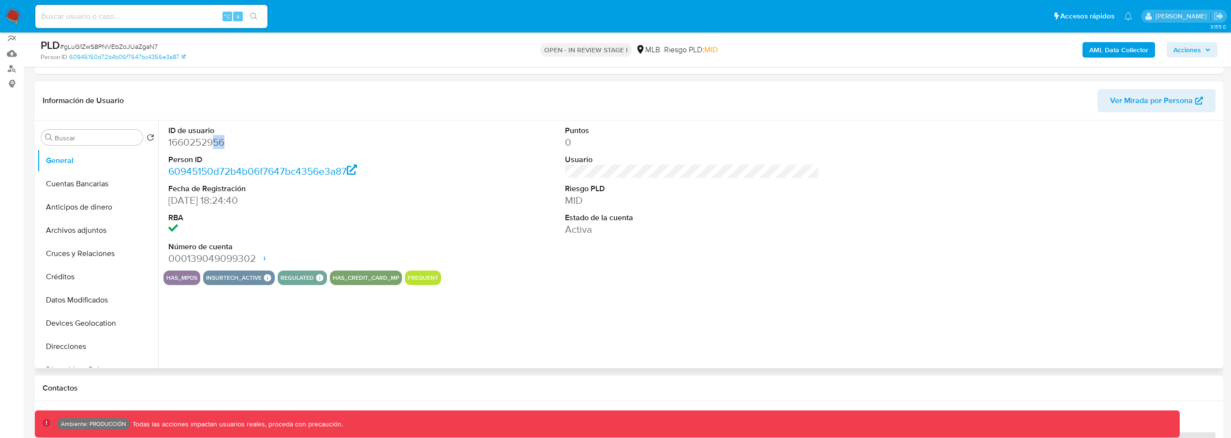
click at [214, 141] on dd "1660252956" at bounding box center [295, 142] width 255 height 14
click at [215, 143] on dd "1660252956" at bounding box center [295, 142] width 255 height 14
copy dd "1660252956"
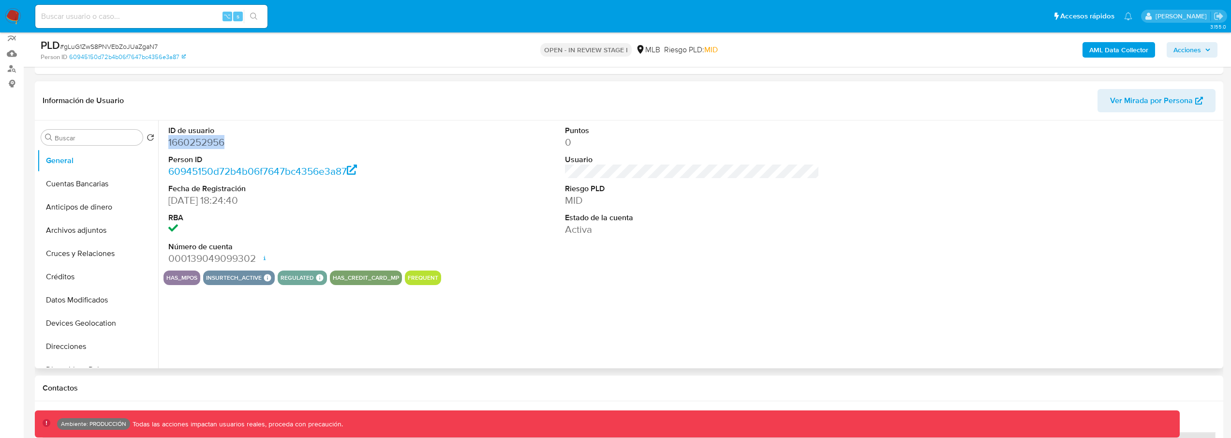
click at [1135, 94] on span "Ver Mirada por Persona" at bounding box center [1151, 100] width 83 height 23
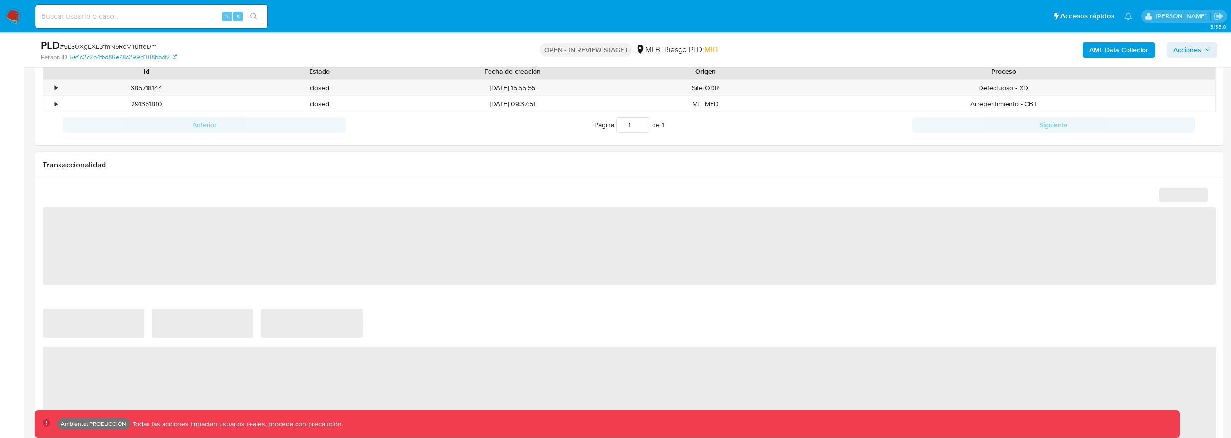
scroll to position [571, 0]
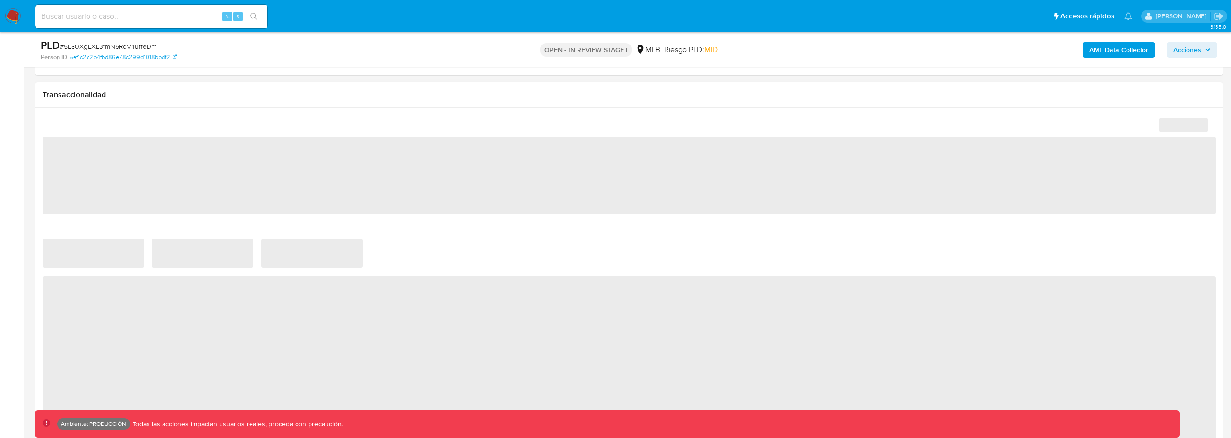
select select "10"
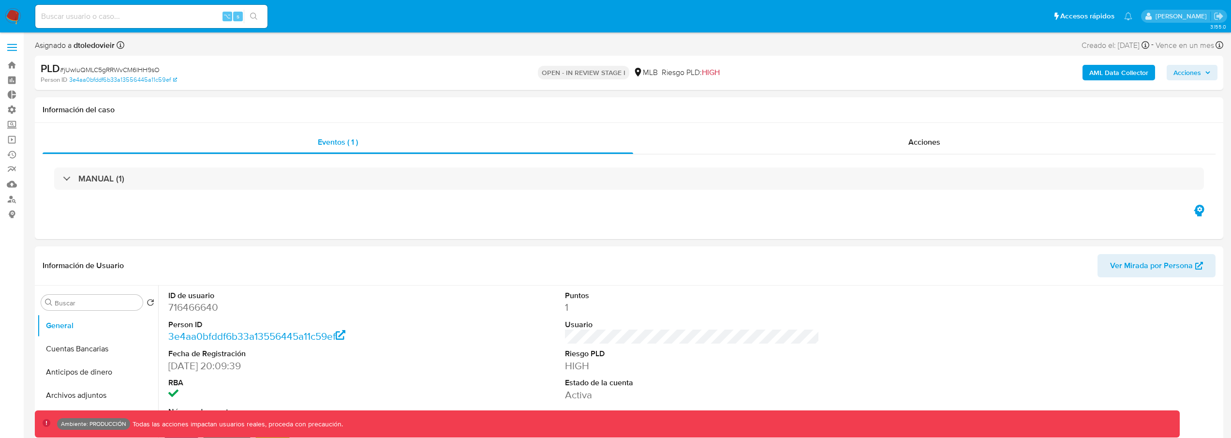
select select "10"
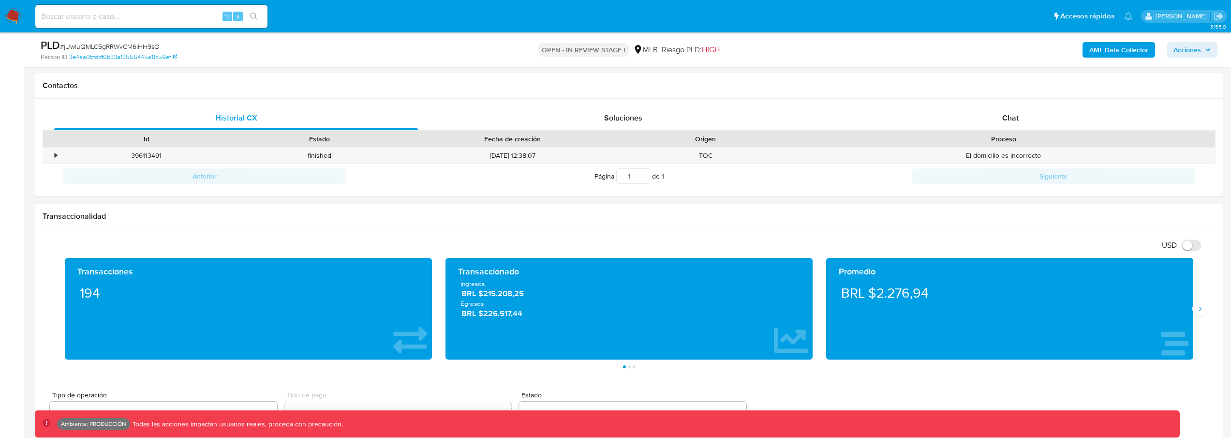
scroll to position [518, 0]
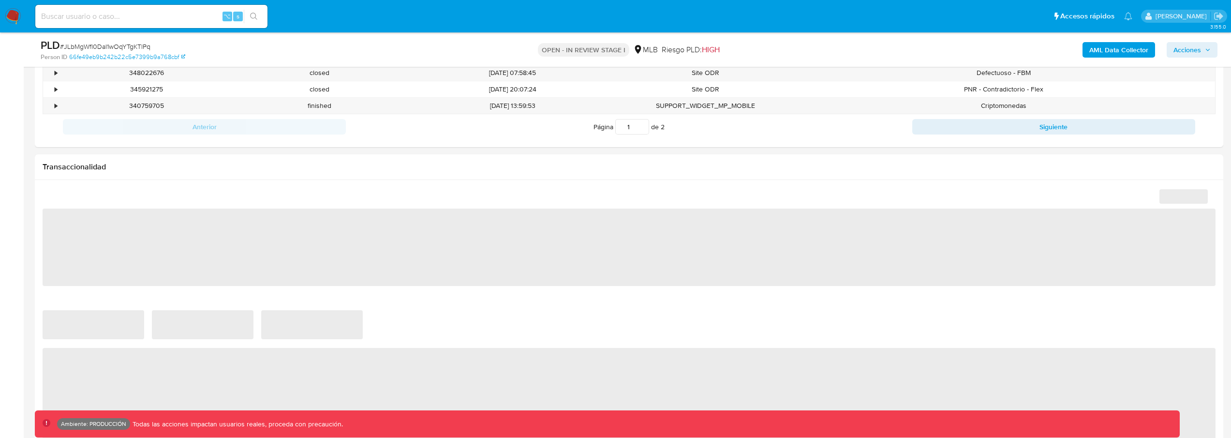
scroll to position [579, 0]
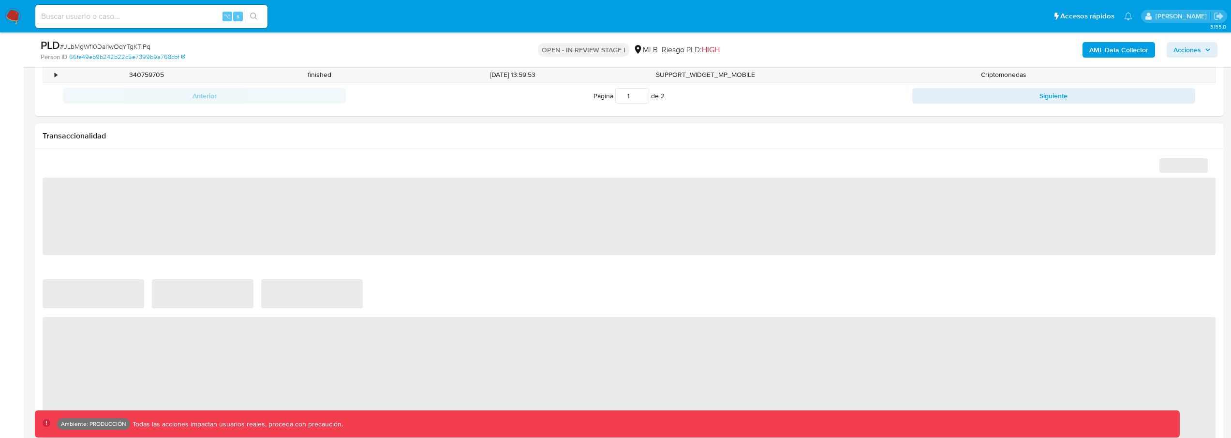
select select "10"
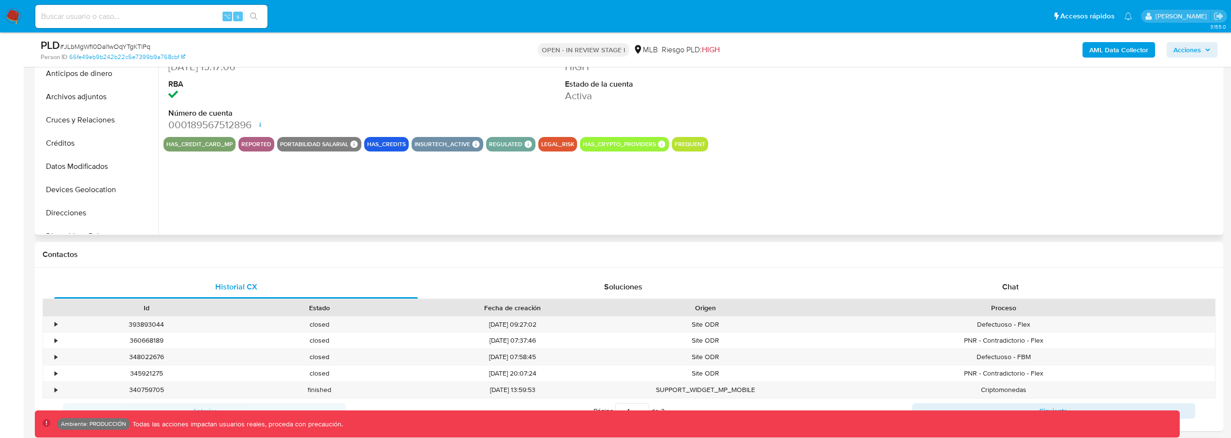
scroll to position [138, 0]
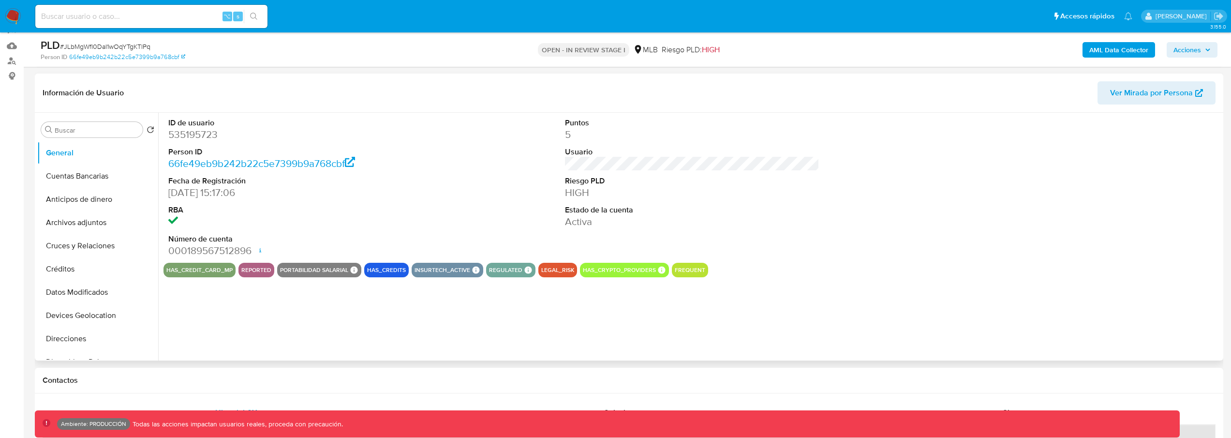
click at [197, 134] on dd "535195723" at bounding box center [295, 135] width 255 height 14
copy dd "535195723"
click at [1132, 101] on span "Ver Mirada por Persona" at bounding box center [1151, 92] width 83 height 23
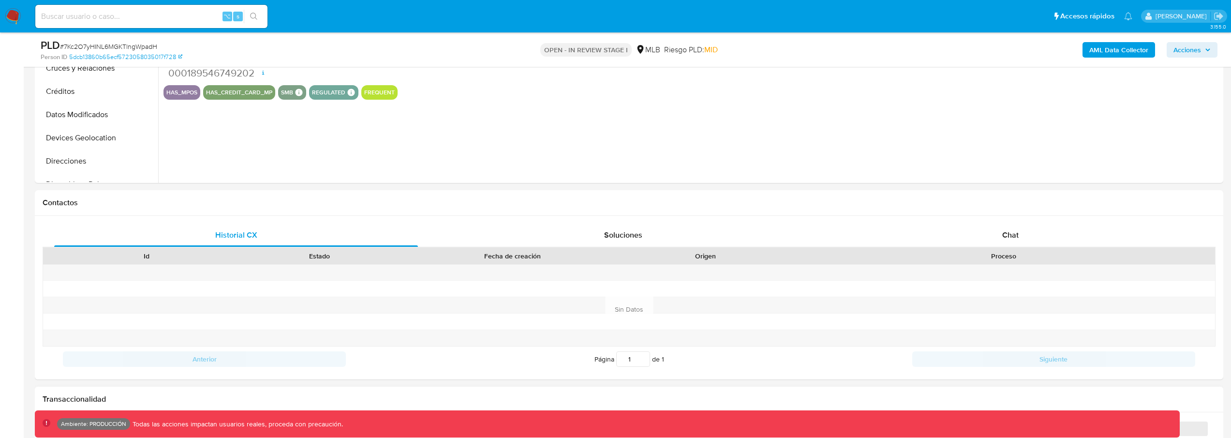
scroll to position [543, 0]
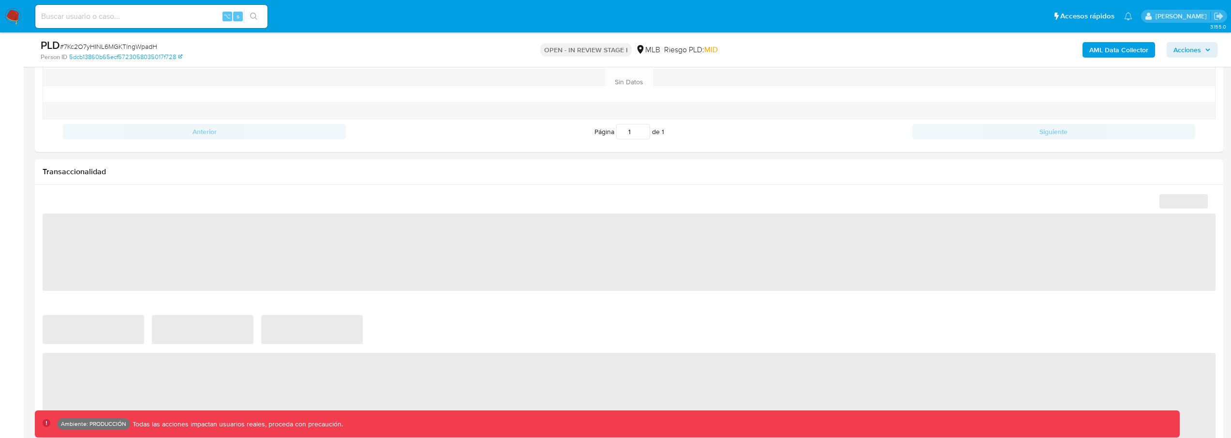
select select "10"
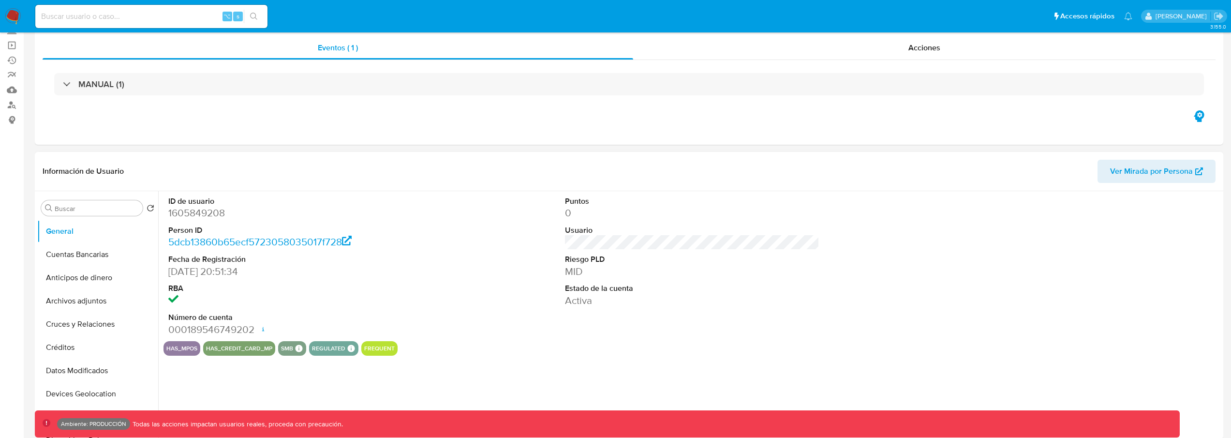
scroll to position [0, 0]
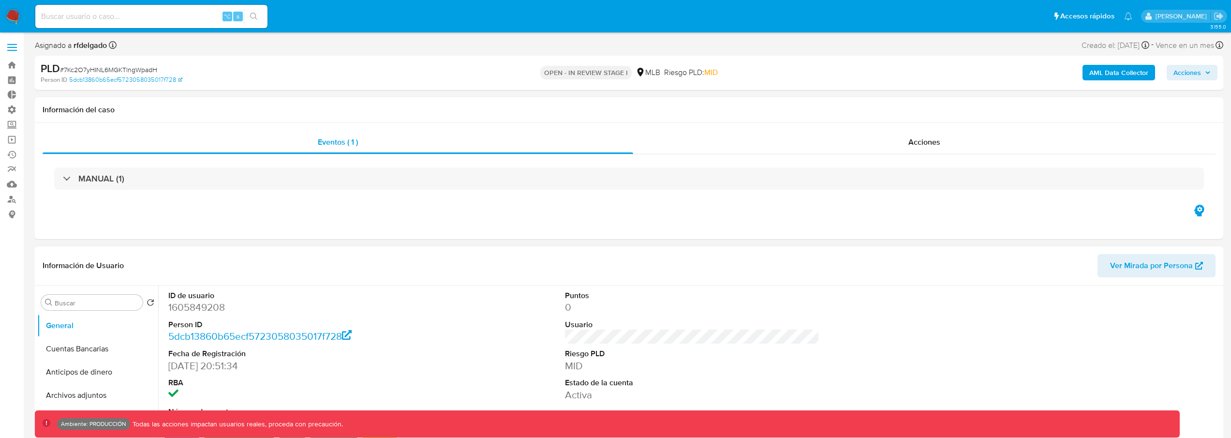
click at [198, 306] on dd "1605849208" at bounding box center [295, 307] width 255 height 14
copy dd "1605849208"
click at [153, 20] on input at bounding box center [151, 16] width 232 height 13
click at [1130, 264] on span "Ver Mirada por Persona" at bounding box center [1151, 265] width 83 height 23
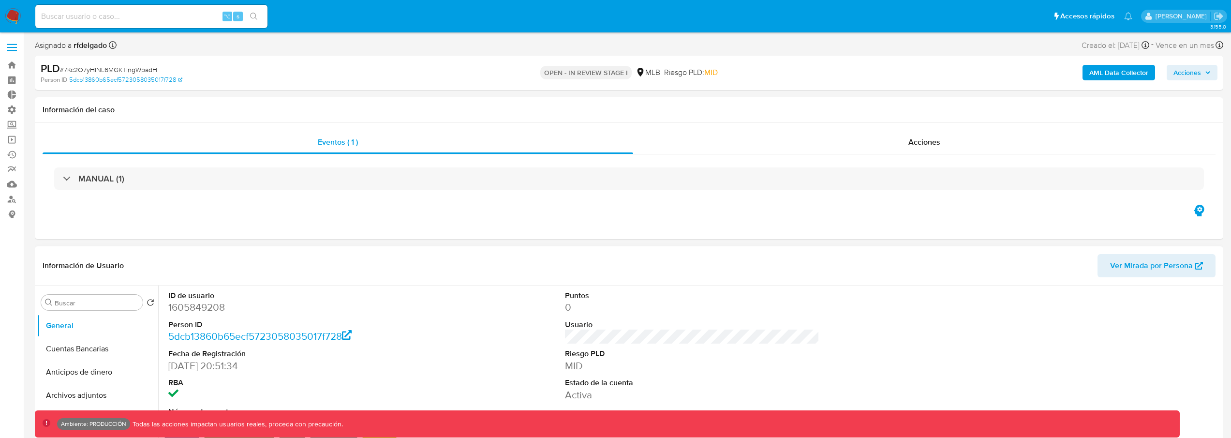
click at [206, 308] on dd "1605849208" at bounding box center [295, 307] width 255 height 14
copy dd "1605849208"
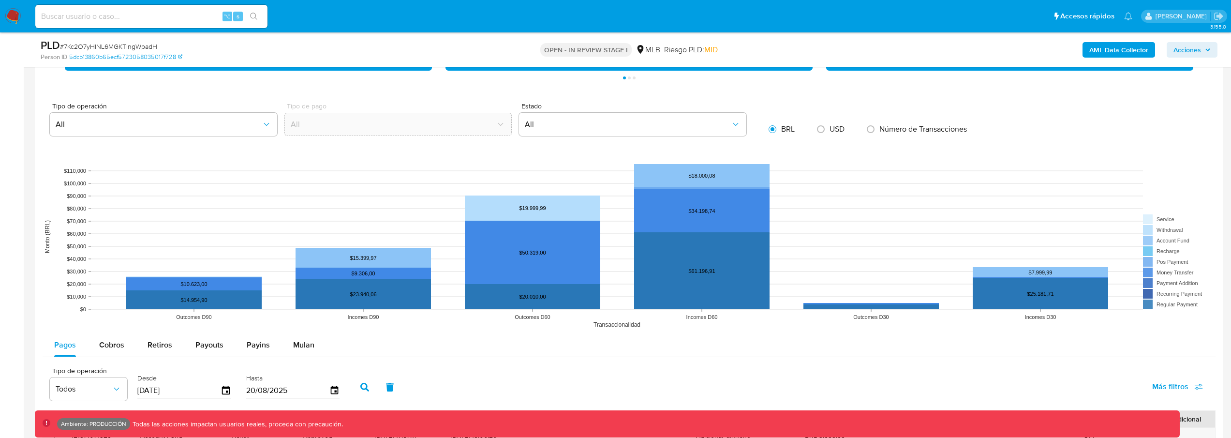
scroll to position [983, 0]
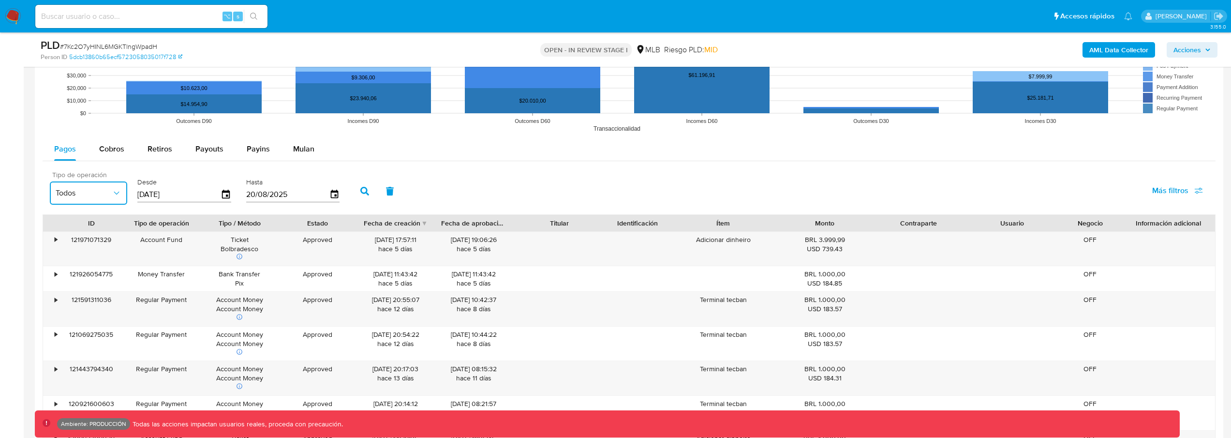
click at [101, 197] on span "Todos" at bounding box center [84, 193] width 56 height 10
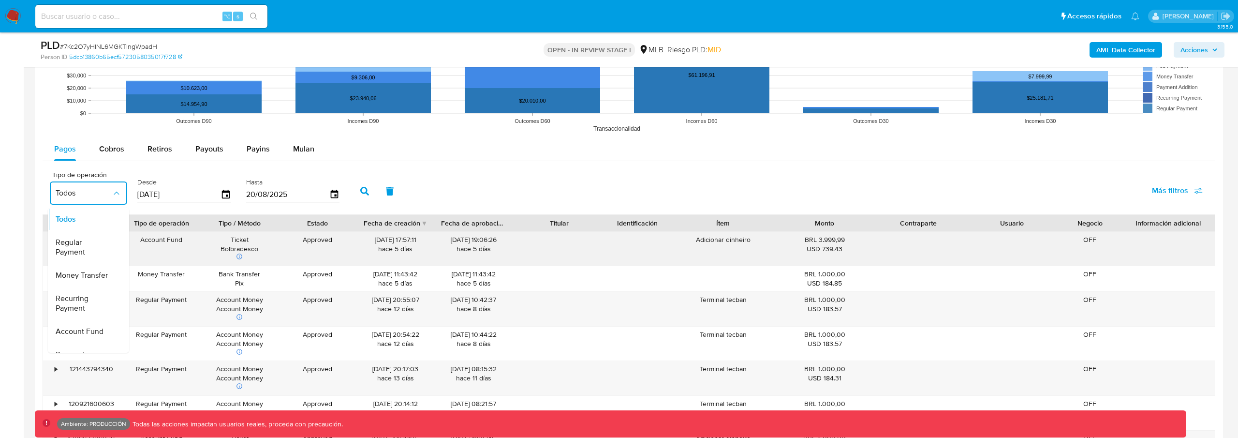
click at [86, 245] on span "Regular Payment" at bounding box center [84, 246] width 56 height 19
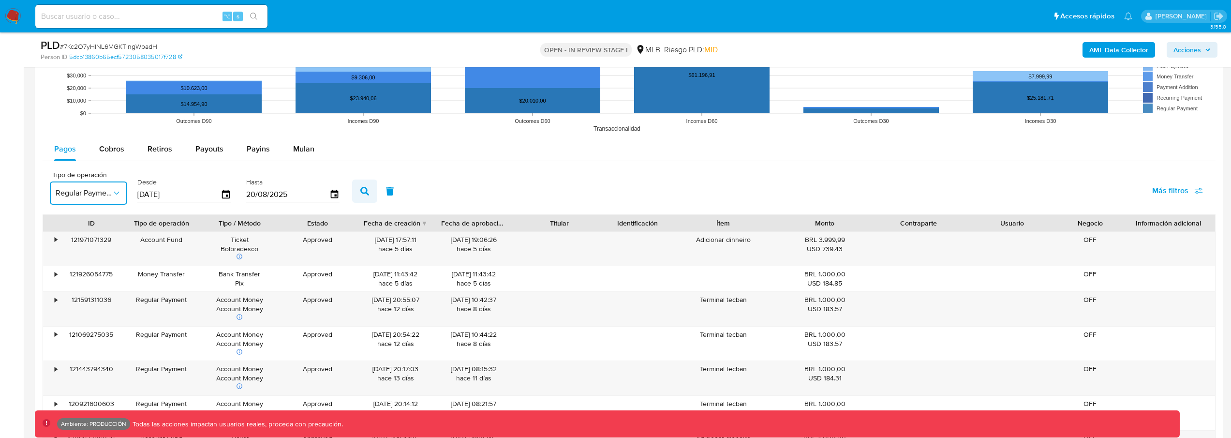
click at [371, 196] on button "button" at bounding box center [364, 190] width 25 height 23
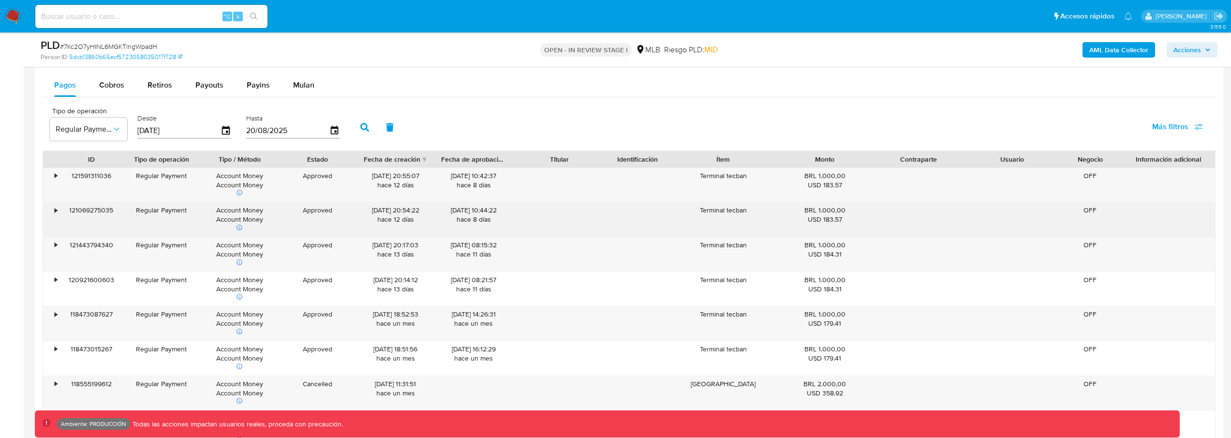
scroll to position [1047, 0]
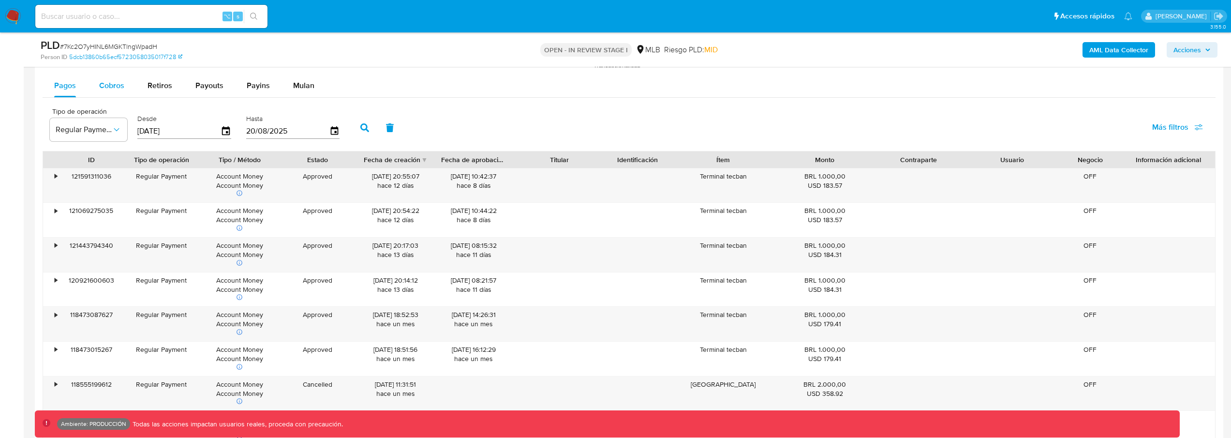
click at [110, 93] on div "Cobros" at bounding box center [111, 85] width 25 height 23
select select "10"
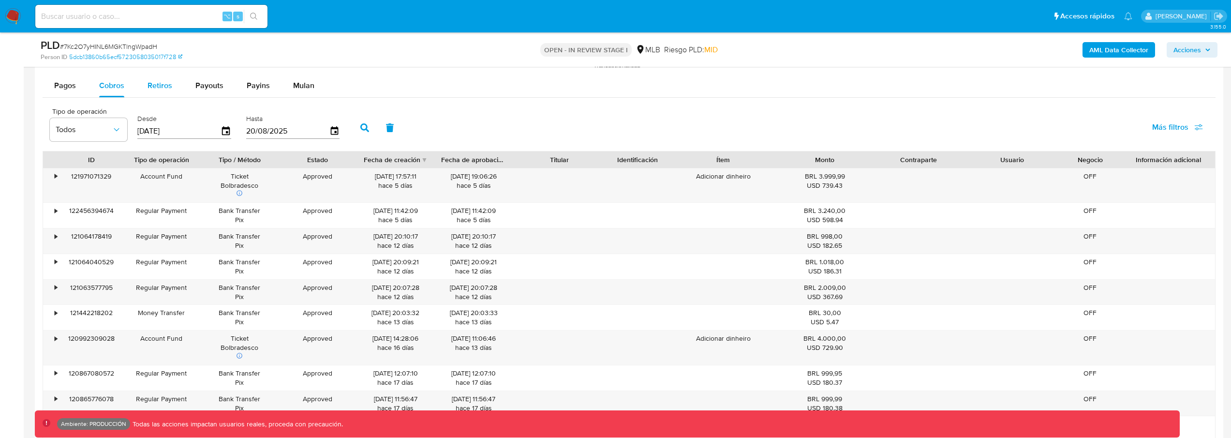
click at [165, 93] on div "Retiros" at bounding box center [159, 85] width 25 height 23
select select "10"
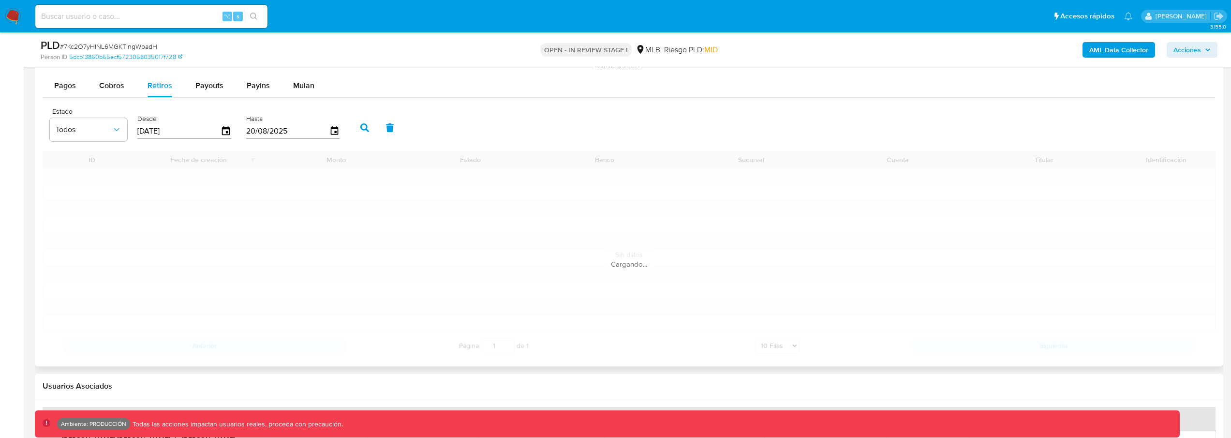
scroll to position [1011, 0]
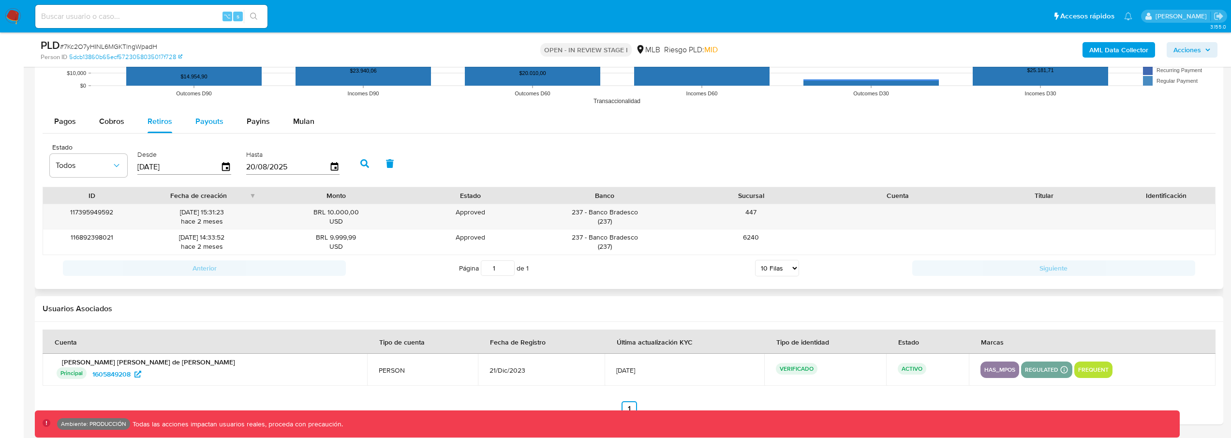
click at [217, 126] on span "Payouts" at bounding box center [209, 121] width 28 height 11
select select "10"
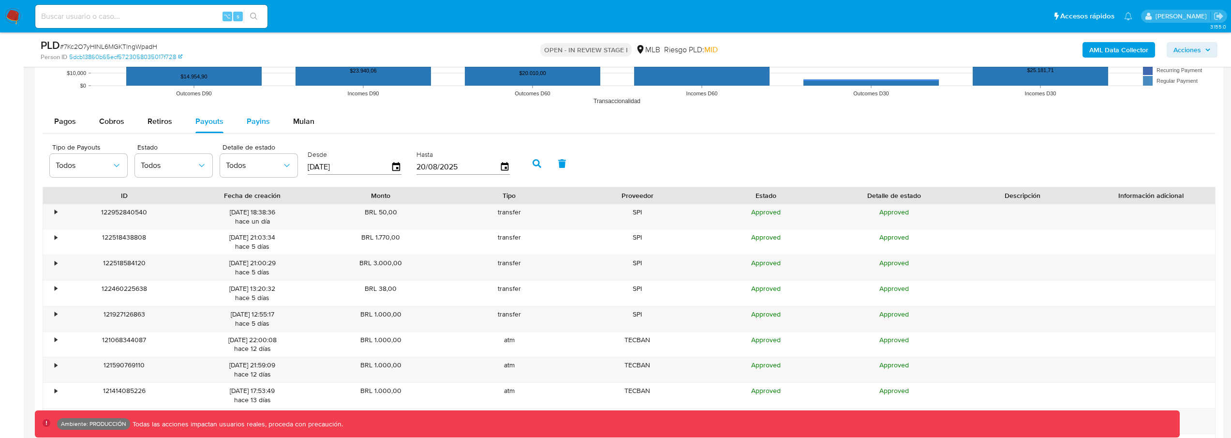
click at [238, 128] on button "Payins" at bounding box center [258, 121] width 46 height 23
select select "10"
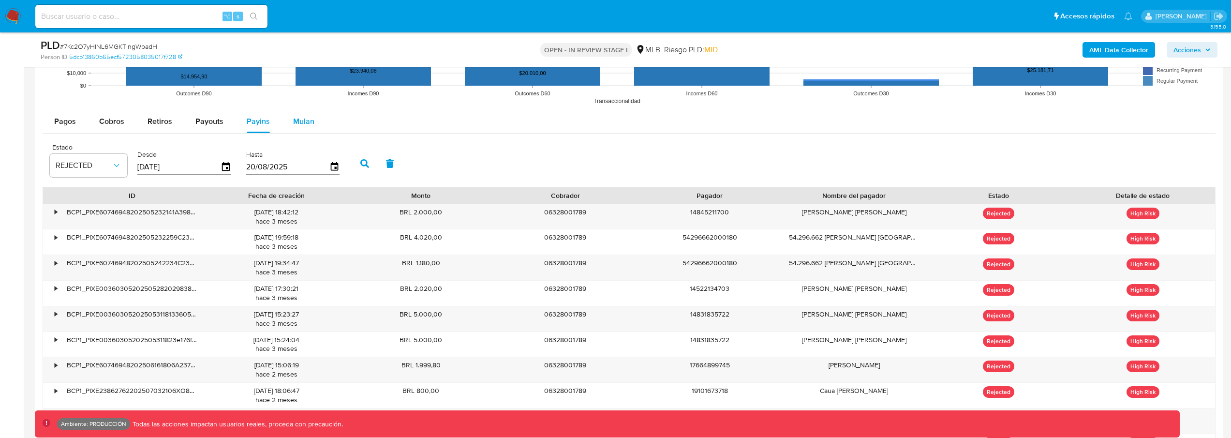
click at [296, 129] on div "Mulan" at bounding box center [303, 121] width 21 height 23
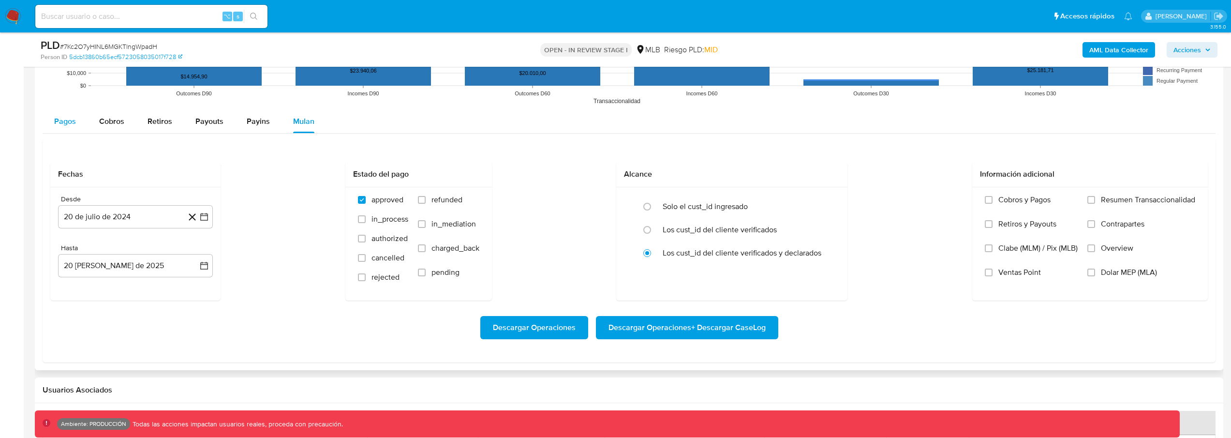
click at [73, 126] on span "Pagos" at bounding box center [65, 121] width 22 height 11
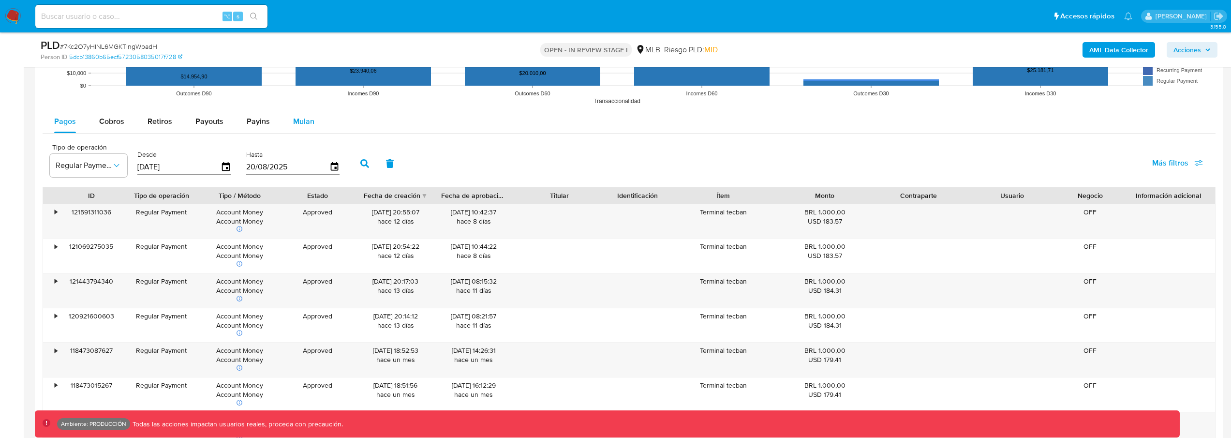
click at [296, 125] on span "Mulan" at bounding box center [303, 121] width 21 height 11
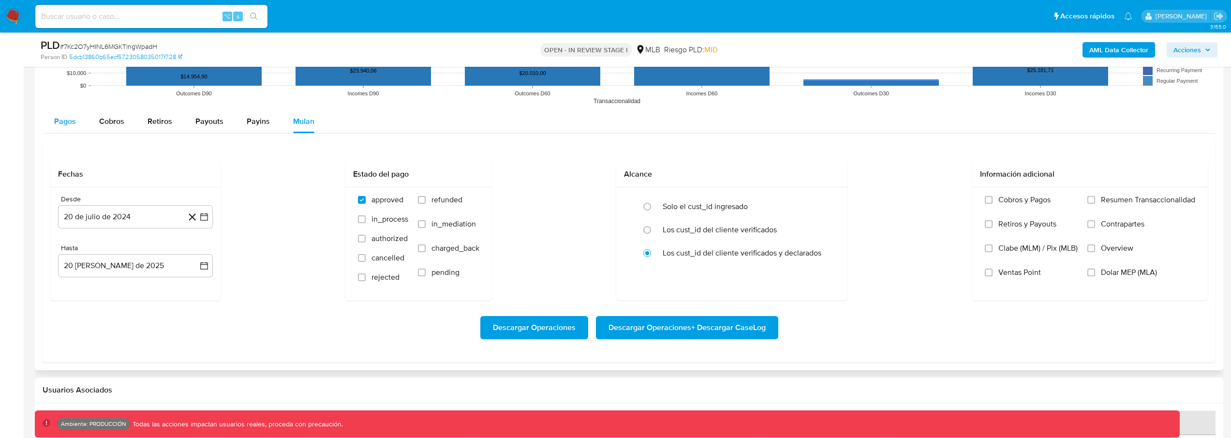
click at [74, 126] on div "Pagos" at bounding box center [65, 121] width 22 height 23
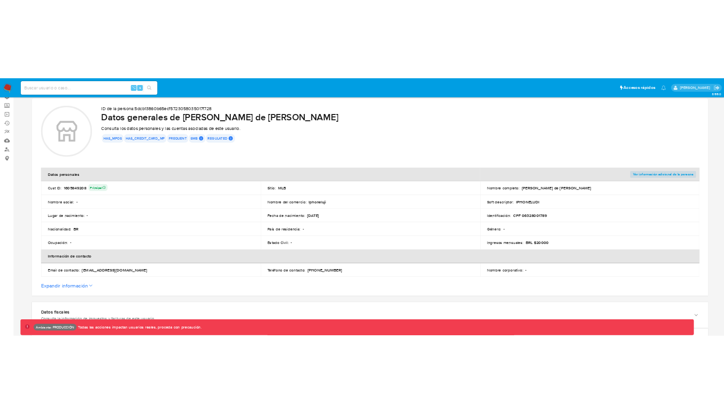
scroll to position [75, 0]
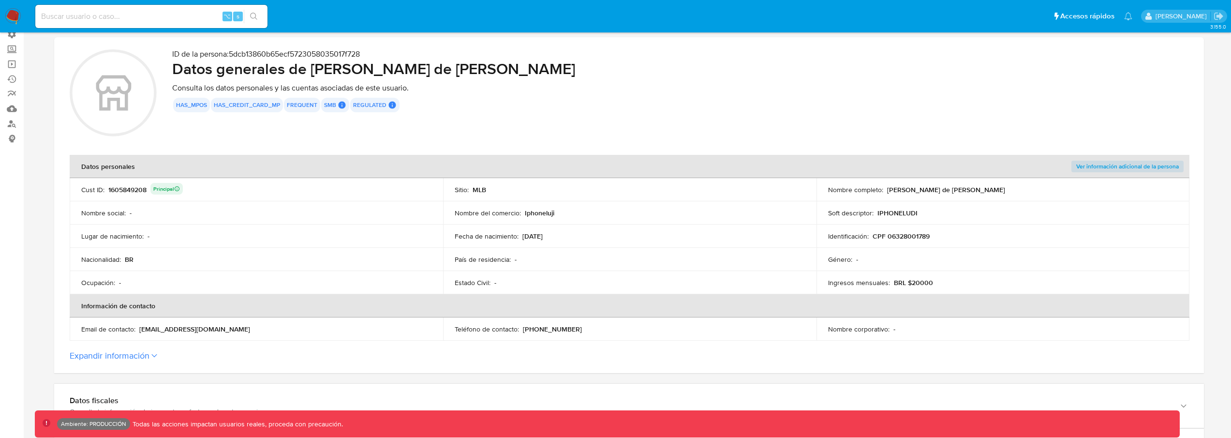
click at [134, 192] on div "1605849208 Principal" at bounding box center [145, 190] width 74 height 14
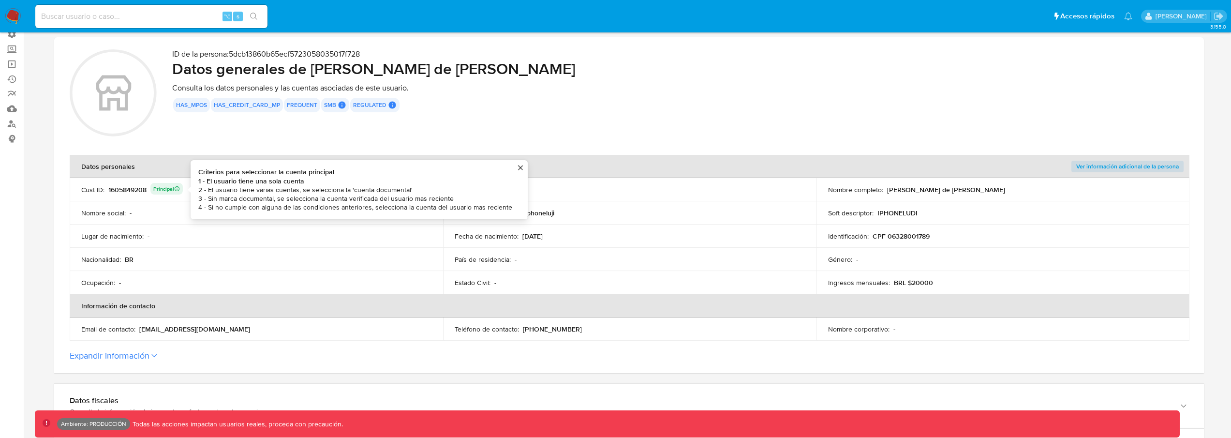
click at [124, 189] on div "1605849208 Principal Criterios para seleccionar la cuenta principal 1 - El usua…" at bounding box center [145, 190] width 74 height 14
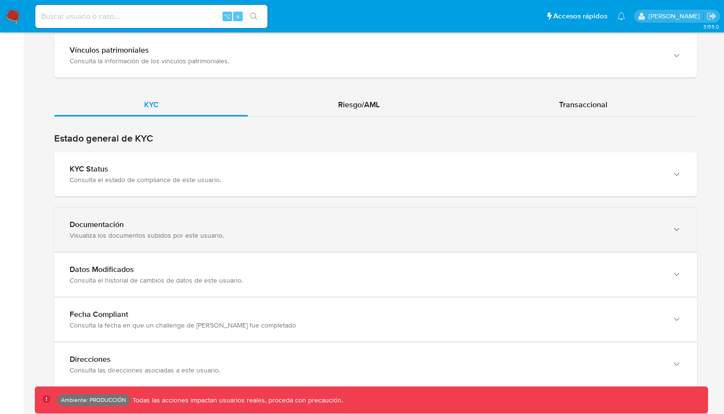
scroll to position [819, 0]
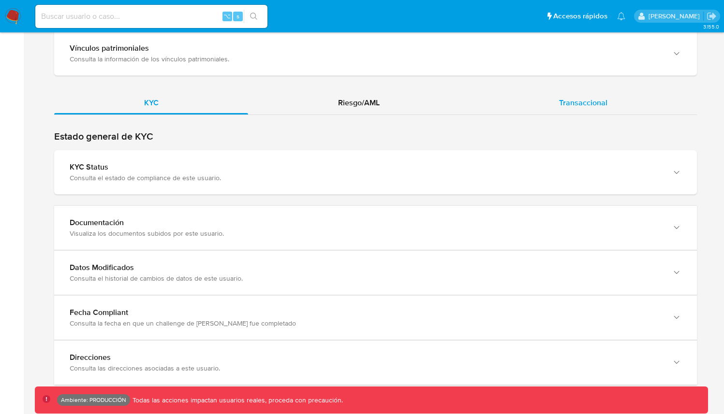
click at [551, 112] on div "Transaccional" at bounding box center [583, 102] width 228 height 23
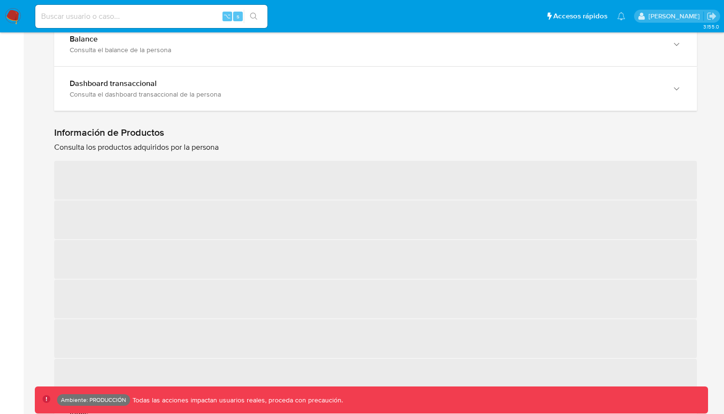
scroll to position [853, 0]
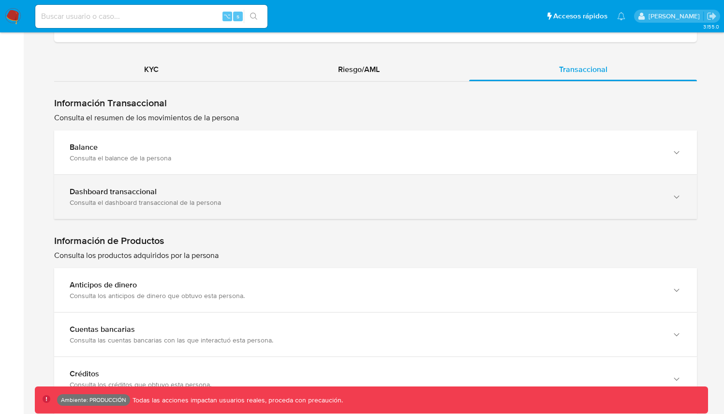
click at [247, 206] on div "Consulta el dashboard transaccional de la persona" at bounding box center [366, 202] width 592 height 9
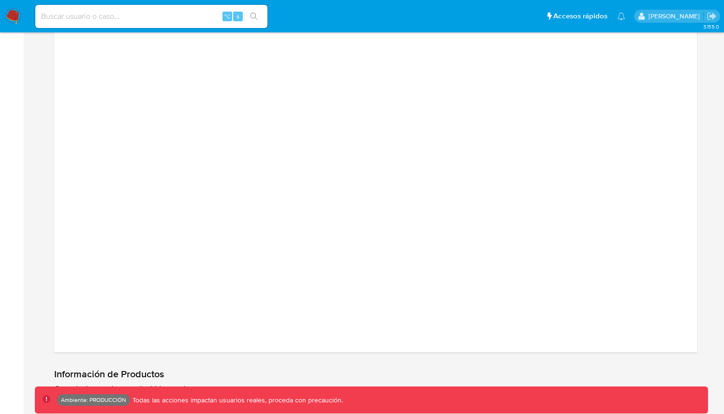
scroll to position [1277, 0]
